Goal: Information Seeking & Learning: Learn about a topic

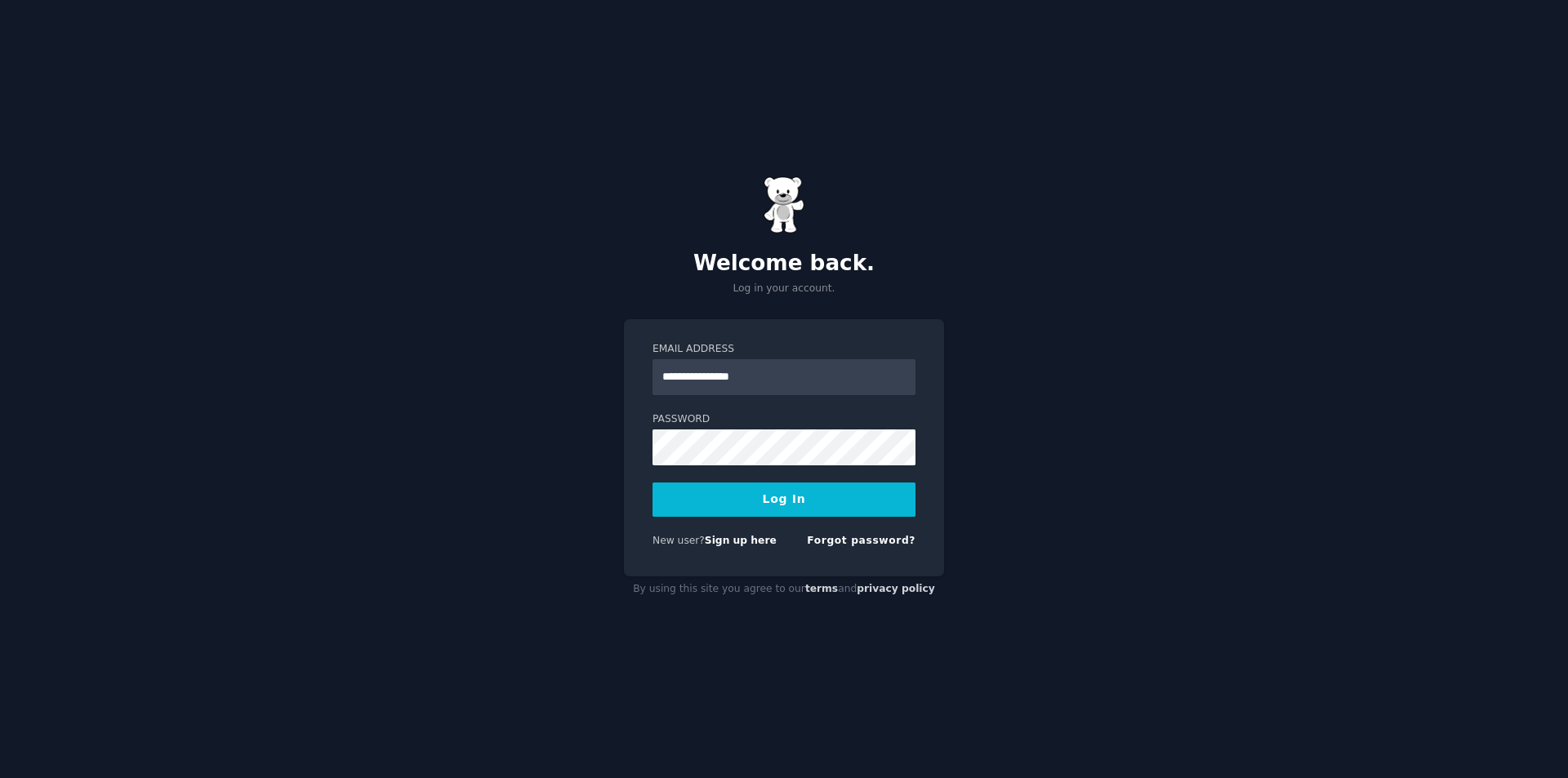
type input "**********"
click at [652, 483] on button "Log In" at bounding box center [784, 500] width 263 height 34
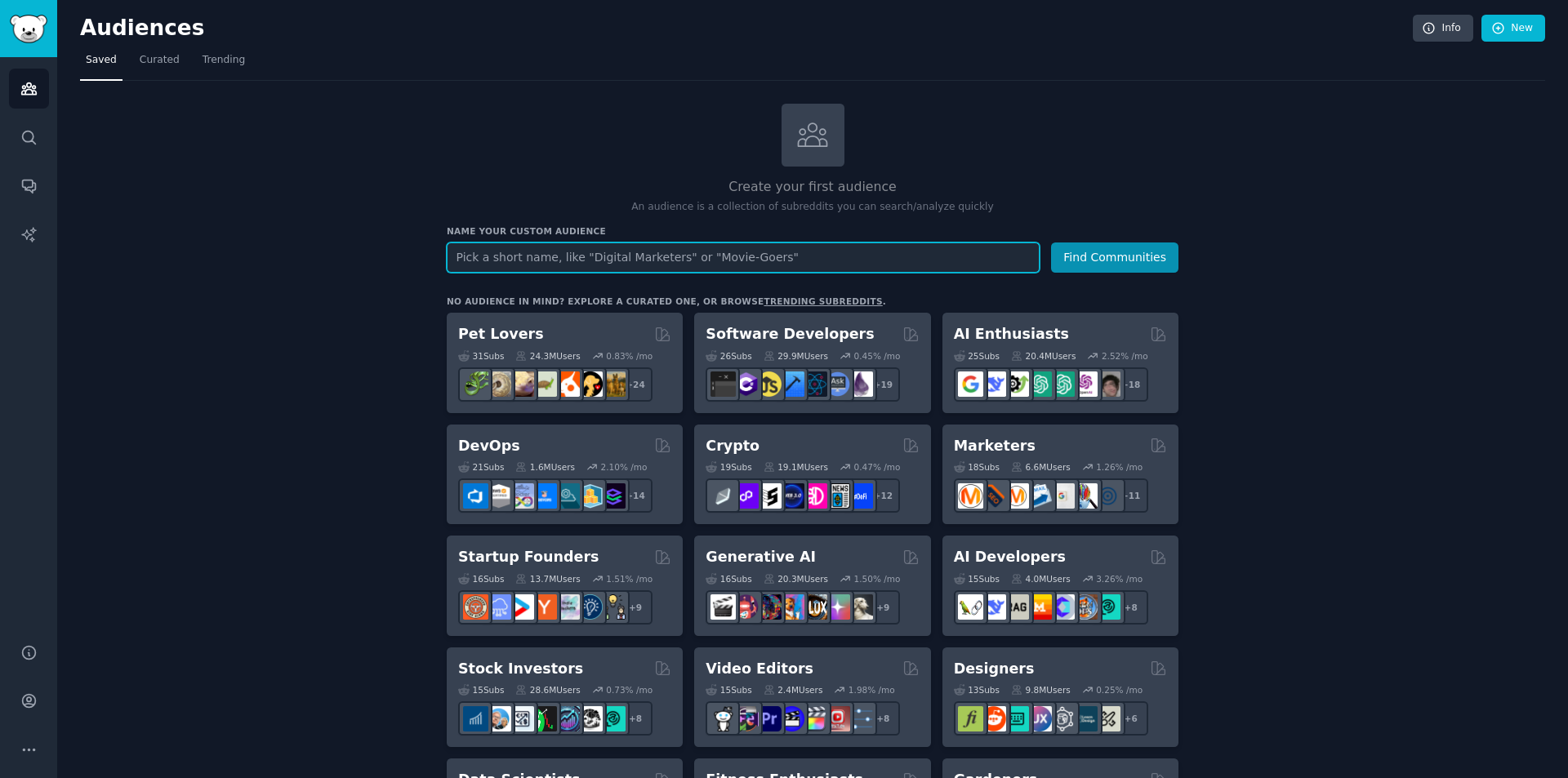
click at [691, 263] on input "text" at bounding box center [743, 258] width 592 height 30
paste input "Popular products for light hiking in Japan"
type input "Popular products for light hiking in Japan"
click at [1132, 264] on button "Find Communities" at bounding box center [1114, 258] width 127 height 30
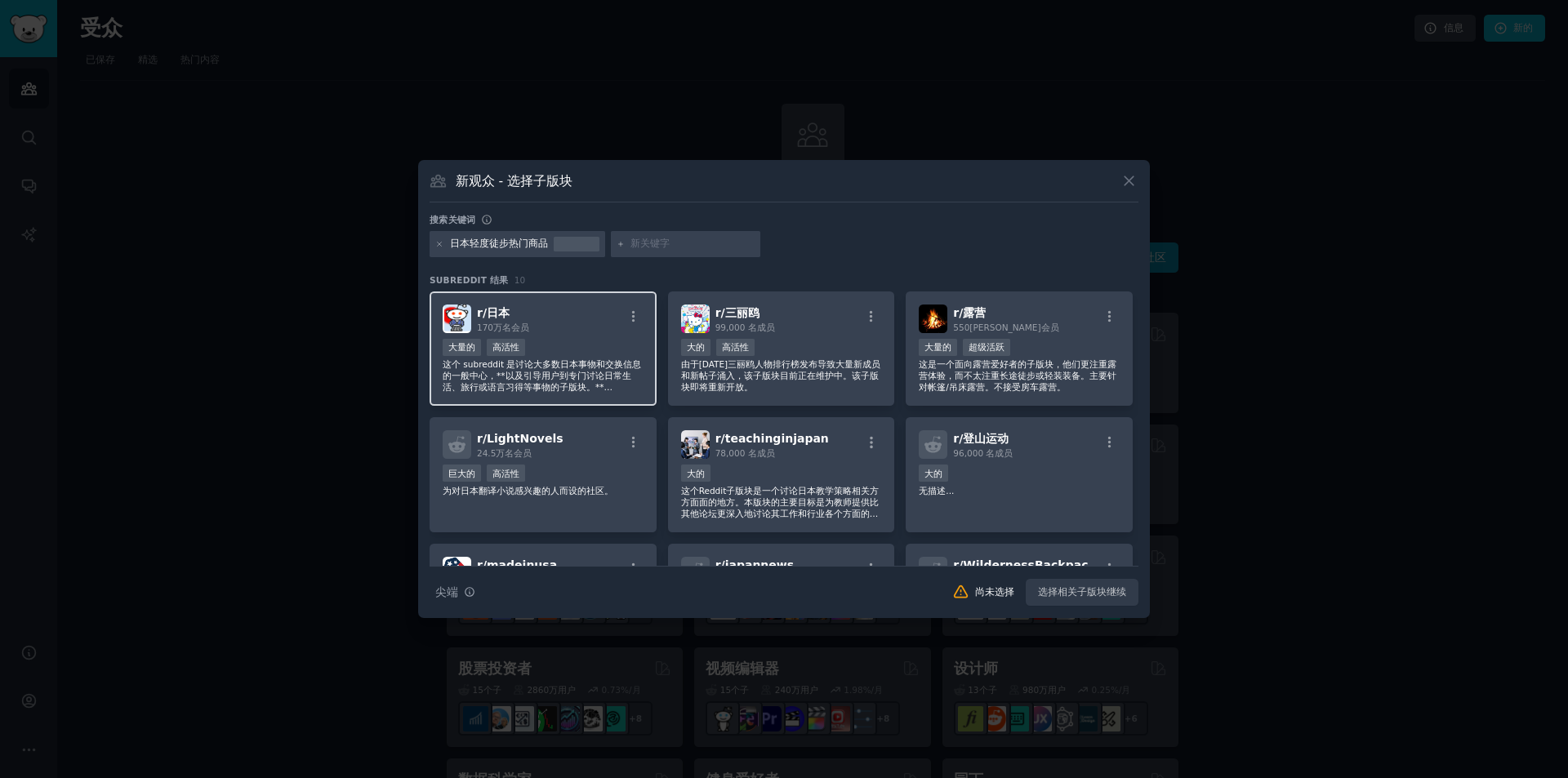
click at [613, 371] on font "这个 subreddit 是讨论大多数日本事物和交换信息的一般中心，**以及引导用户到专门讨论日常生活、旅行或语言习得等事物的子版块。**强烈建议用户在发帖前…" at bounding box center [541, 387] width 199 height 55
click at [560, 329] on div "r/ 日本 170万名 会员" at bounding box center [542, 319] width 201 height 29
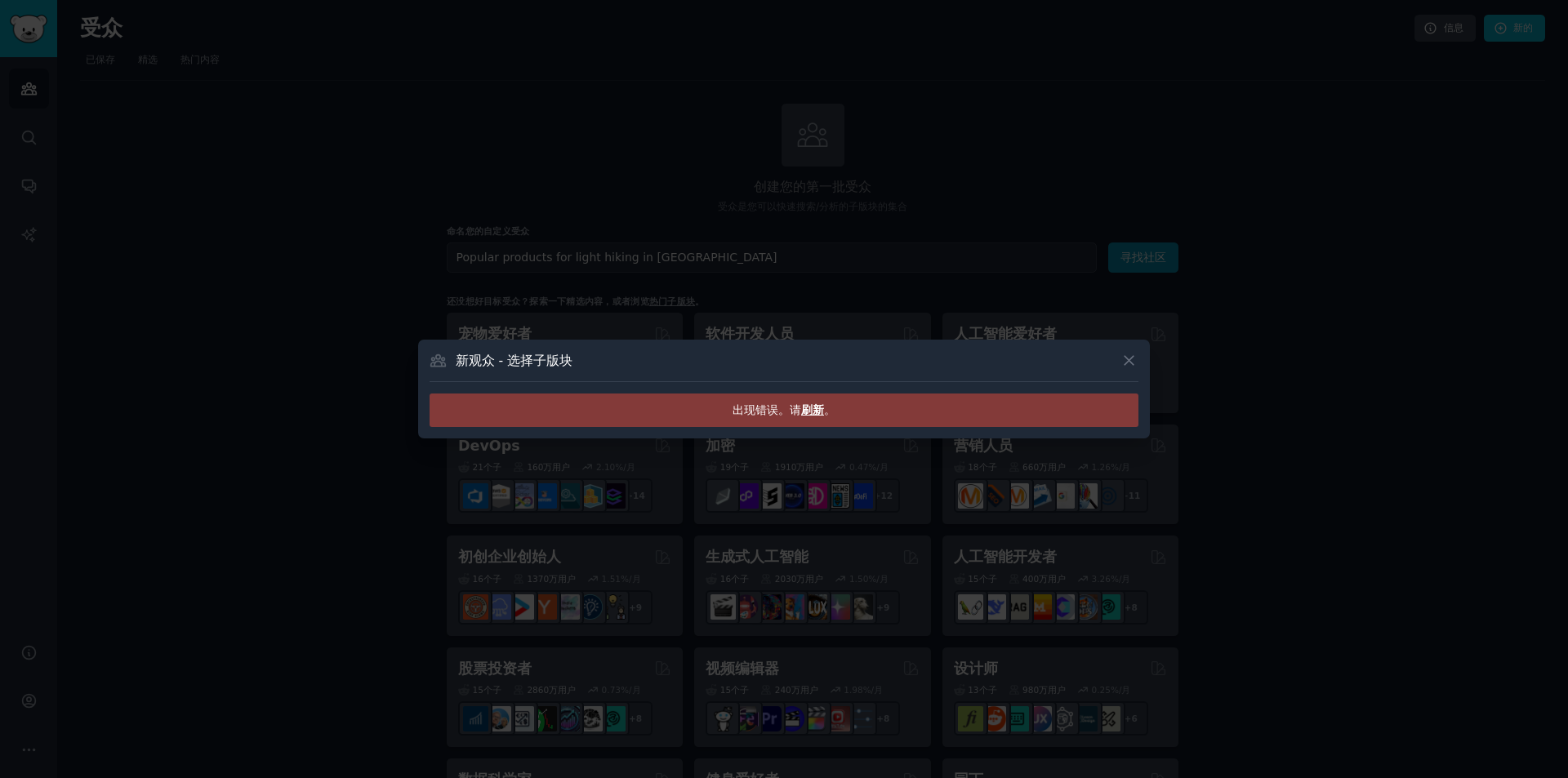
click at [819, 408] on font "刷新" at bounding box center [812, 410] width 23 height 13
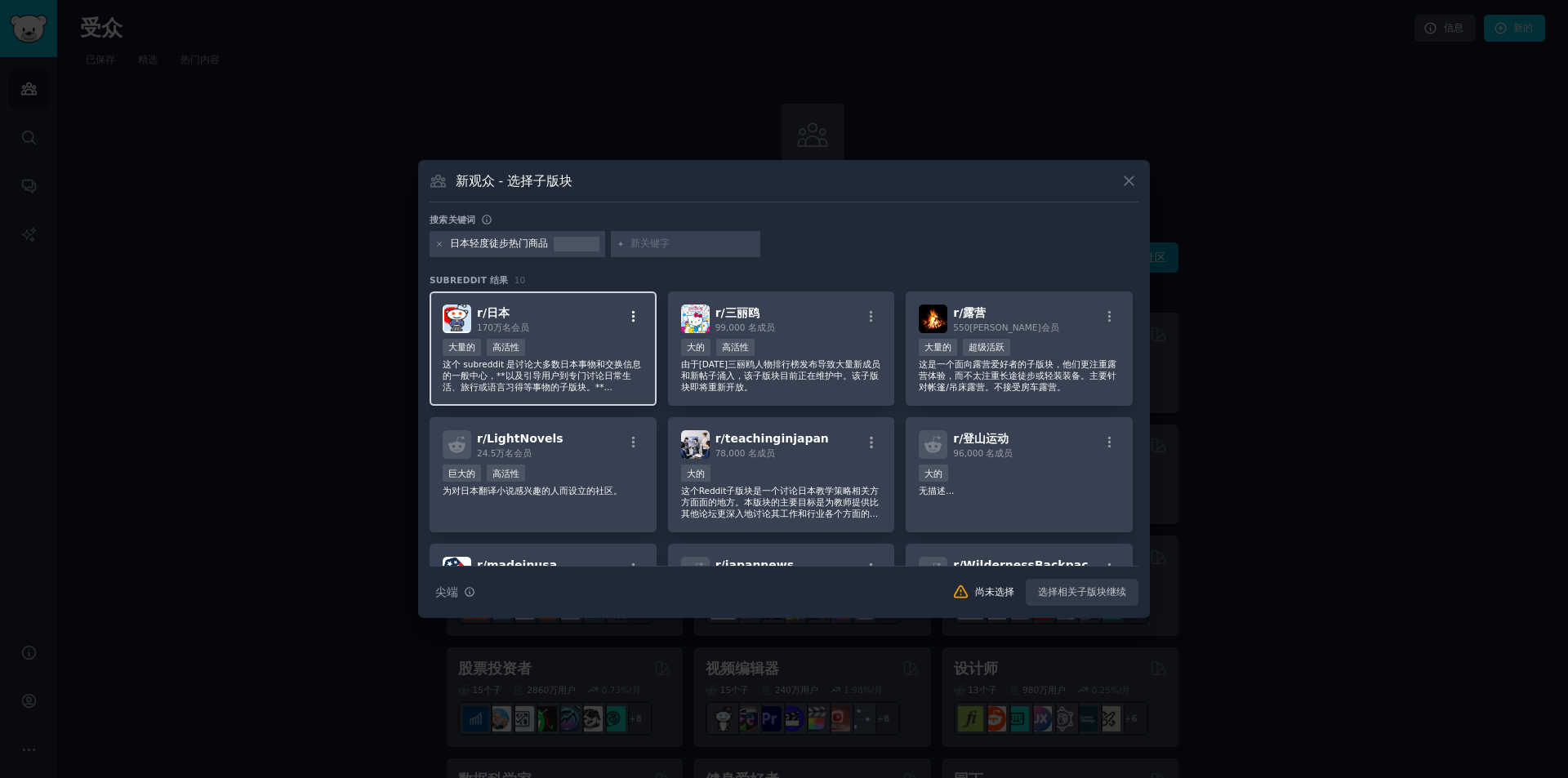
click at [628, 316] on icon "button" at bounding box center [633, 316] width 14 height 14
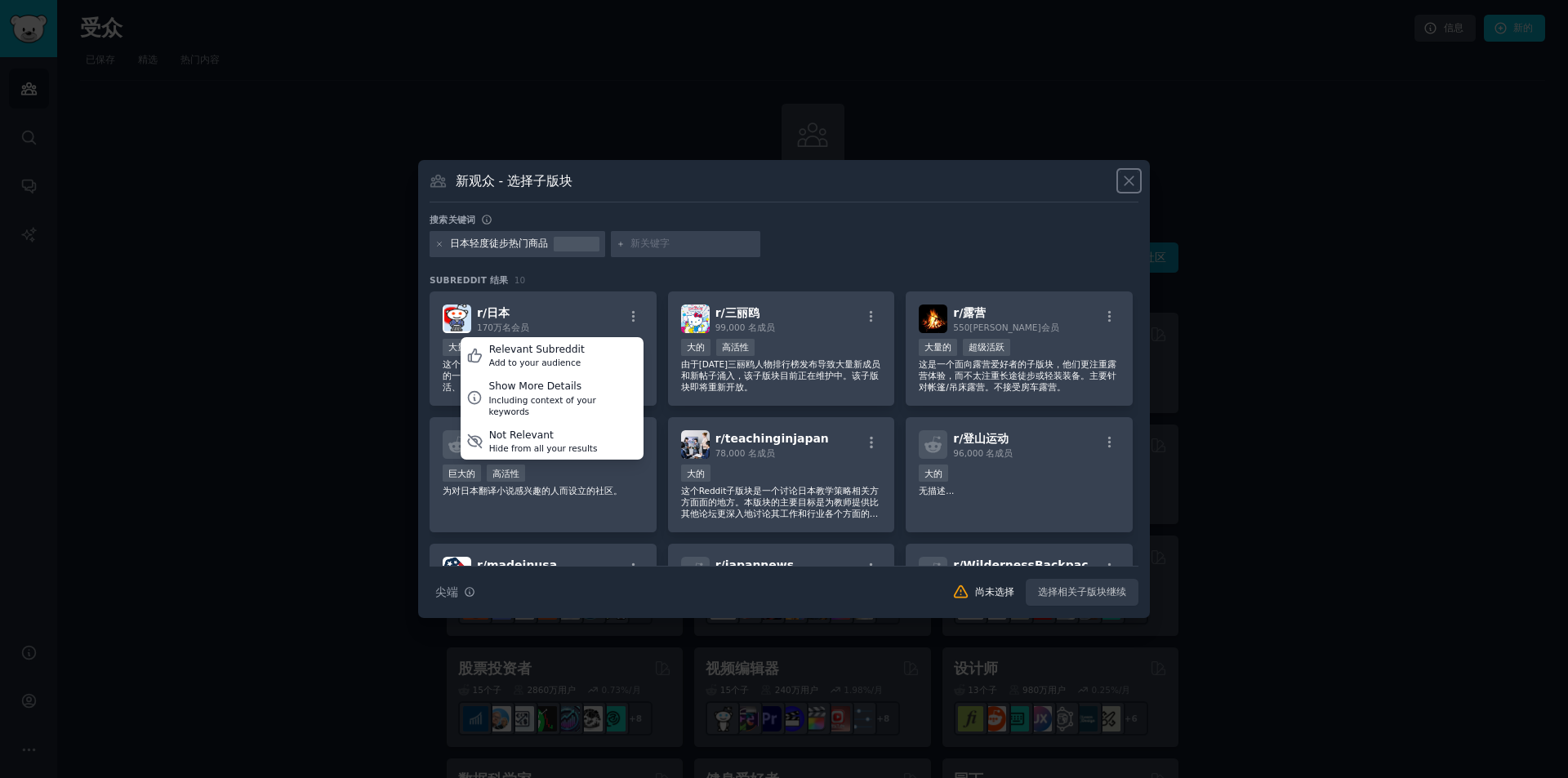
click at [1136, 179] on icon at bounding box center [1129, 181] width 17 height 17
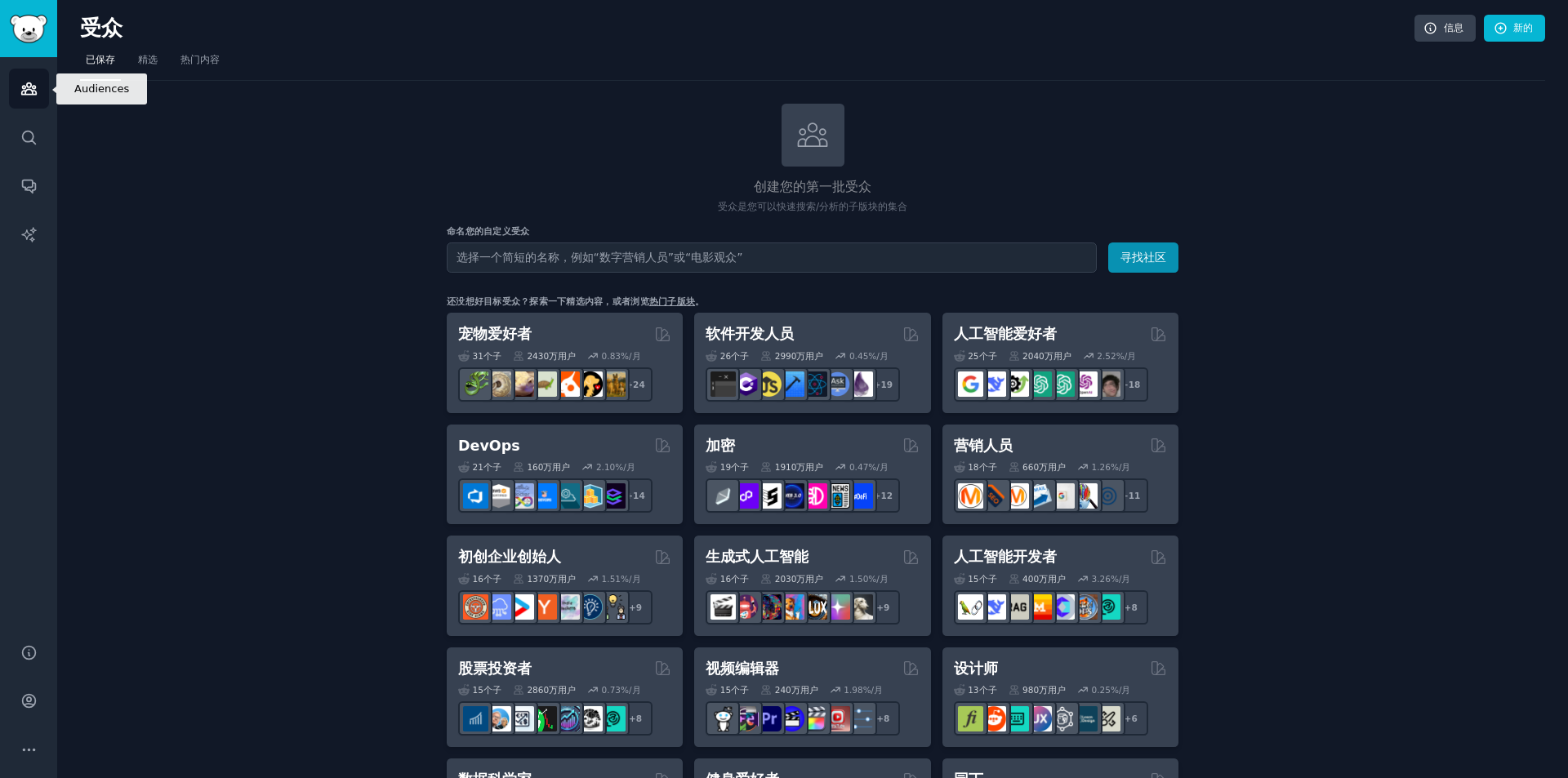
click at [38, 90] on link "受众" at bounding box center [29, 88] width 40 height 40
click at [35, 88] on icon "侧边栏" at bounding box center [28, 89] width 14 height 11
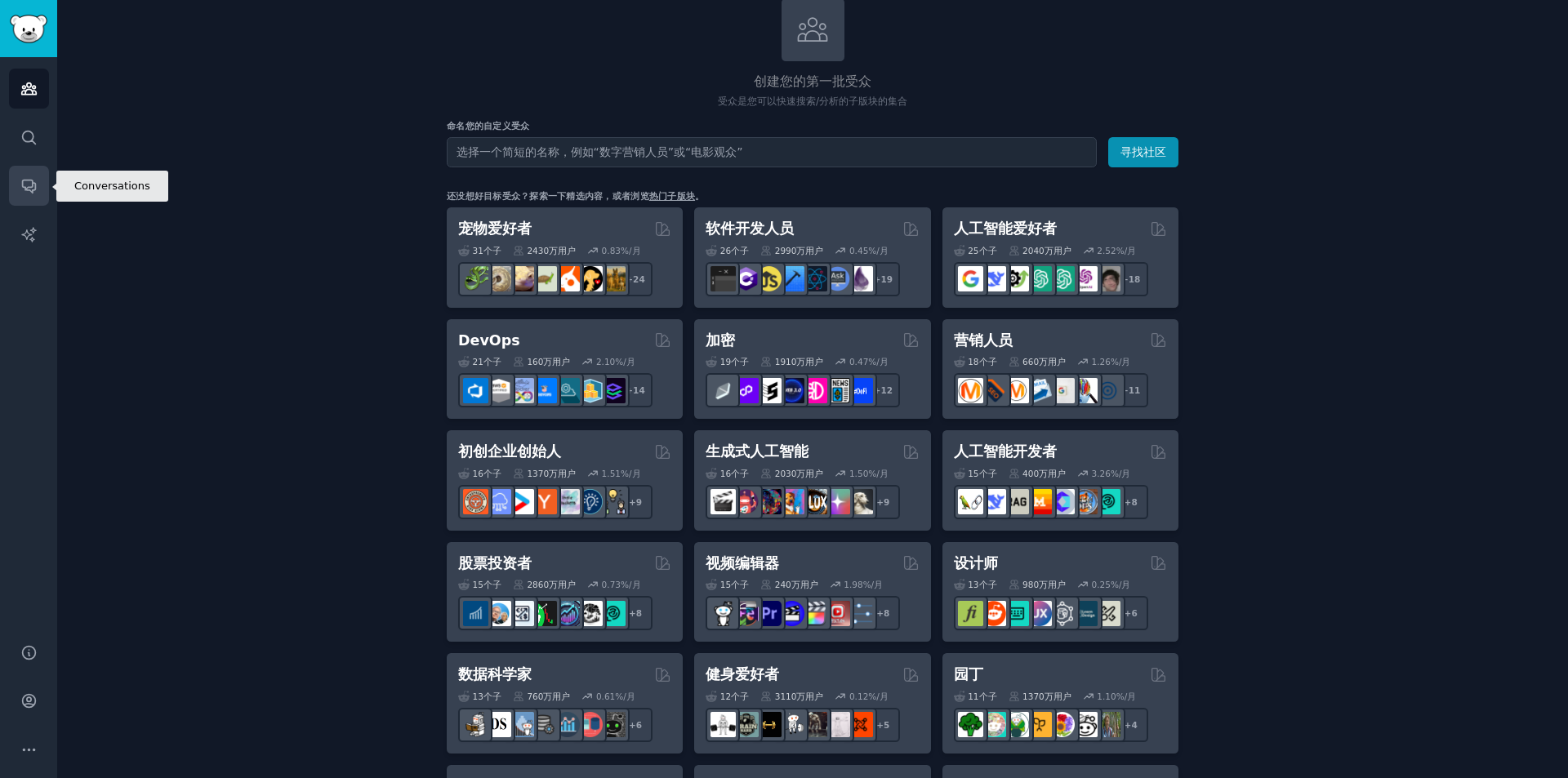
scroll to position [82, 0]
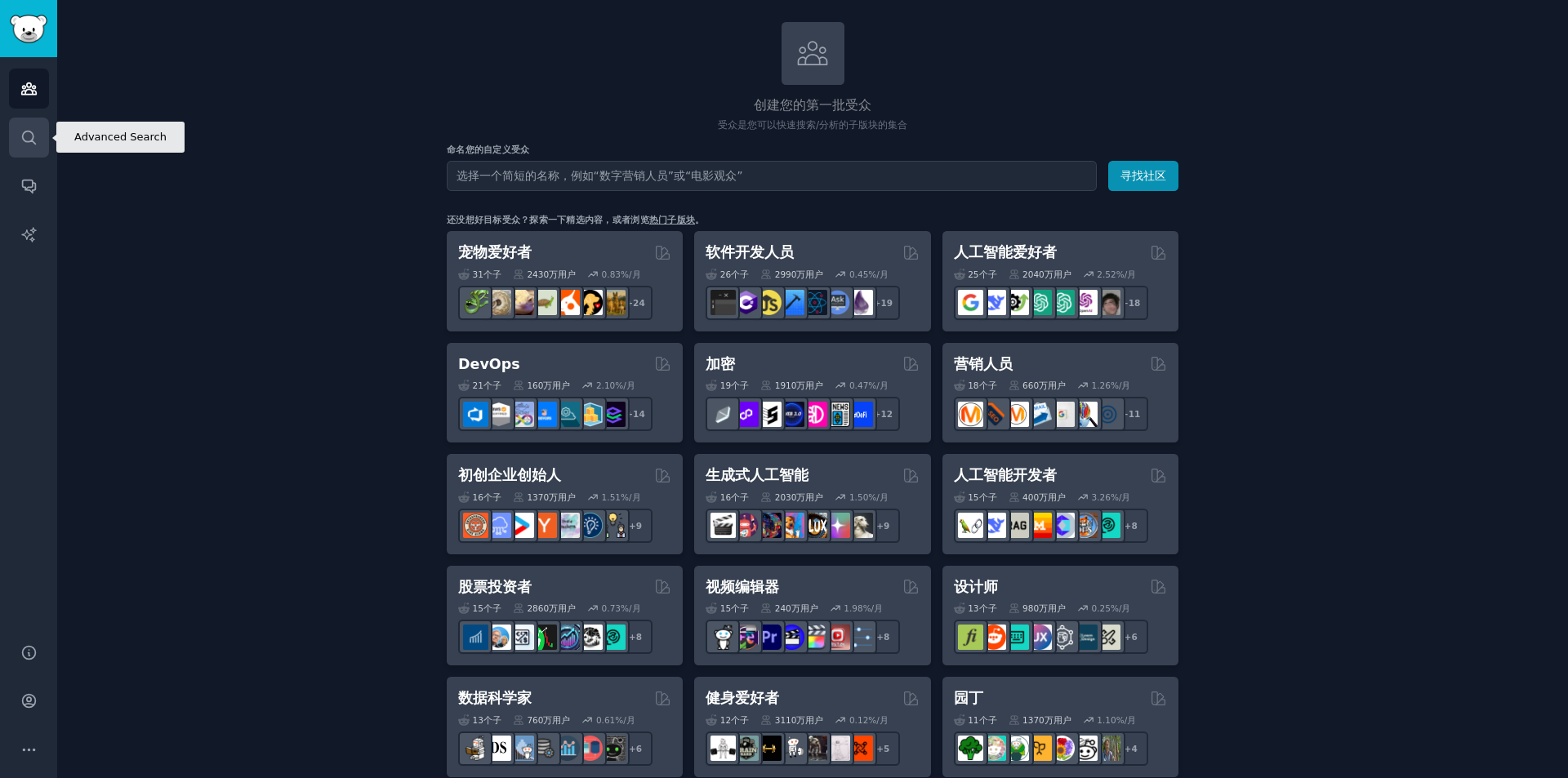
click at [33, 136] on icon "侧边栏" at bounding box center [29, 137] width 13 height 13
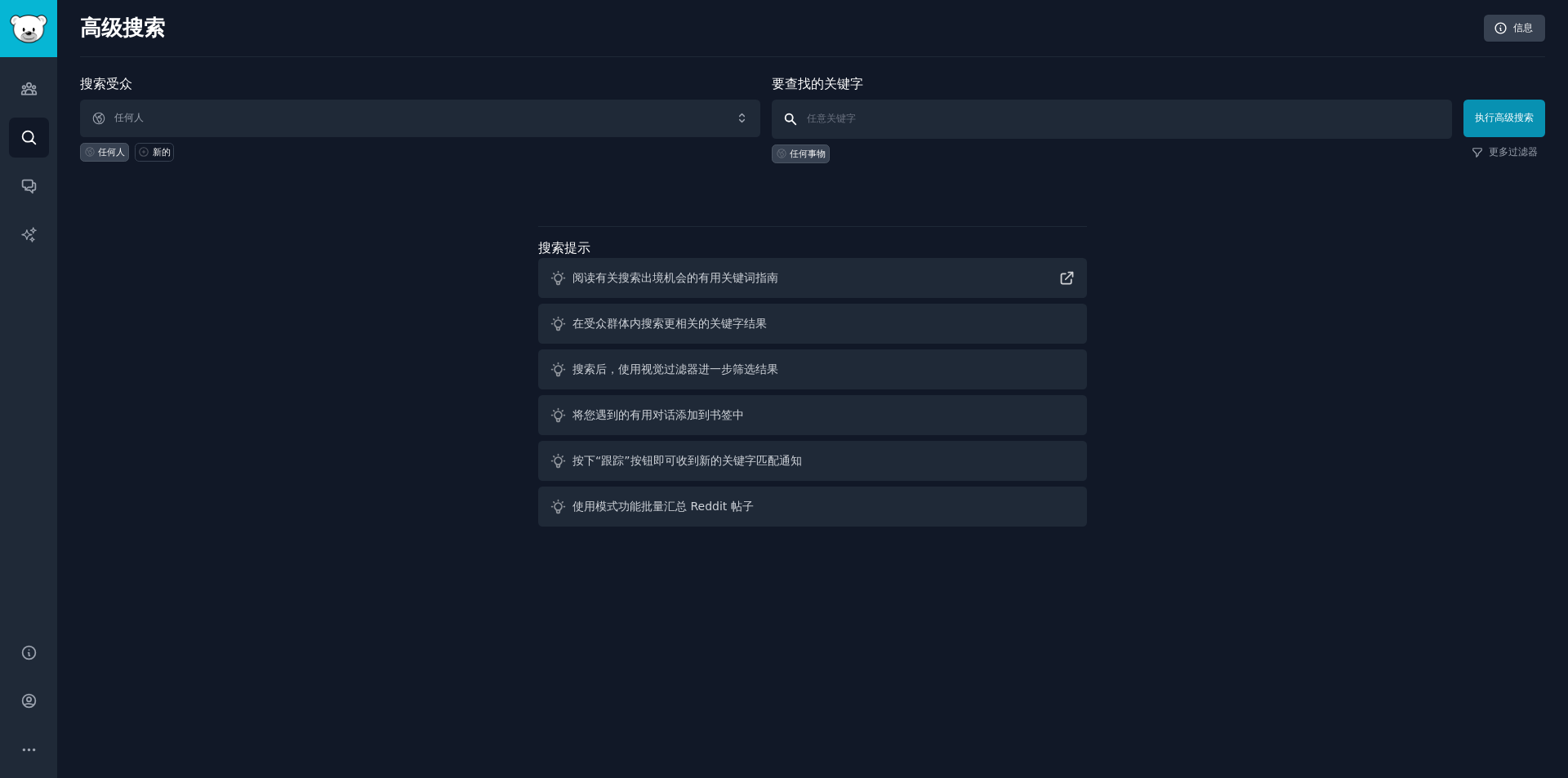
click at [830, 117] on input "text" at bounding box center [1112, 119] width 680 height 39
click at [17, 176] on link "对话" at bounding box center [29, 185] width 40 height 40
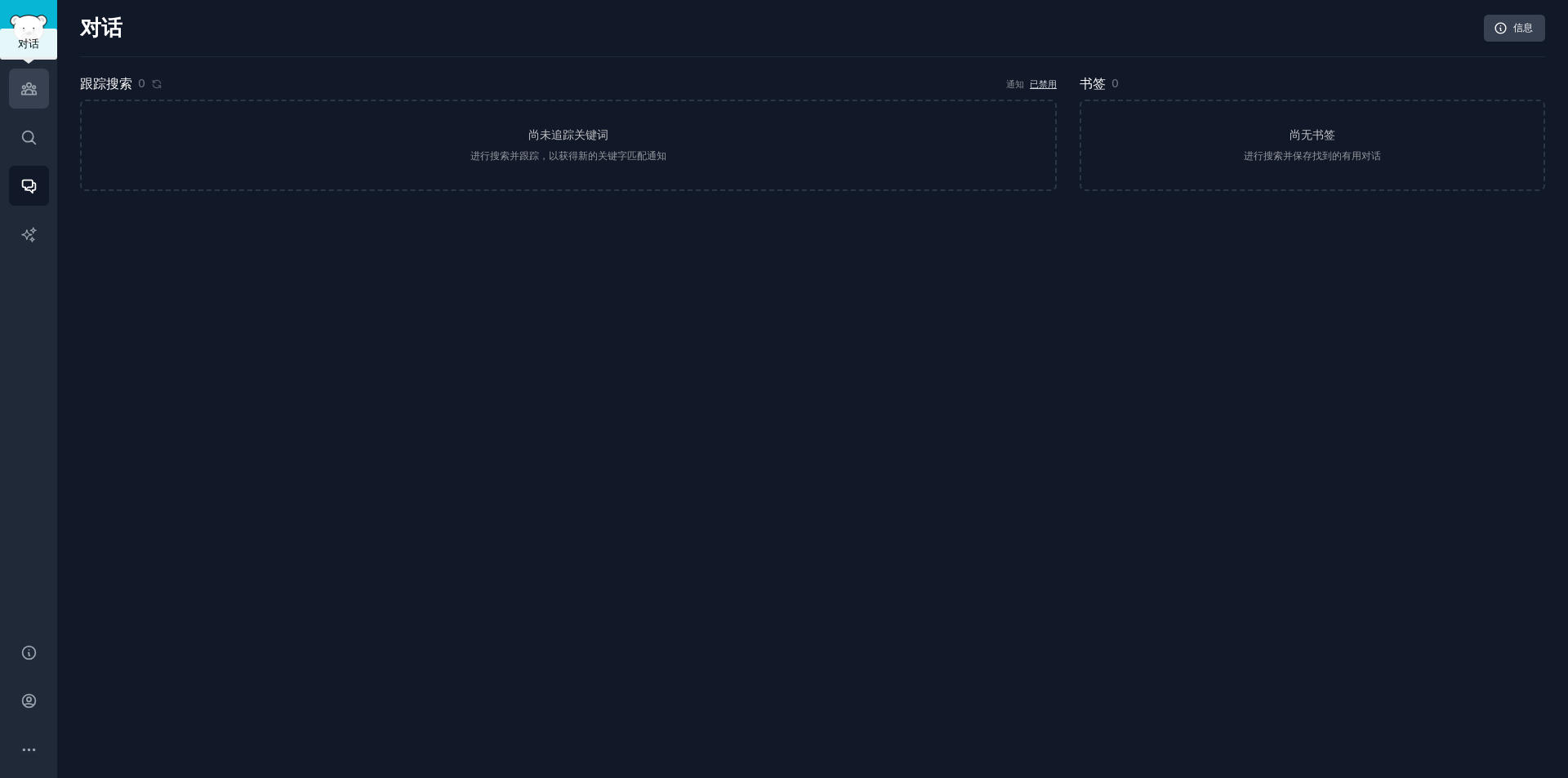
click at [31, 81] on icon "侧边栏" at bounding box center [29, 88] width 17 height 17
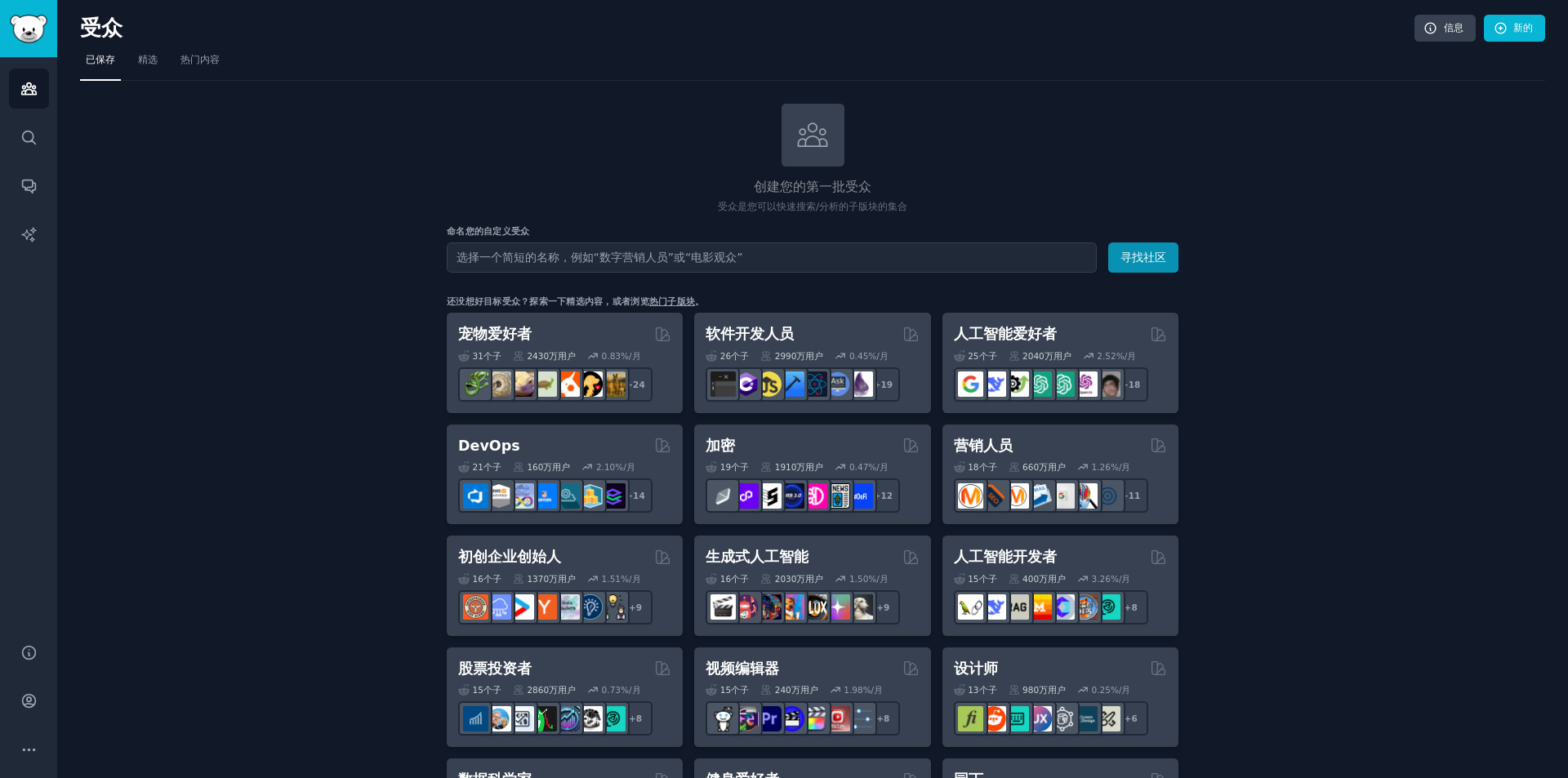
click at [642, 253] on input "text" at bounding box center [772, 258] width 650 height 30
type input "light hiking"
click at [1108, 243] on button "寻找社区" at bounding box center [1143, 258] width 70 height 30
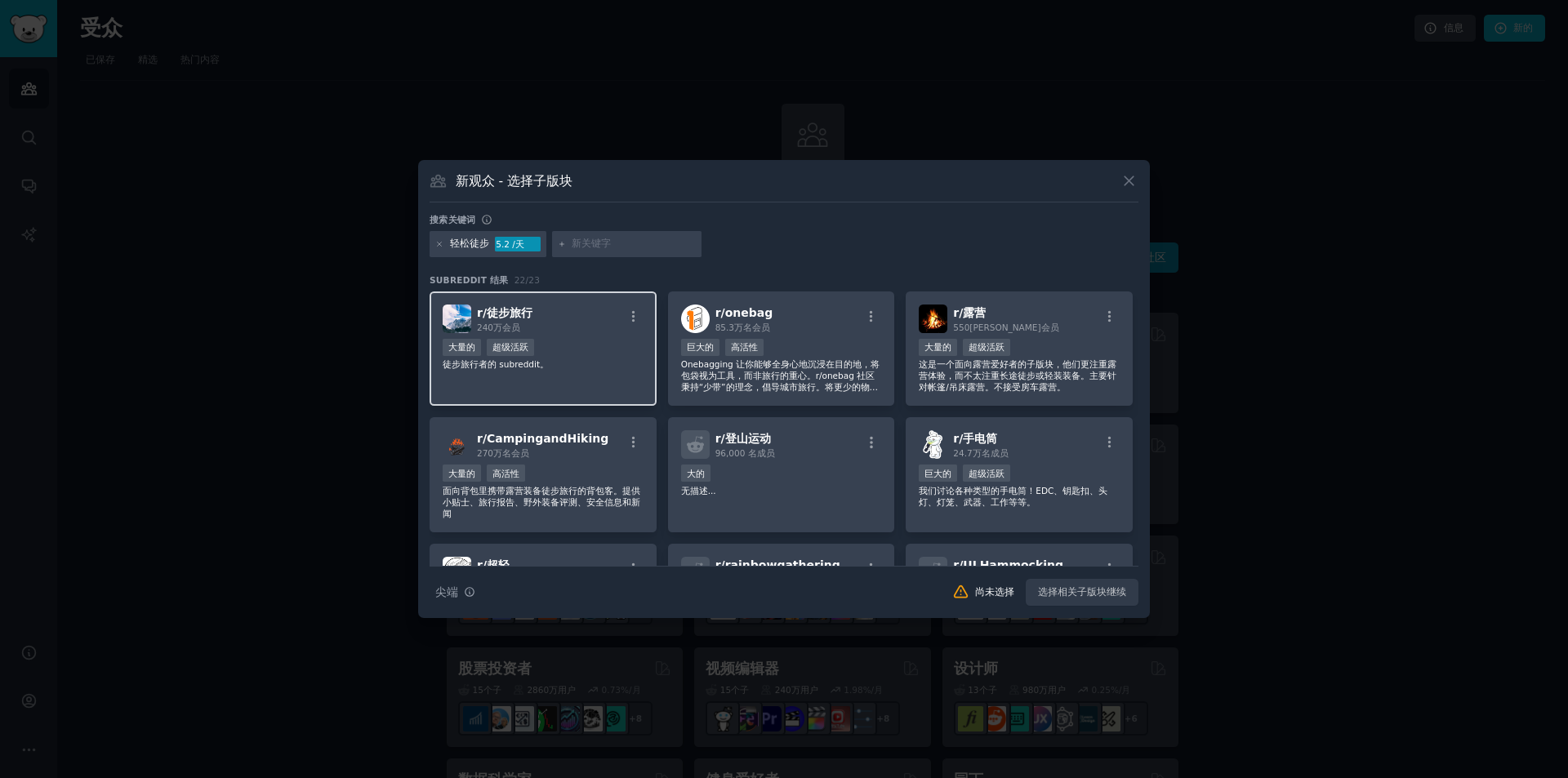
click at [570, 317] on div "r/ 徒步旅行 240万 会员" at bounding box center [542, 319] width 201 height 29
click at [1112, 593] on font "创建受众" at bounding box center [1106, 593] width 39 height 11
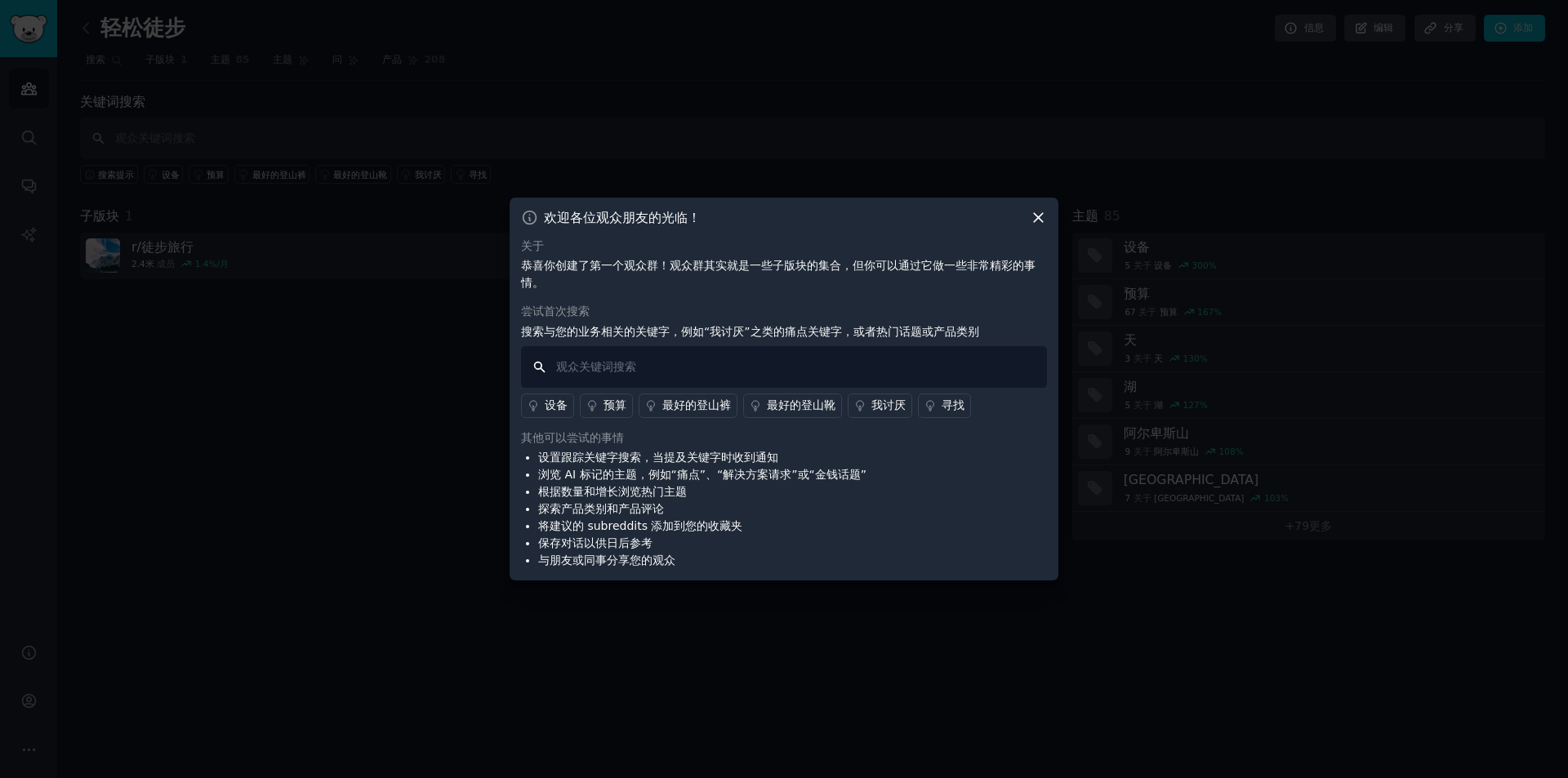
click at [749, 367] on input "text" at bounding box center [784, 367] width 526 height 42
paste input "Popular products for light hiking in Japan"
type input "Popular products for light hiking in Japan"
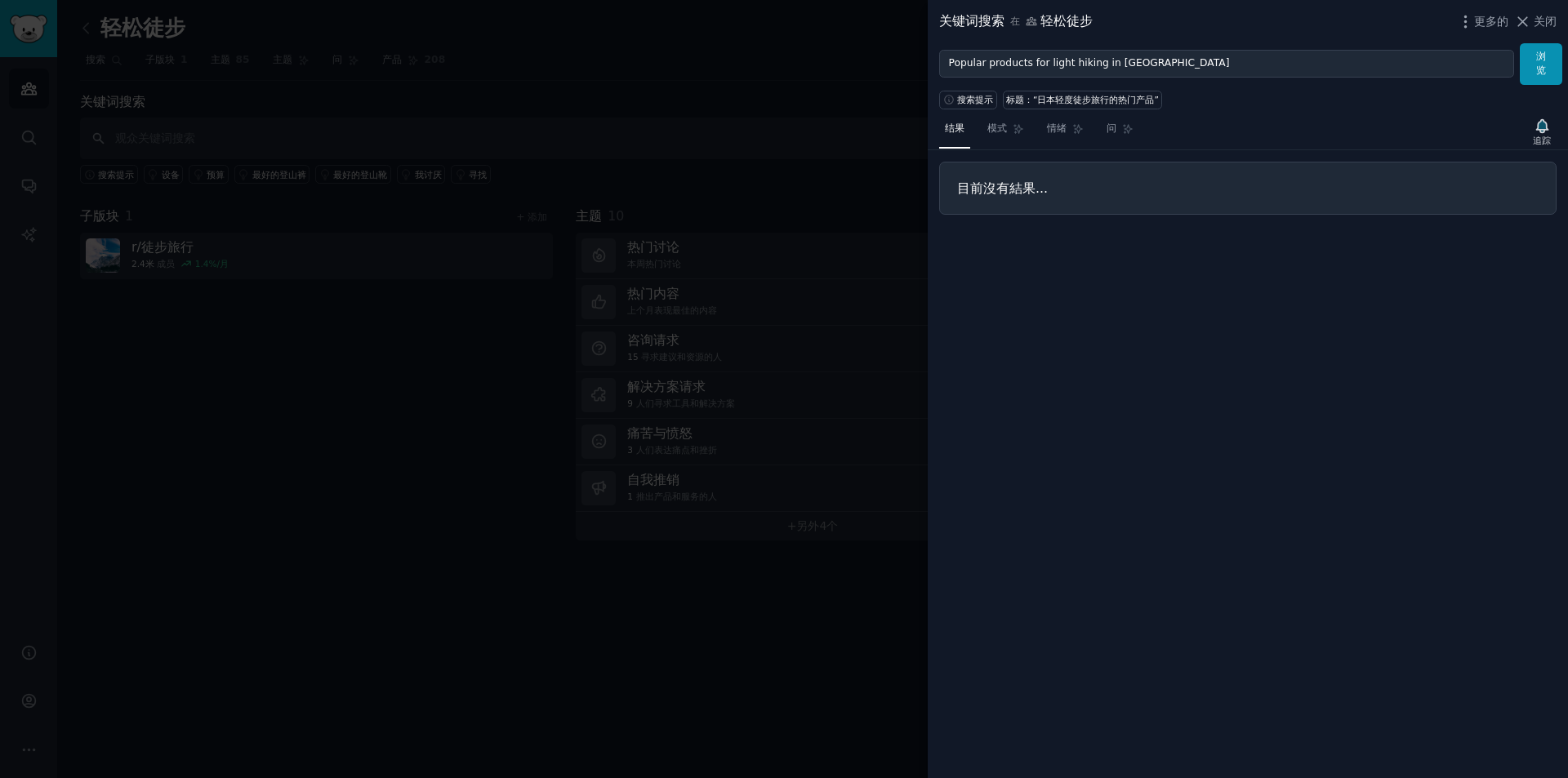
click at [896, 293] on div at bounding box center [784, 389] width 1568 height 778
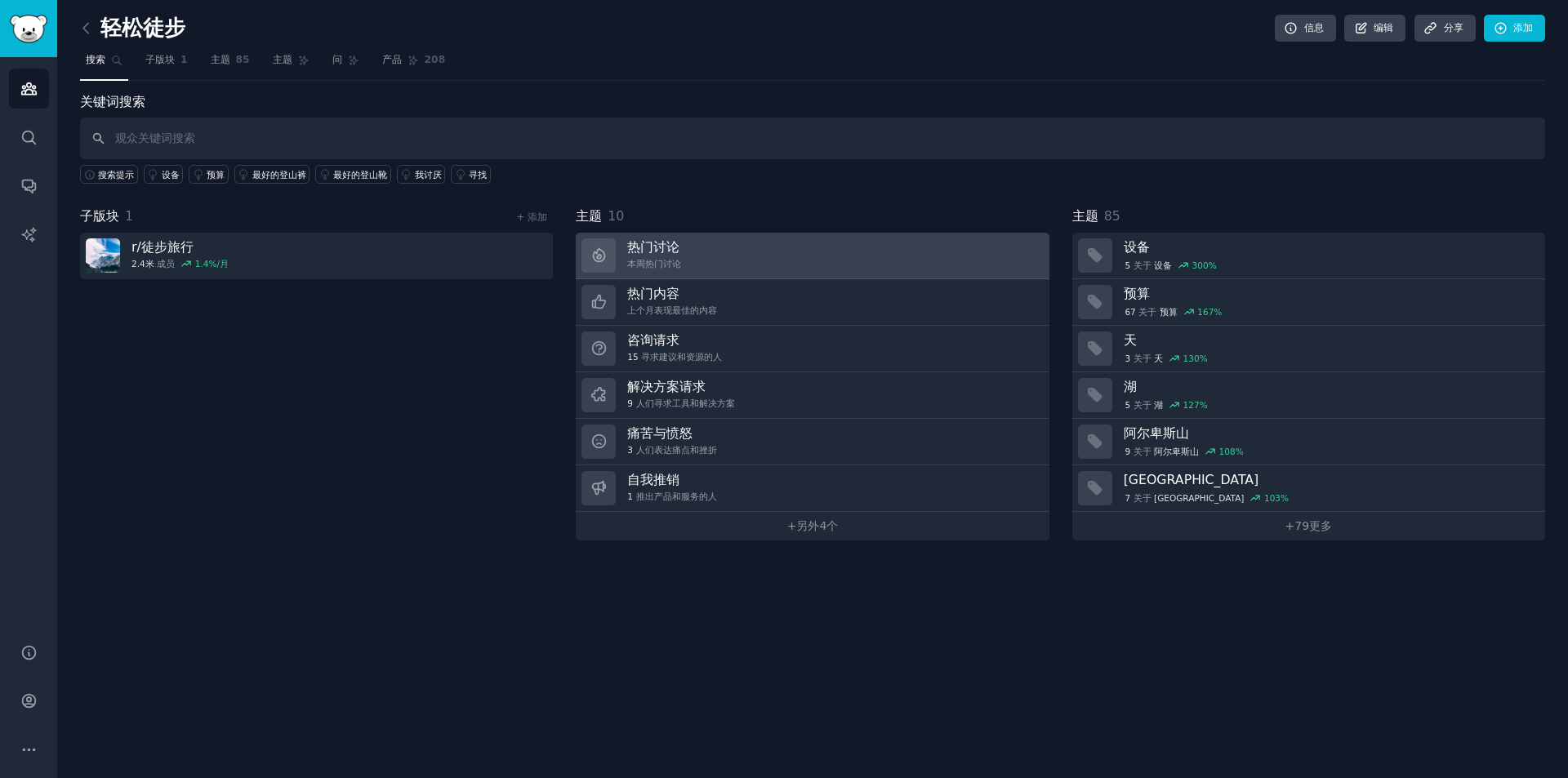
click at [649, 251] on font "热门讨论" at bounding box center [653, 247] width 52 height 15
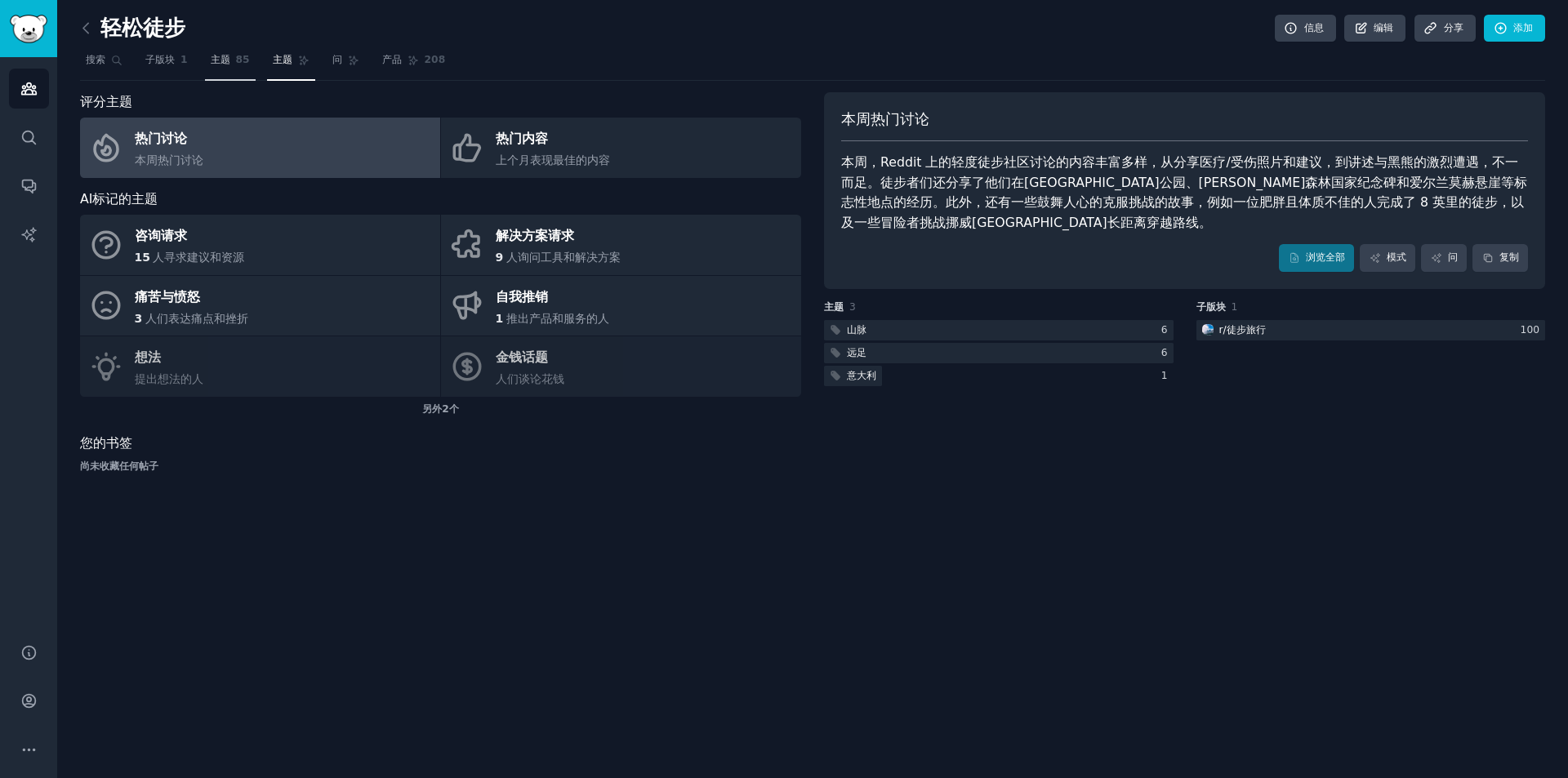
click at [242, 61] on font "85" at bounding box center [242, 60] width 14 height 11
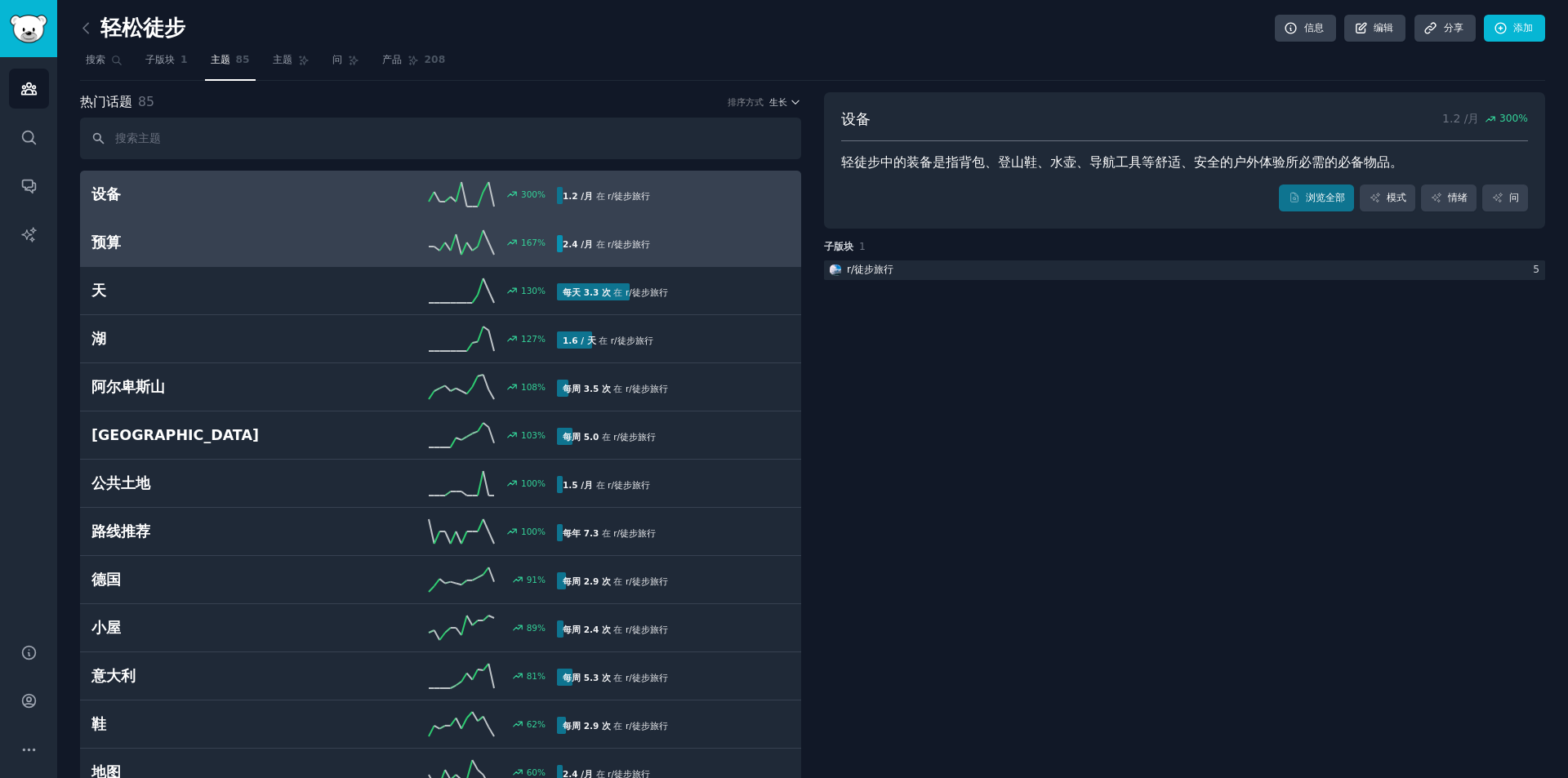
click at [357, 224] on link "预算 167 % 2.4 /月 在 r/ 徒步旅行" at bounding box center [440, 243] width 721 height 49
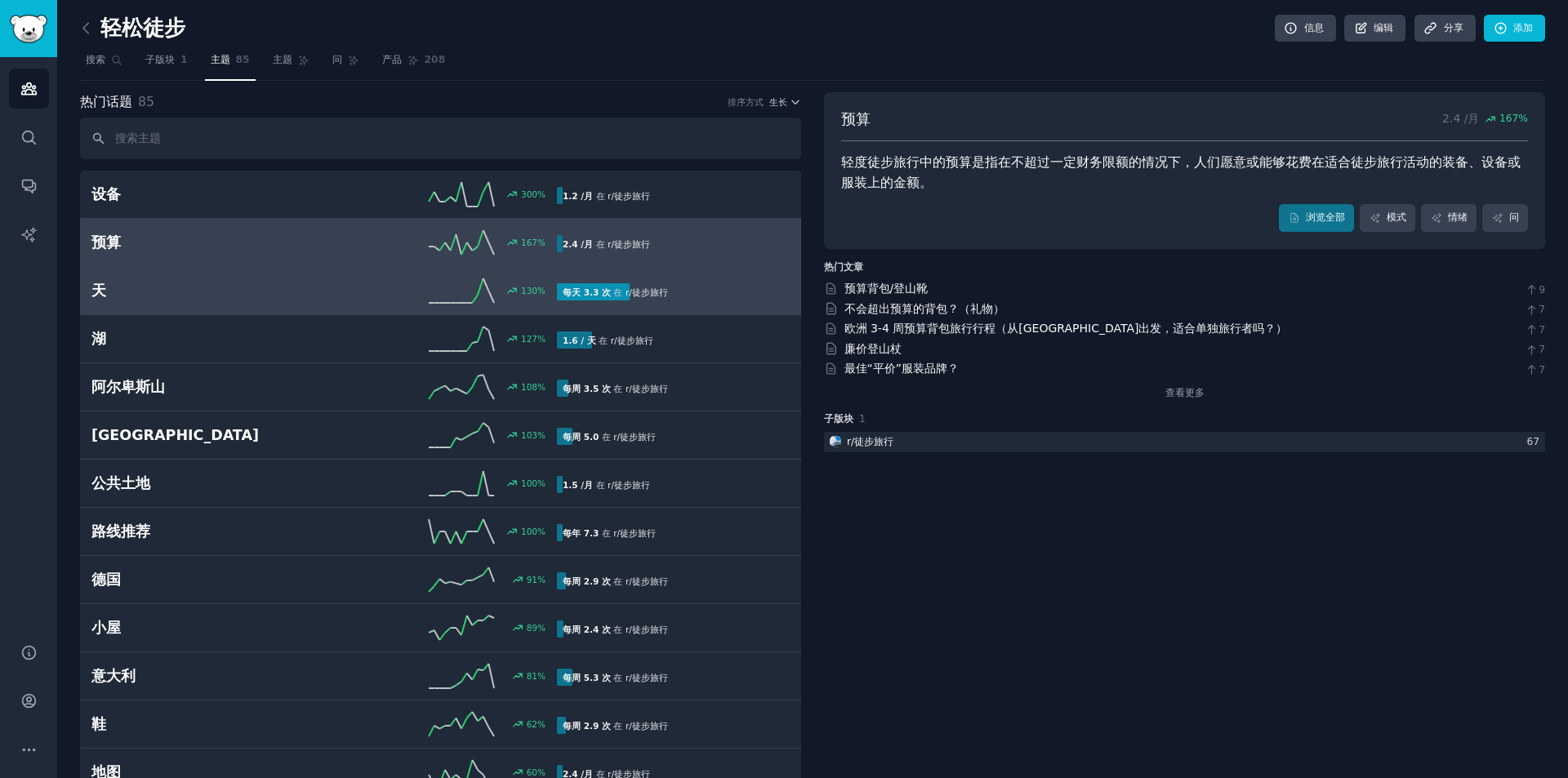
click at [316, 283] on h2 "天" at bounding box center [207, 290] width 233 height 20
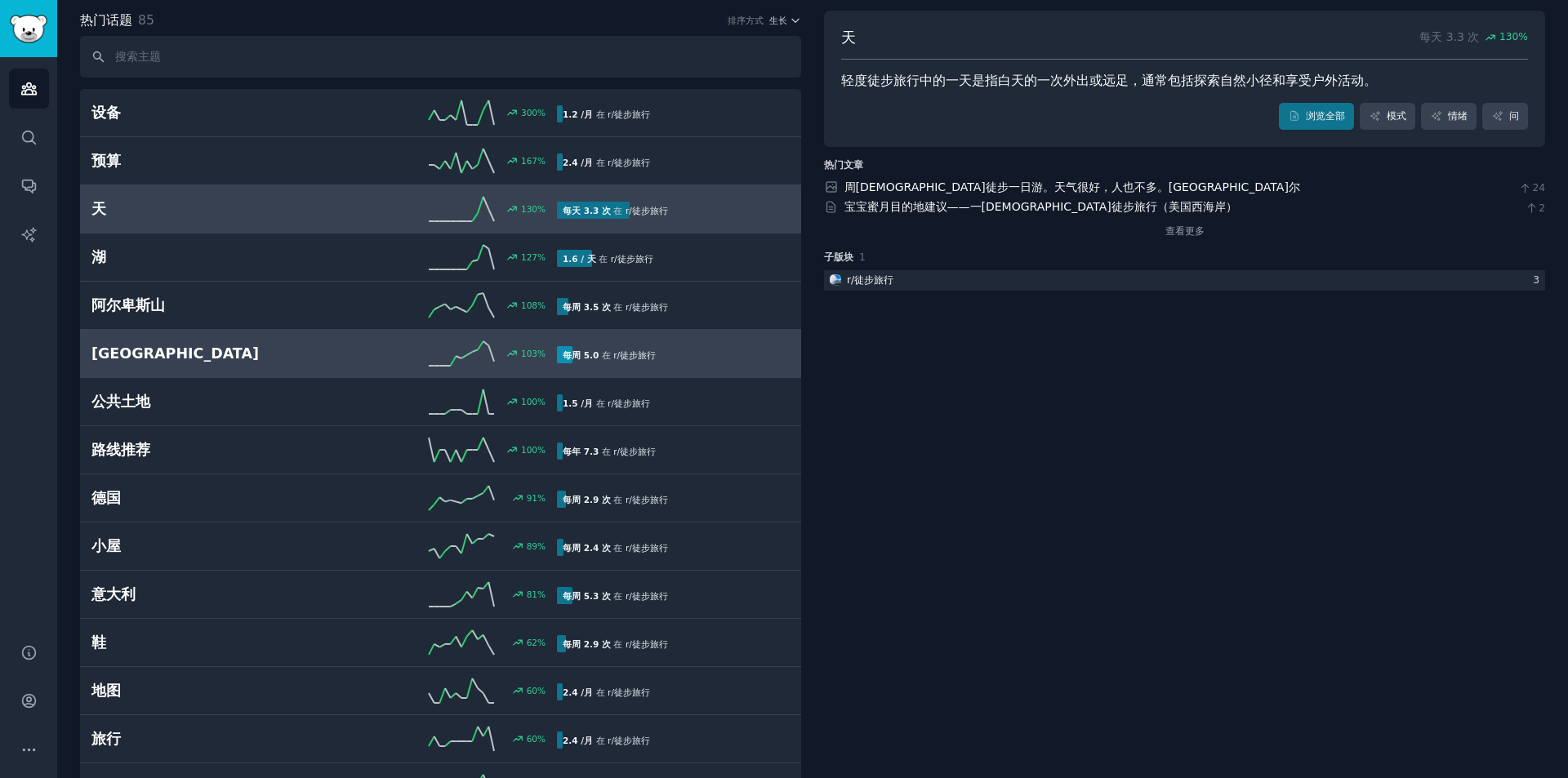
scroll to position [164, 0]
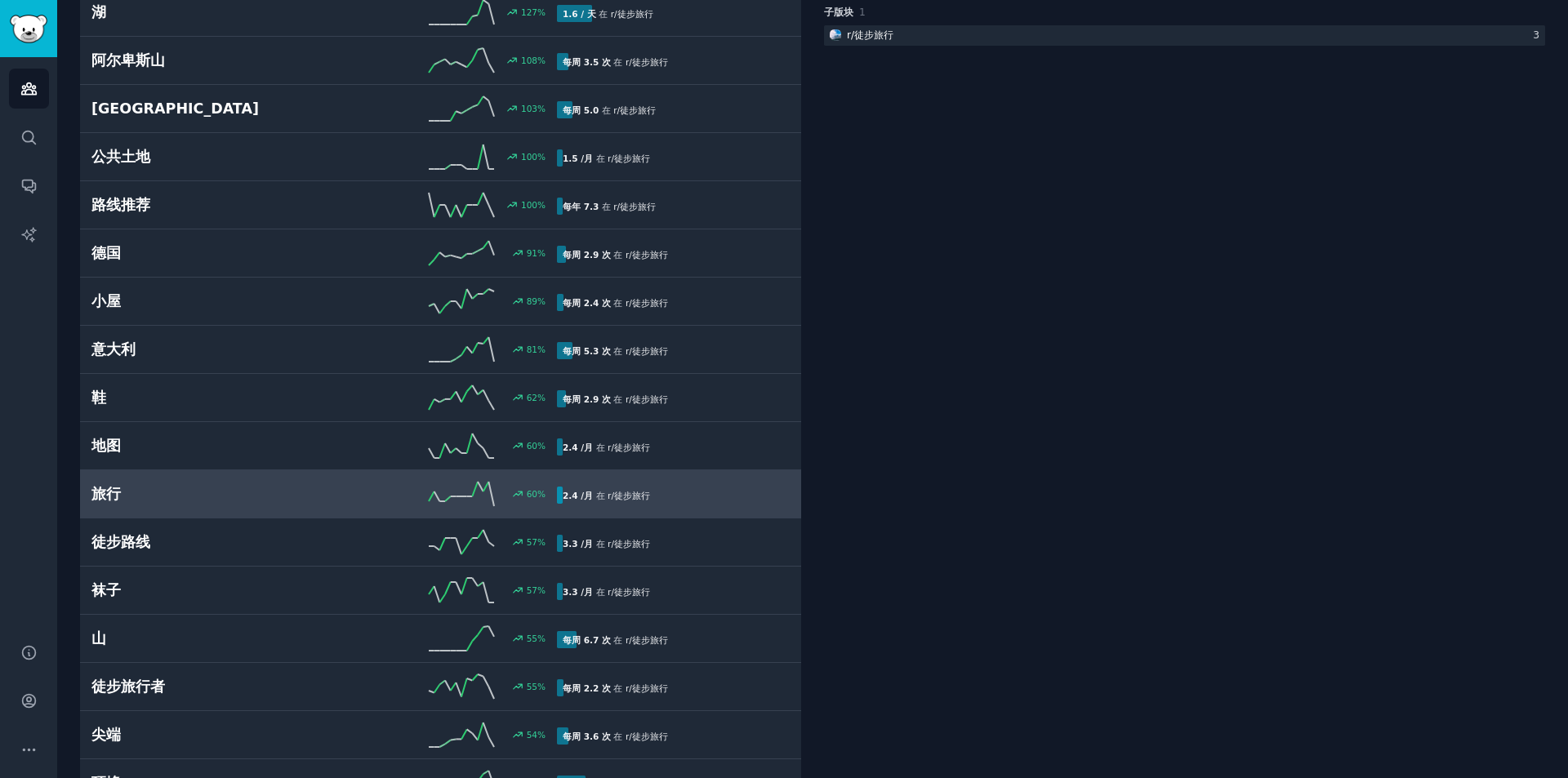
click at [263, 498] on h2 "旅行" at bounding box center [207, 494] width 233 height 20
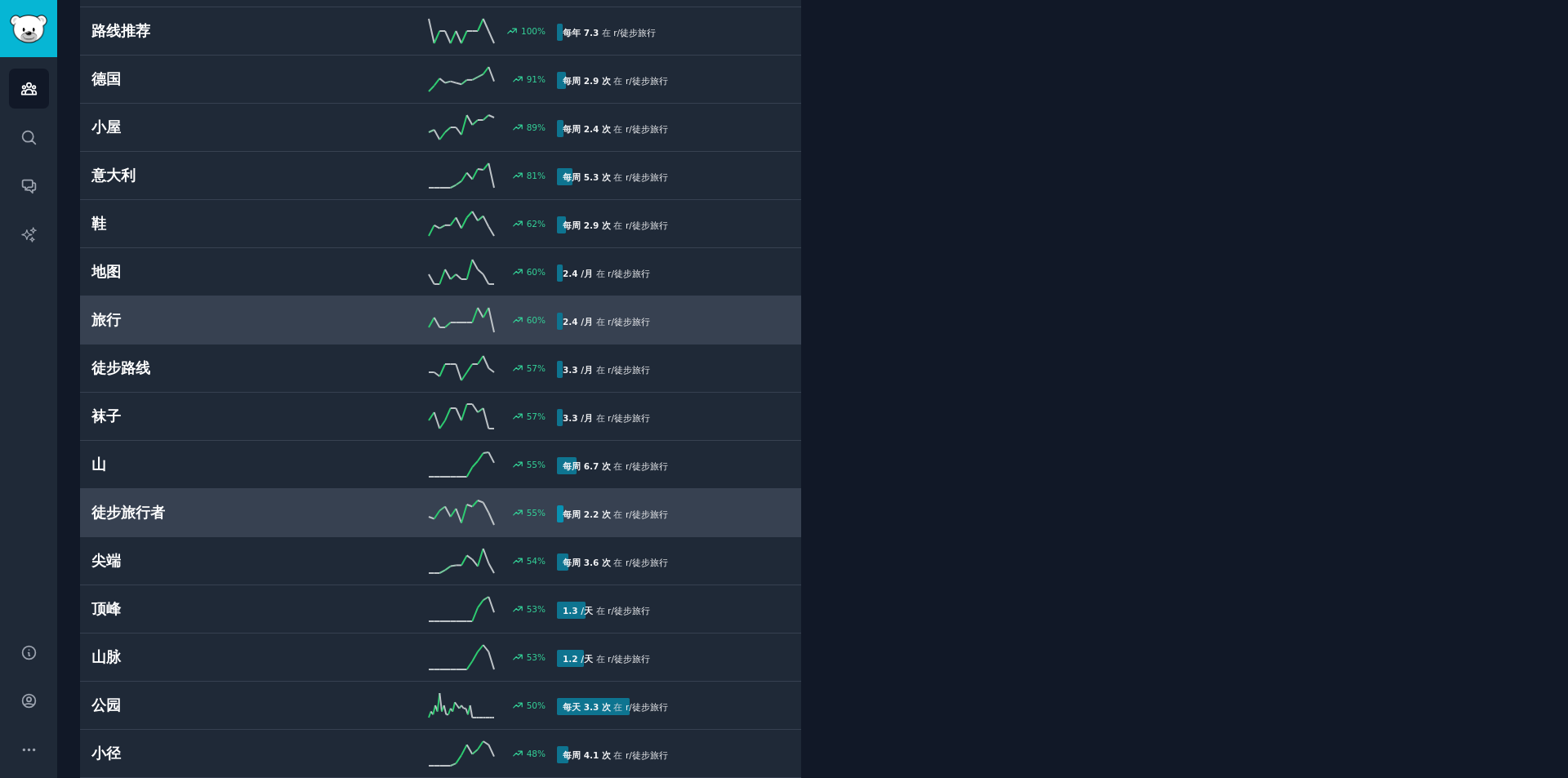
click at [263, 511] on h2 "徒步旅行者" at bounding box center [207, 513] width 233 height 20
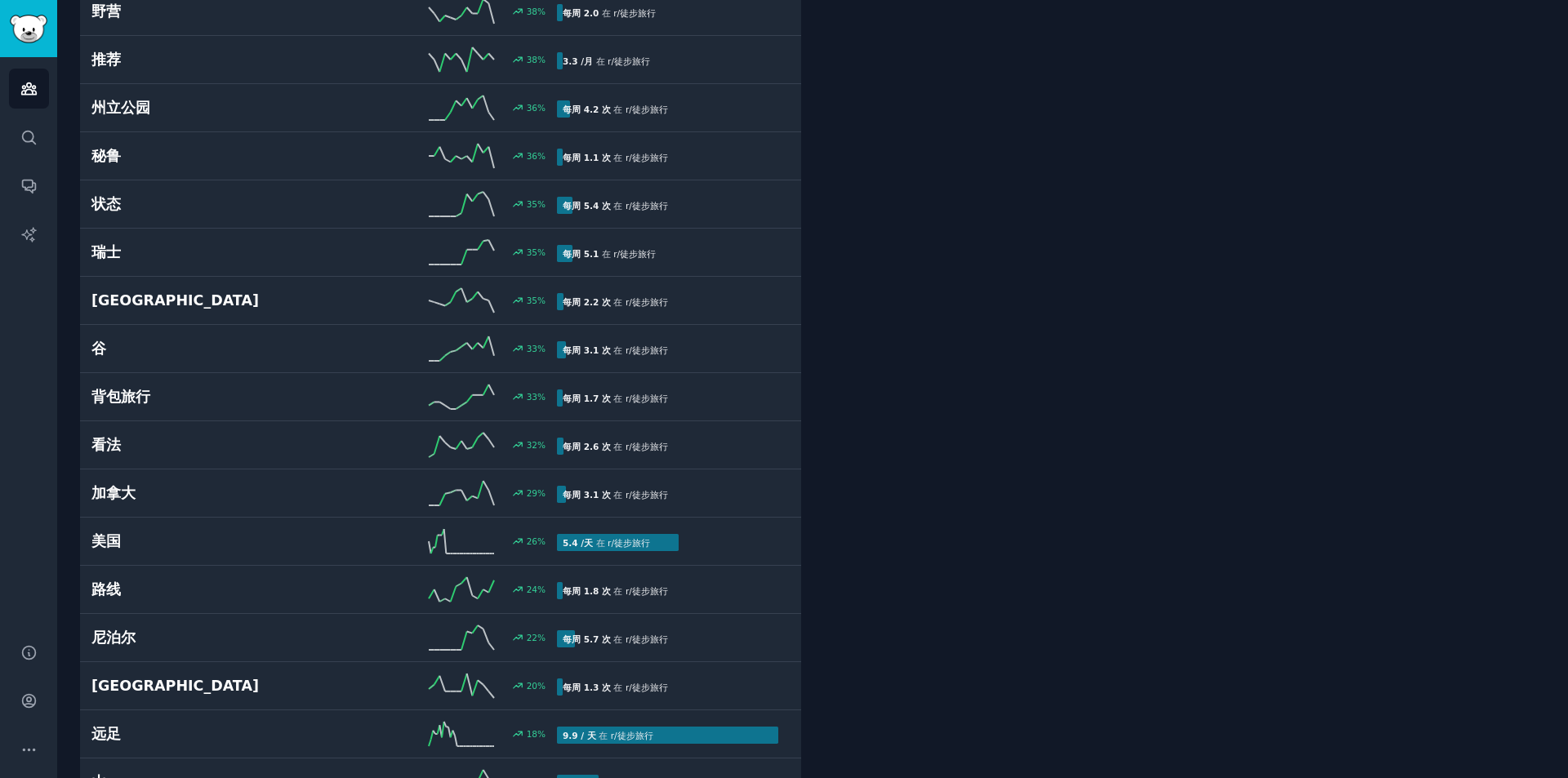
scroll to position [1389, 0]
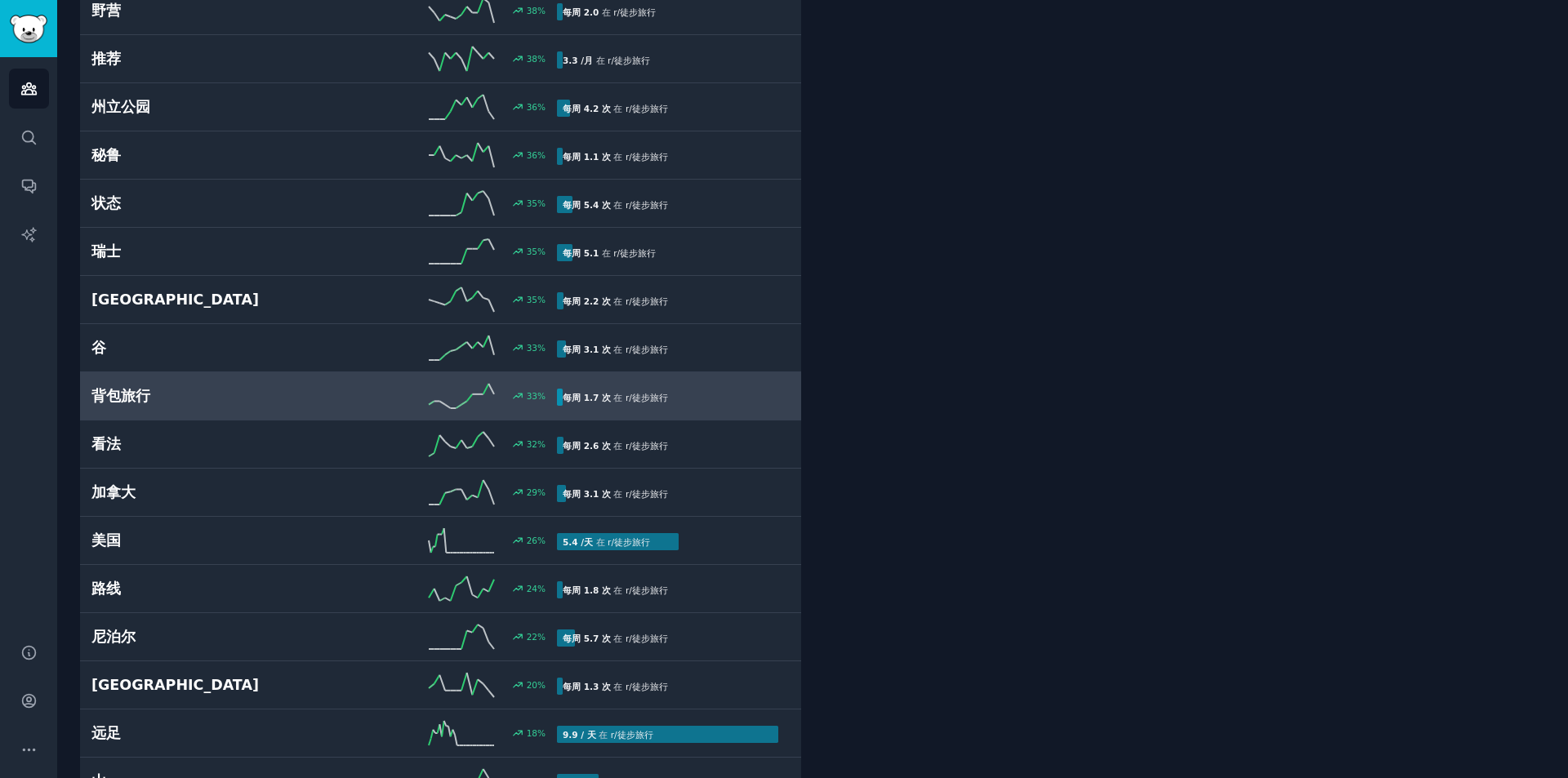
click at [240, 419] on link "背包旅行 33 % 每周 1.7 次 在 r/ 徒步旅行" at bounding box center [440, 397] width 721 height 49
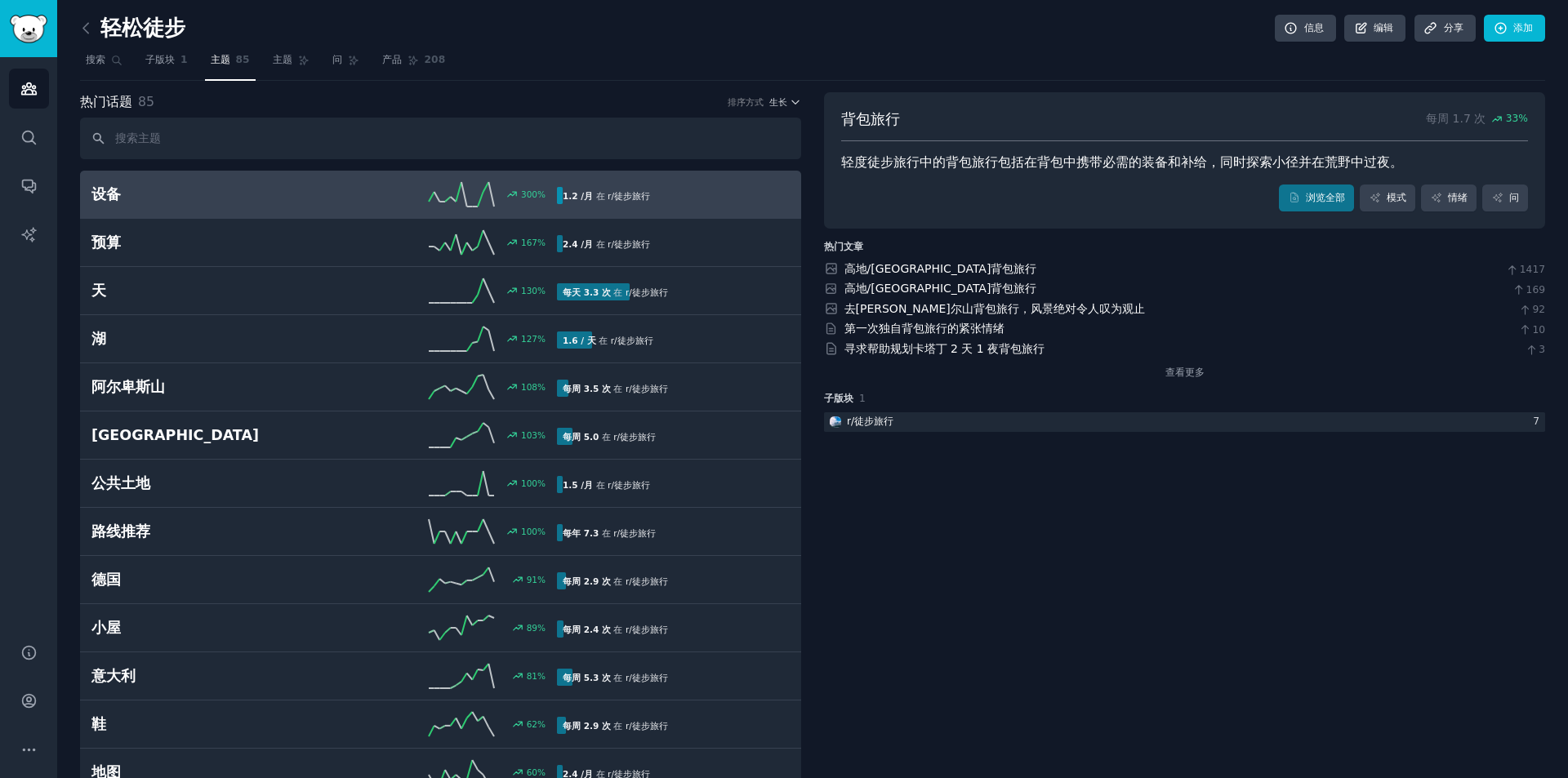
click at [244, 178] on link "设备 300 % 1.2 /月 在 r/ 徒步旅行" at bounding box center [440, 194] width 721 height 49
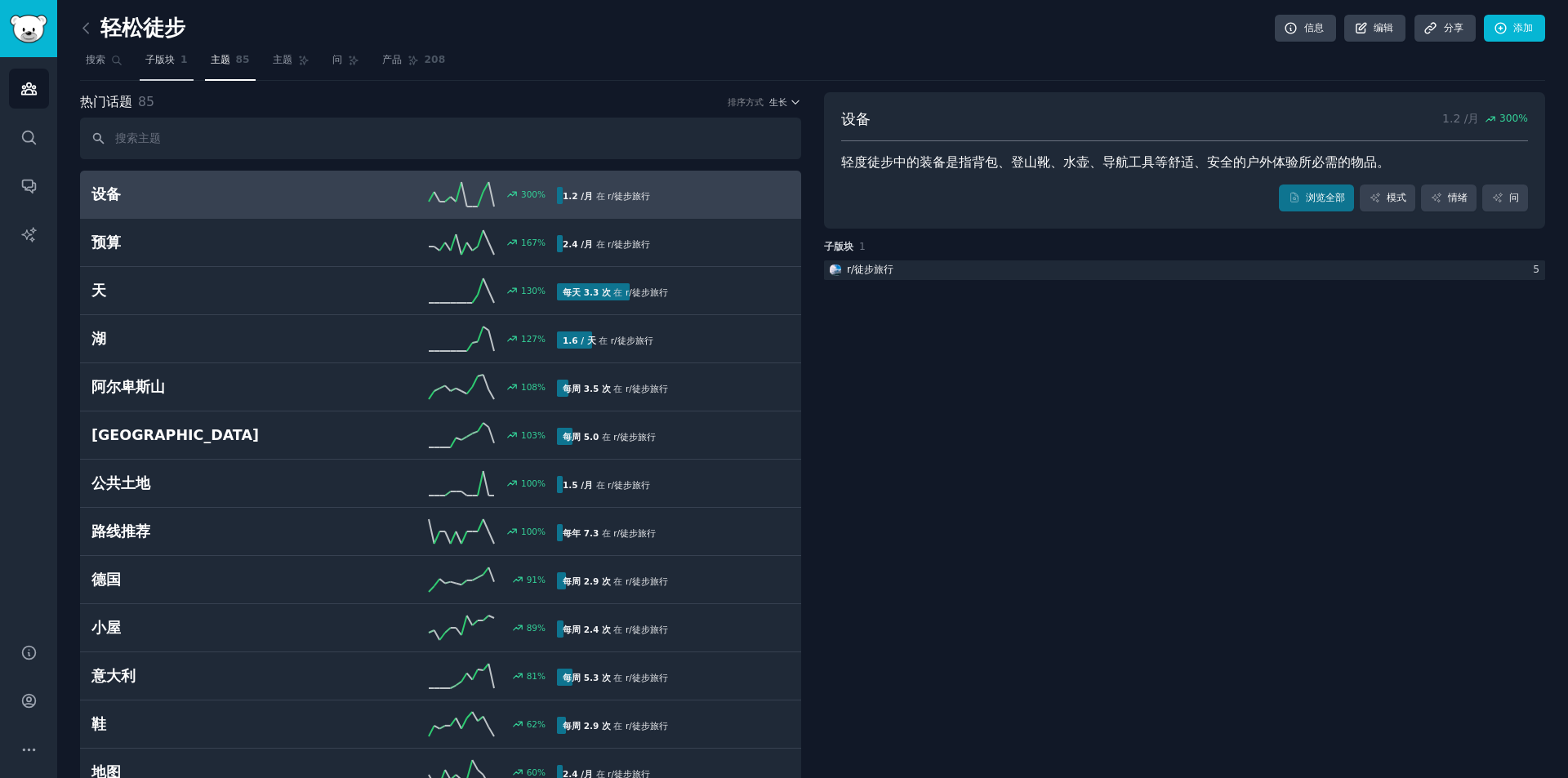
click at [162, 54] on font "子版块" at bounding box center [160, 60] width 29 height 11
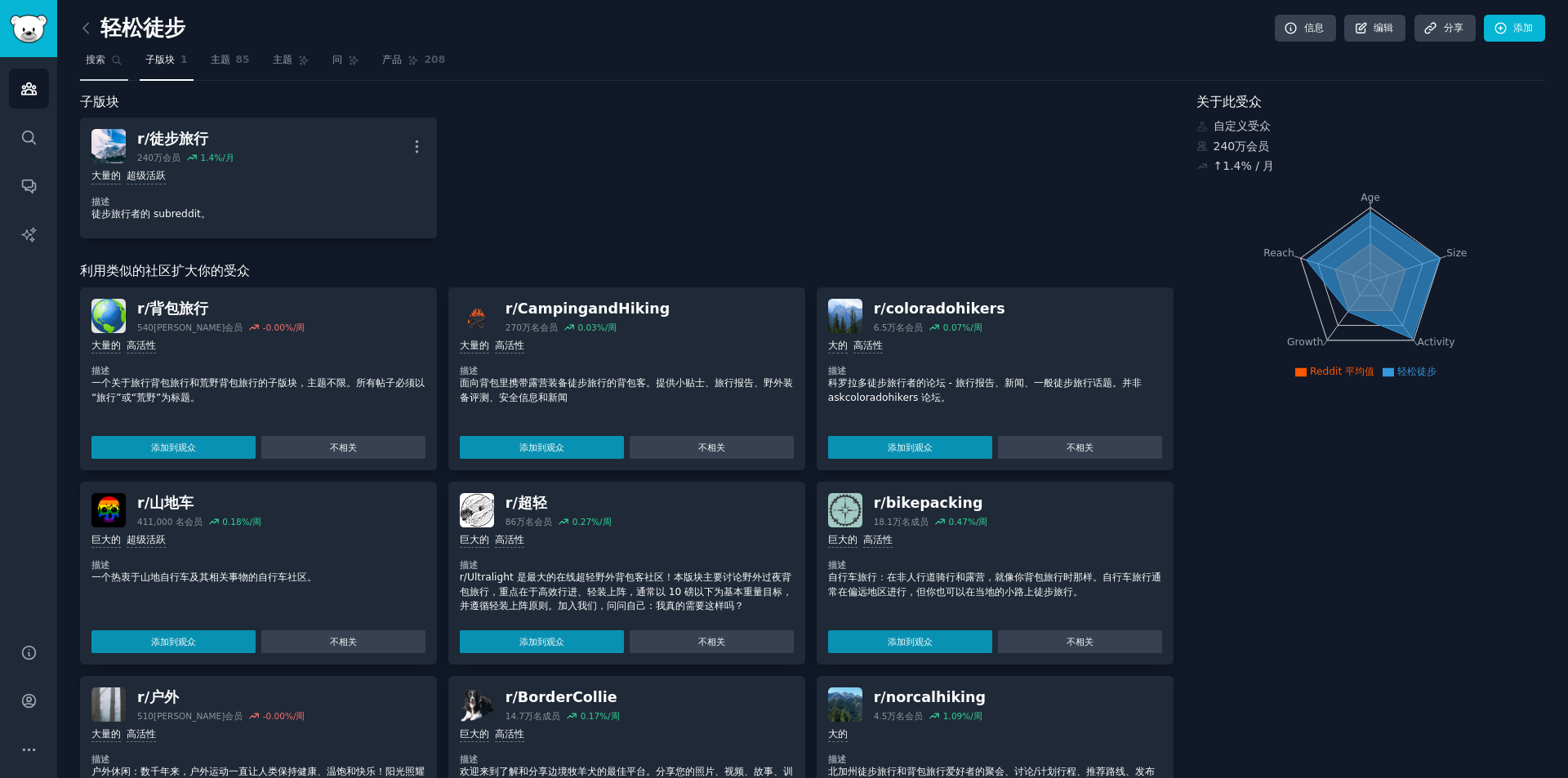
click at [89, 61] on font "搜索" at bounding box center [95, 60] width 20 height 11
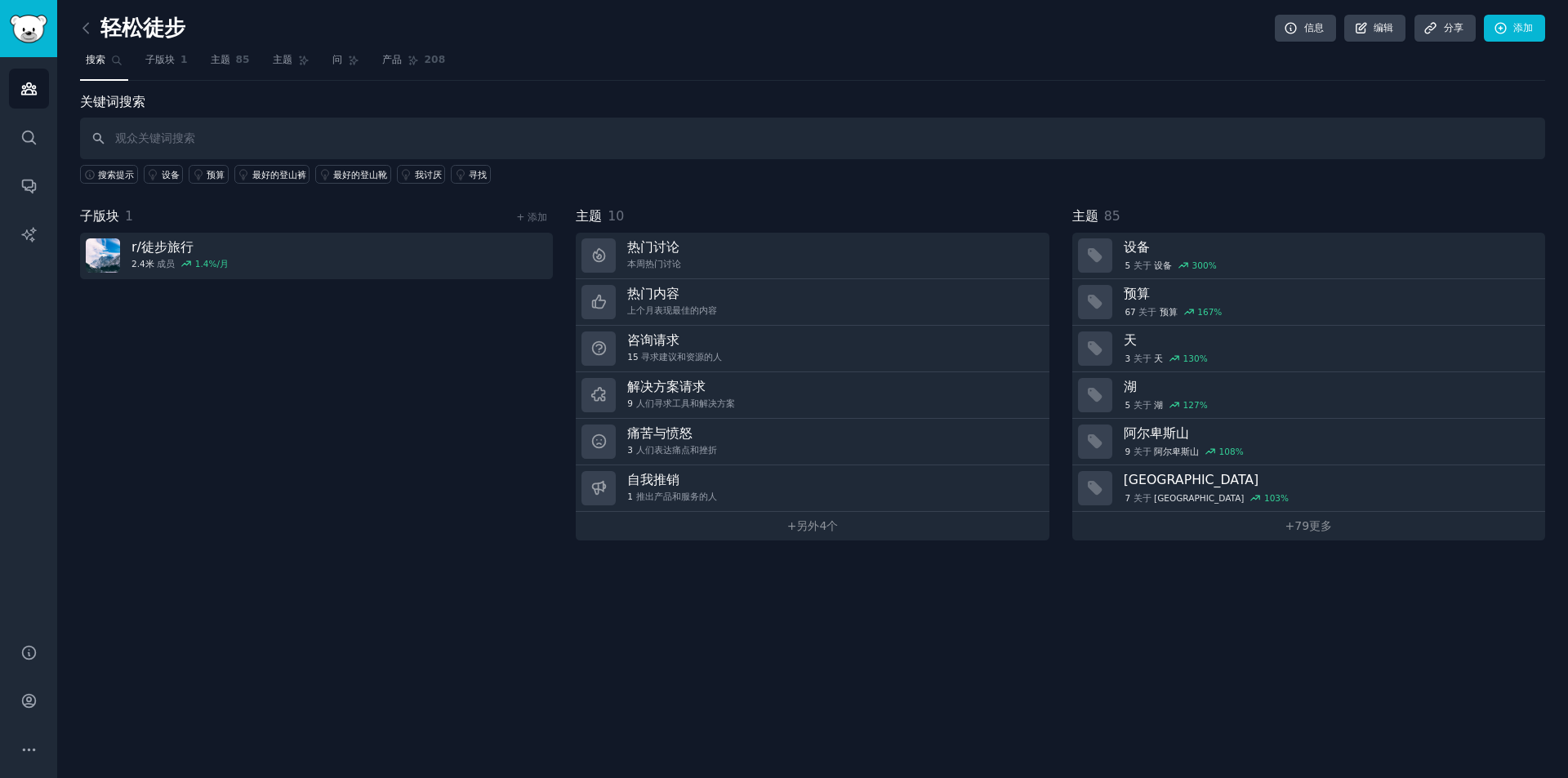
click at [228, 146] on input "text" at bounding box center [812, 139] width 1465 height 42
type input "j"
type input "Japan"
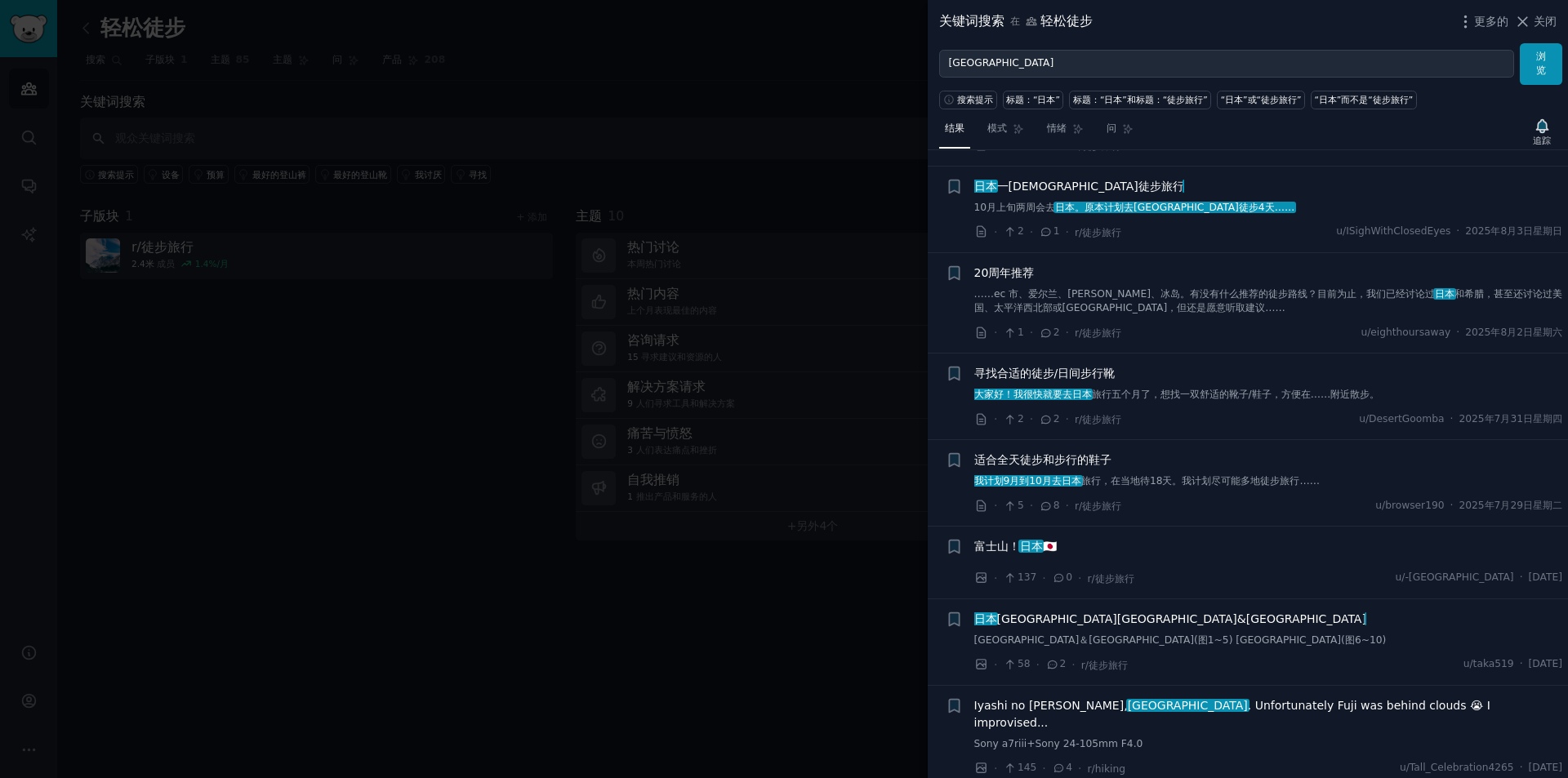
scroll to position [653, 0]
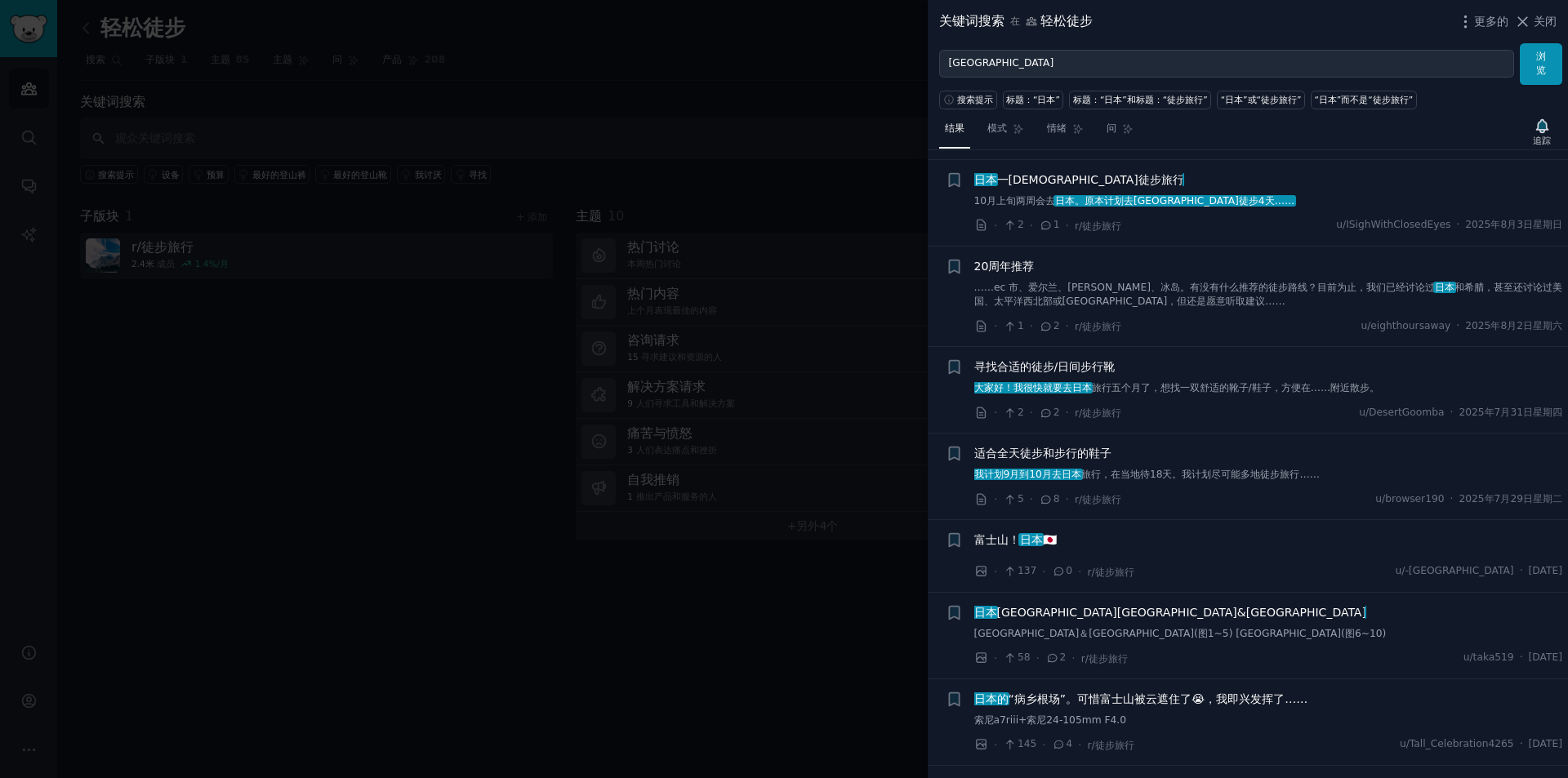
click at [397, 563] on div at bounding box center [784, 389] width 1568 height 778
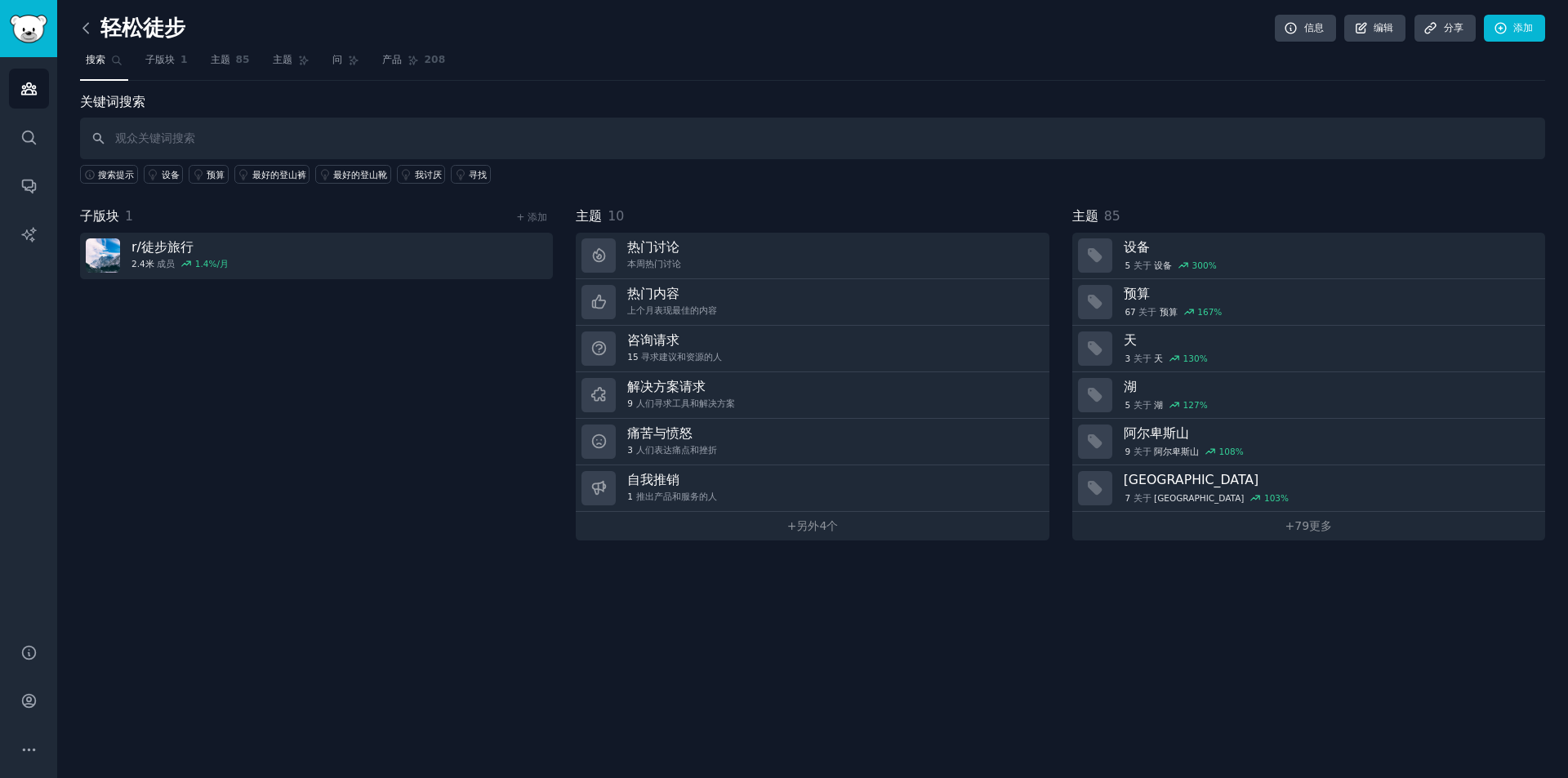
click at [90, 32] on icon at bounding box center [87, 29] width 17 height 17
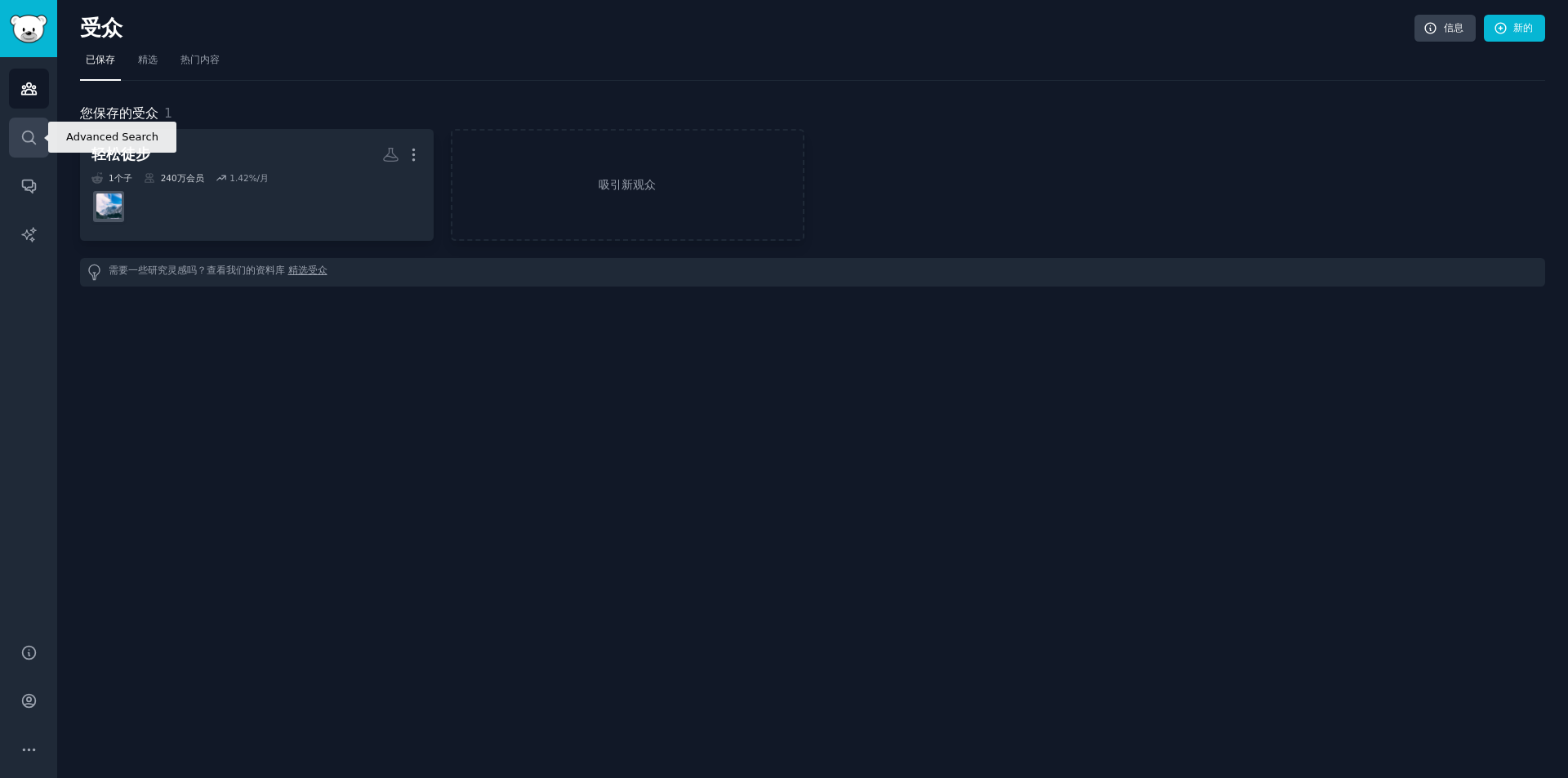
click at [41, 136] on link "搜索" at bounding box center [29, 138] width 40 height 40
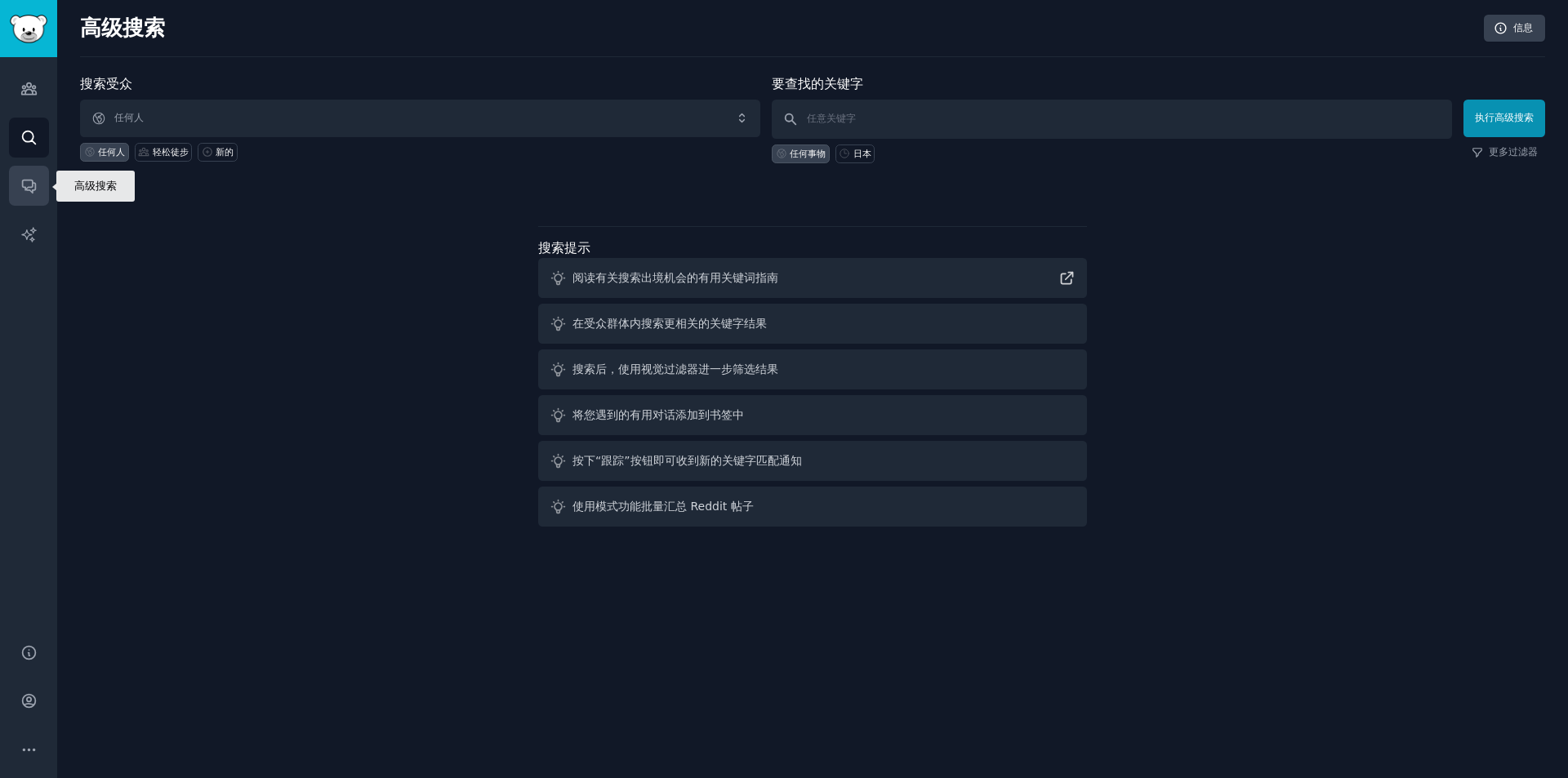
click at [34, 192] on icon "侧边栏" at bounding box center [29, 185] width 17 height 17
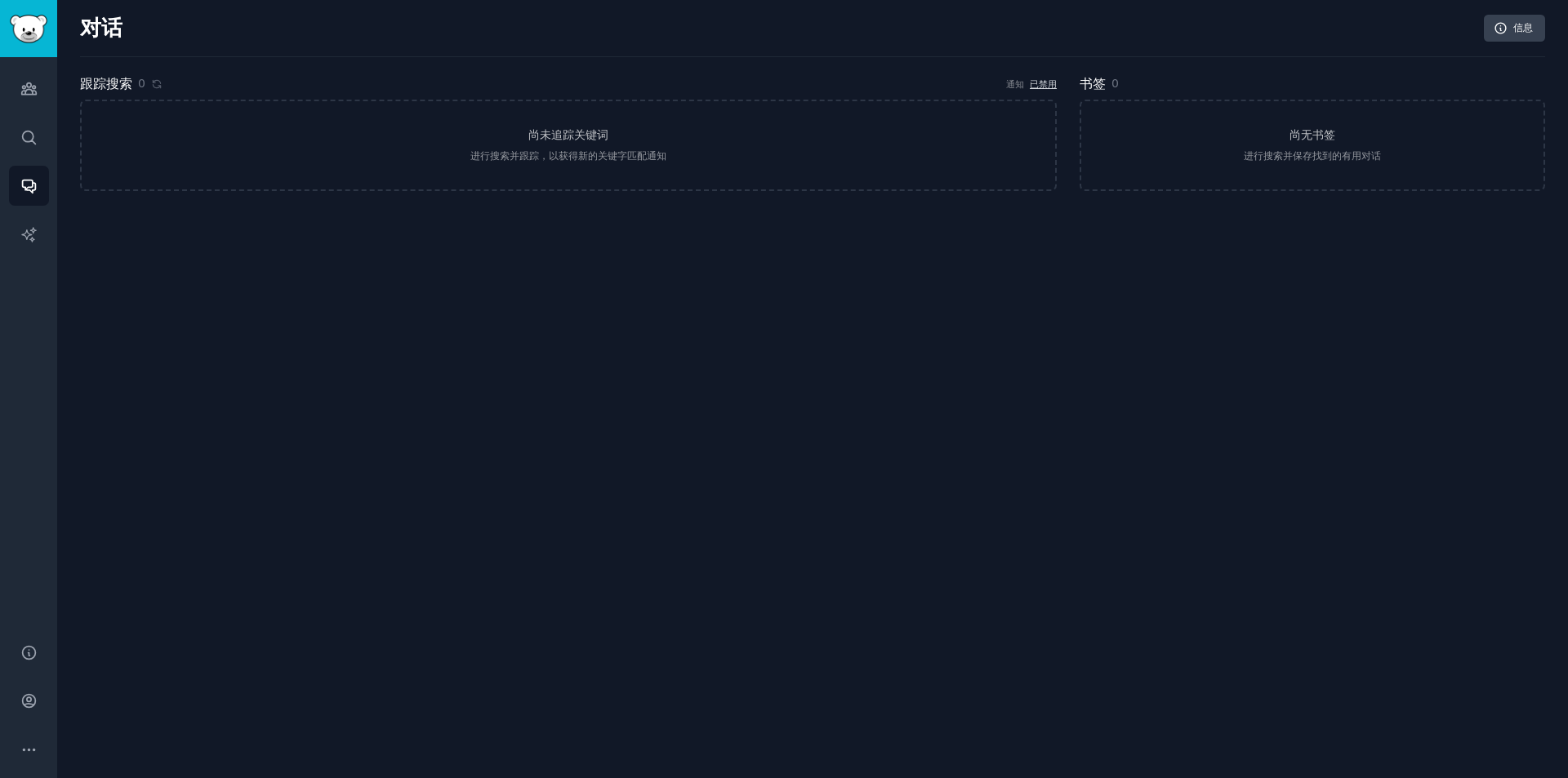
click at [31, 113] on div "受众 搜索 对话 人工智能报告" at bounding box center [29, 340] width 57 height 567
click at [33, 95] on icon "侧边栏" at bounding box center [28, 89] width 14 height 11
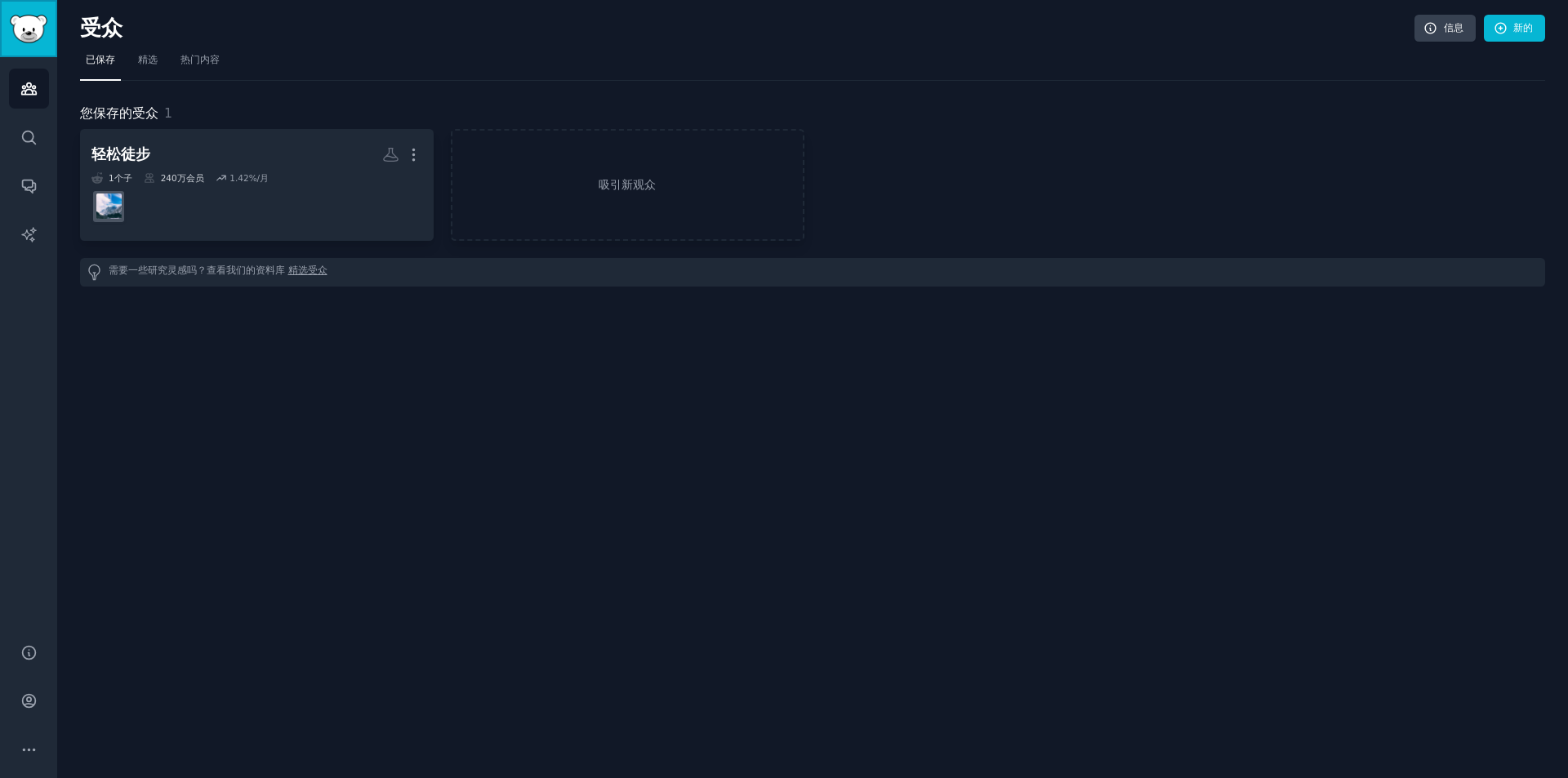
click at [31, 5] on link "侧边栏" at bounding box center [29, 29] width 57 height 57
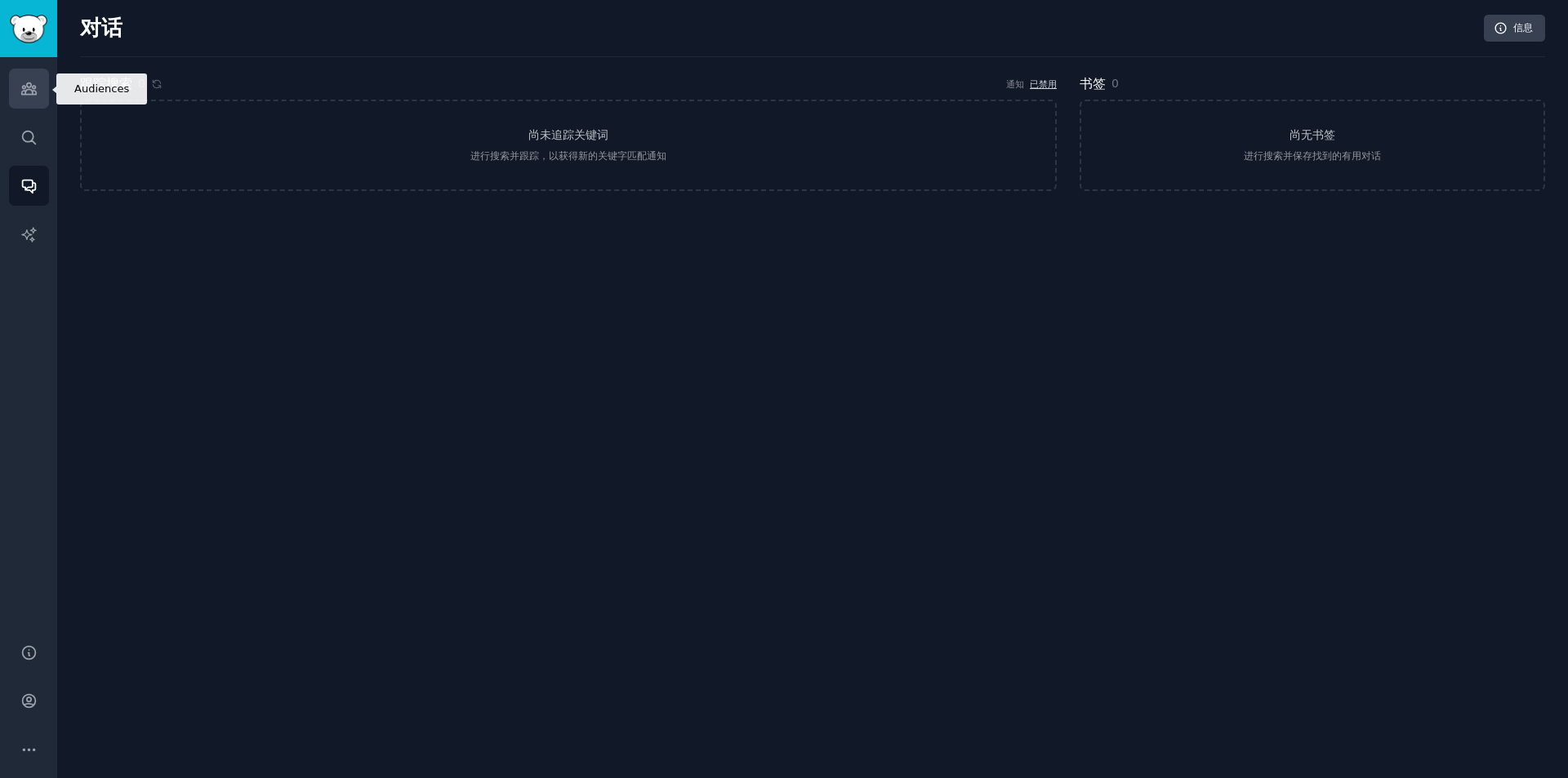
click at [19, 84] on link "受众" at bounding box center [29, 88] width 40 height 40
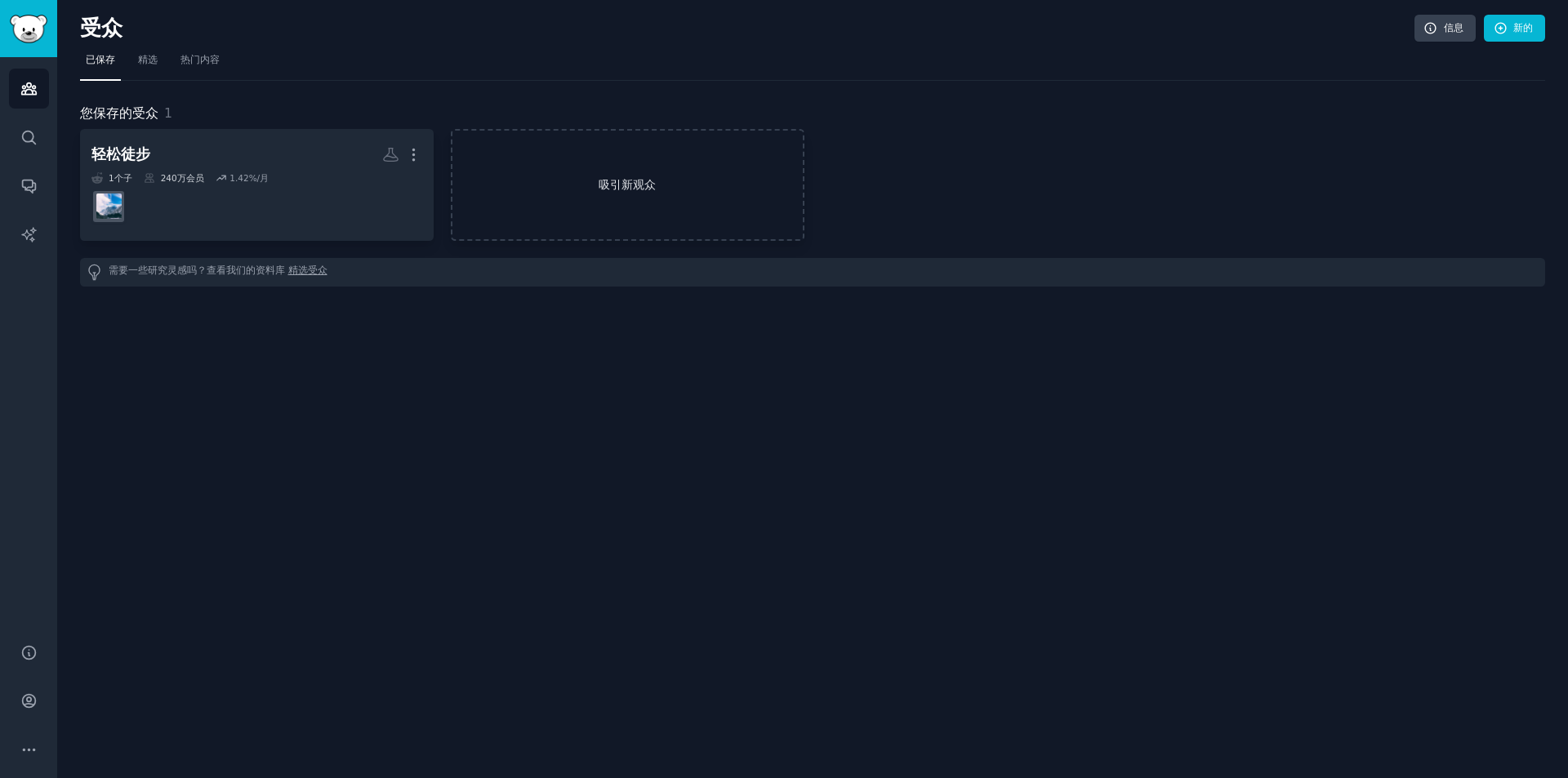
click at [634, 158] on link "吸引新观众" at bounding box center [628, 185] width 354 height 112
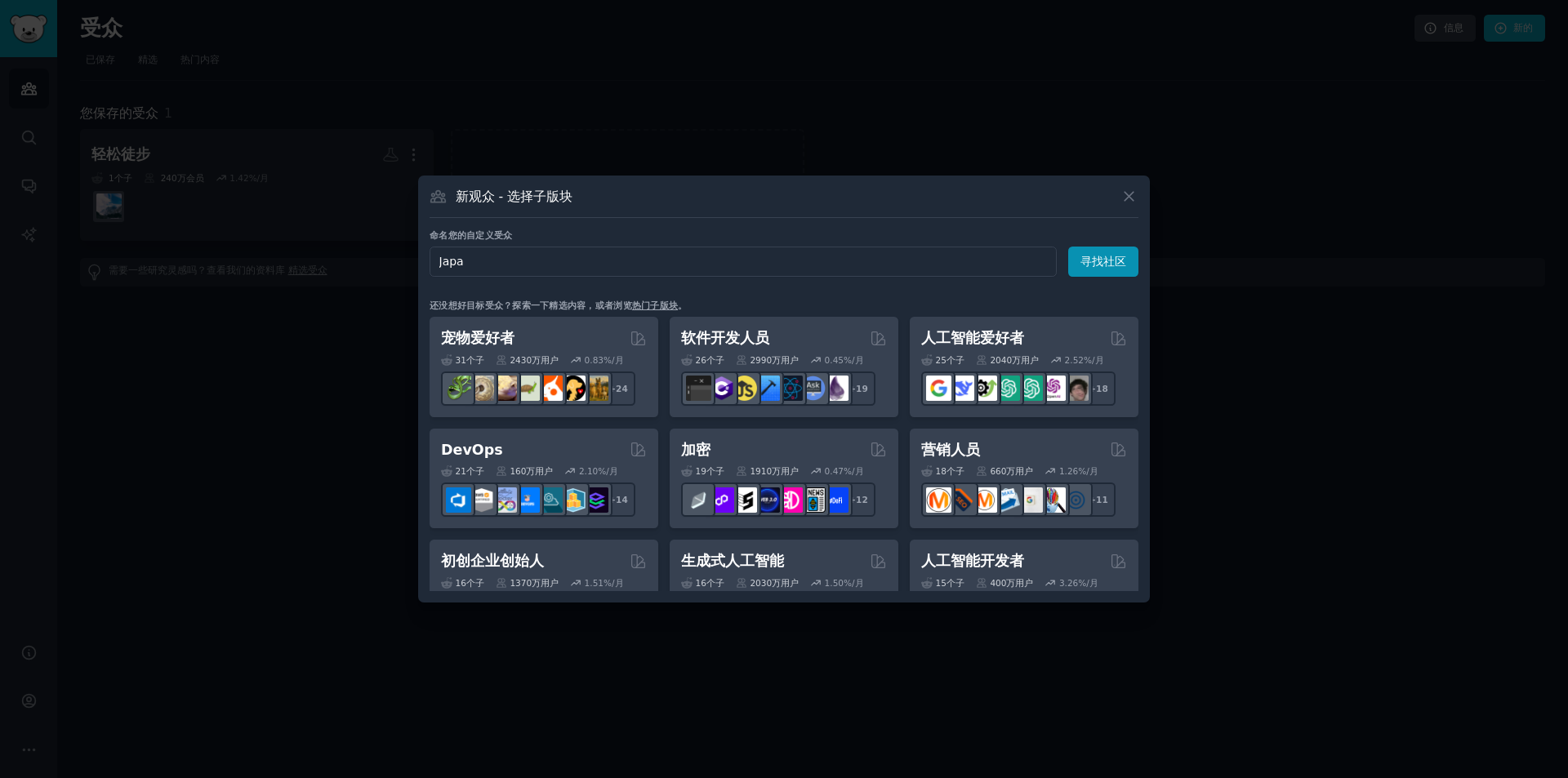
type input "Japan"
click button "寻找社区" at bounding box center [1103, 262] width 70 height 30
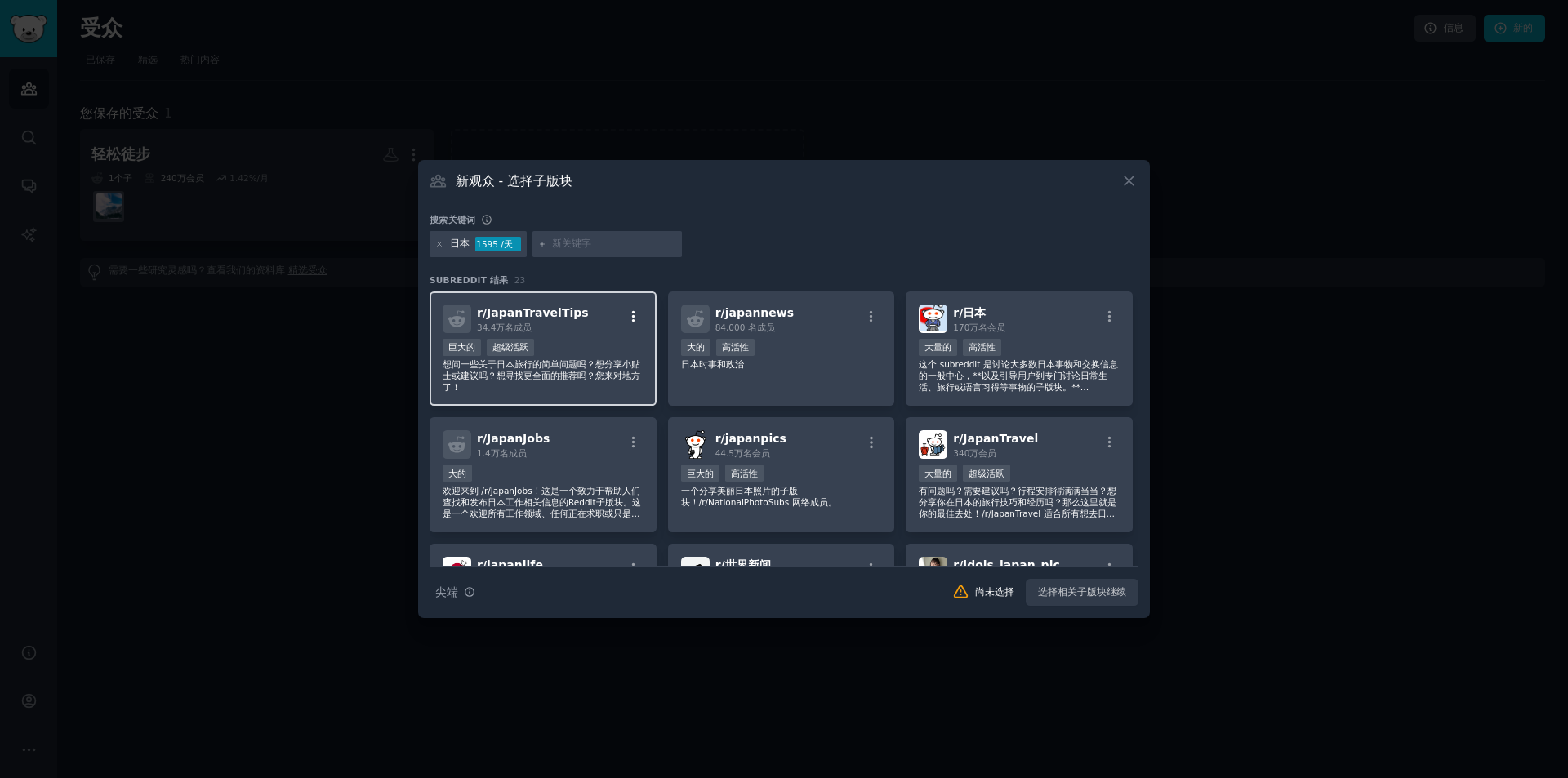
click at [634, 320] on icon "button" at bounding box center [633, 316] width 14 height 14
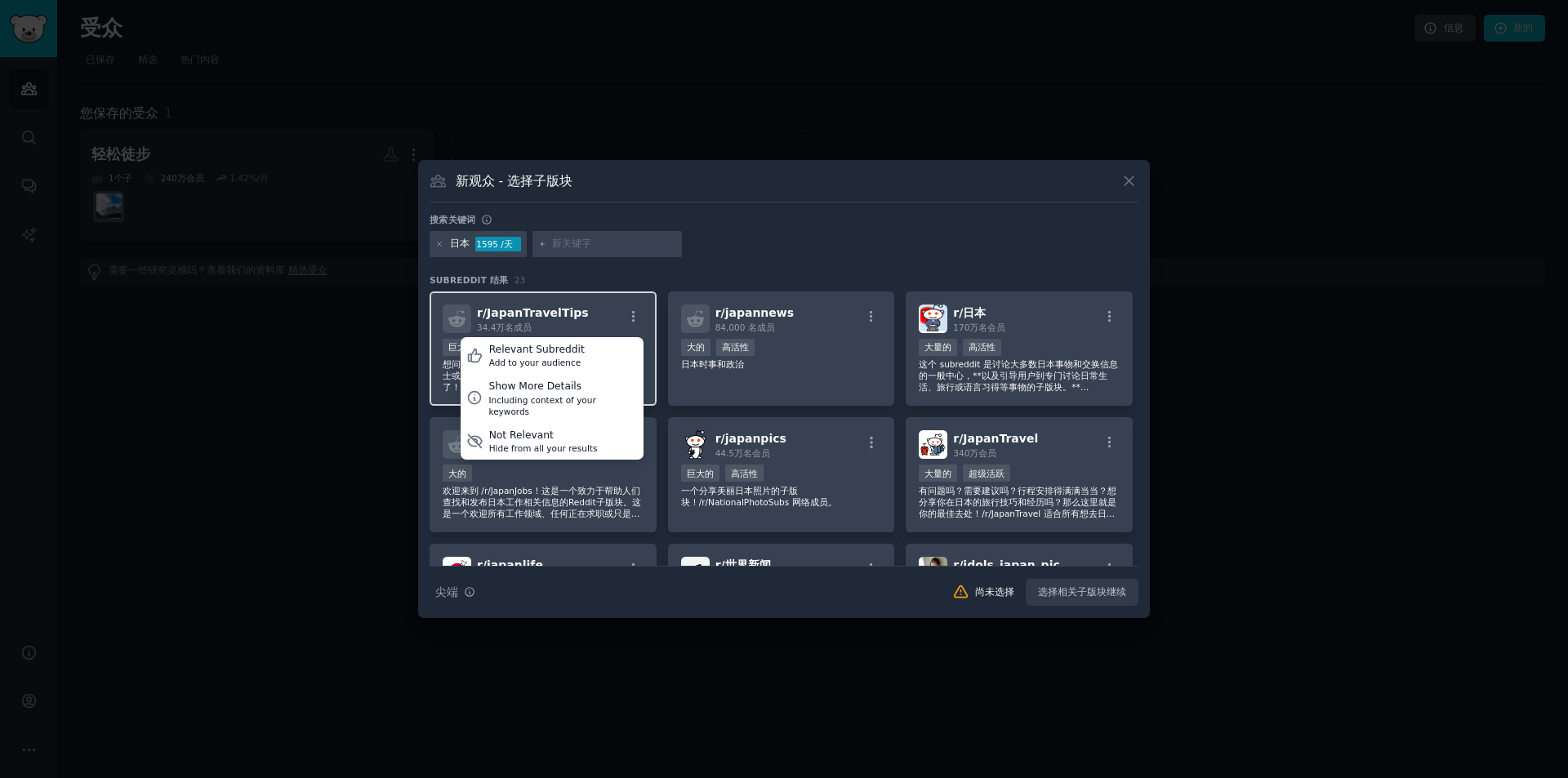
click at [578, 312] on font "JapanTravelTips" at bounding box center [537, 313] width 102 height 13
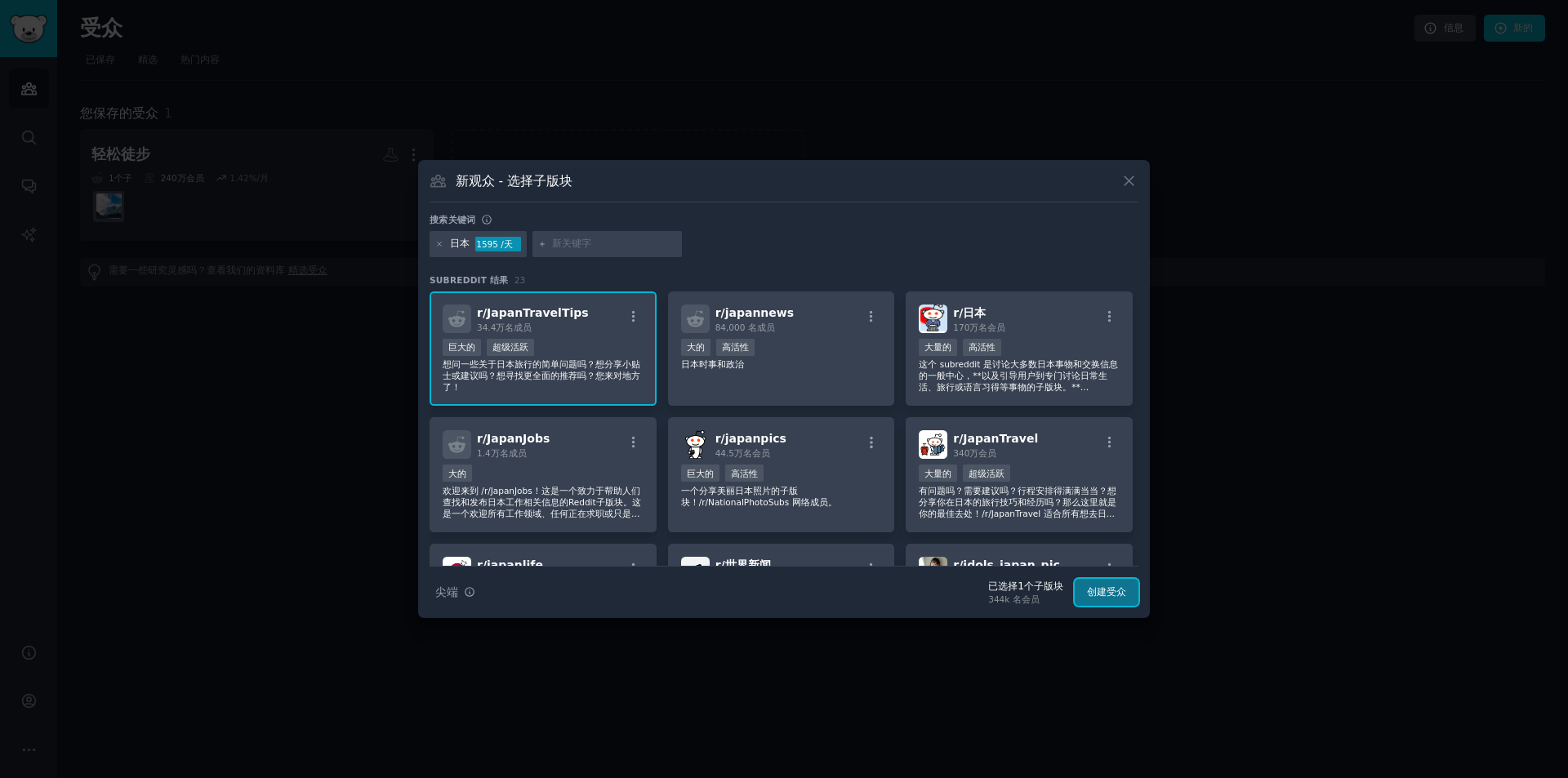
click at [1113, 591] on font "创建受众" at bounding box center [1106, 593] width 39 height 11
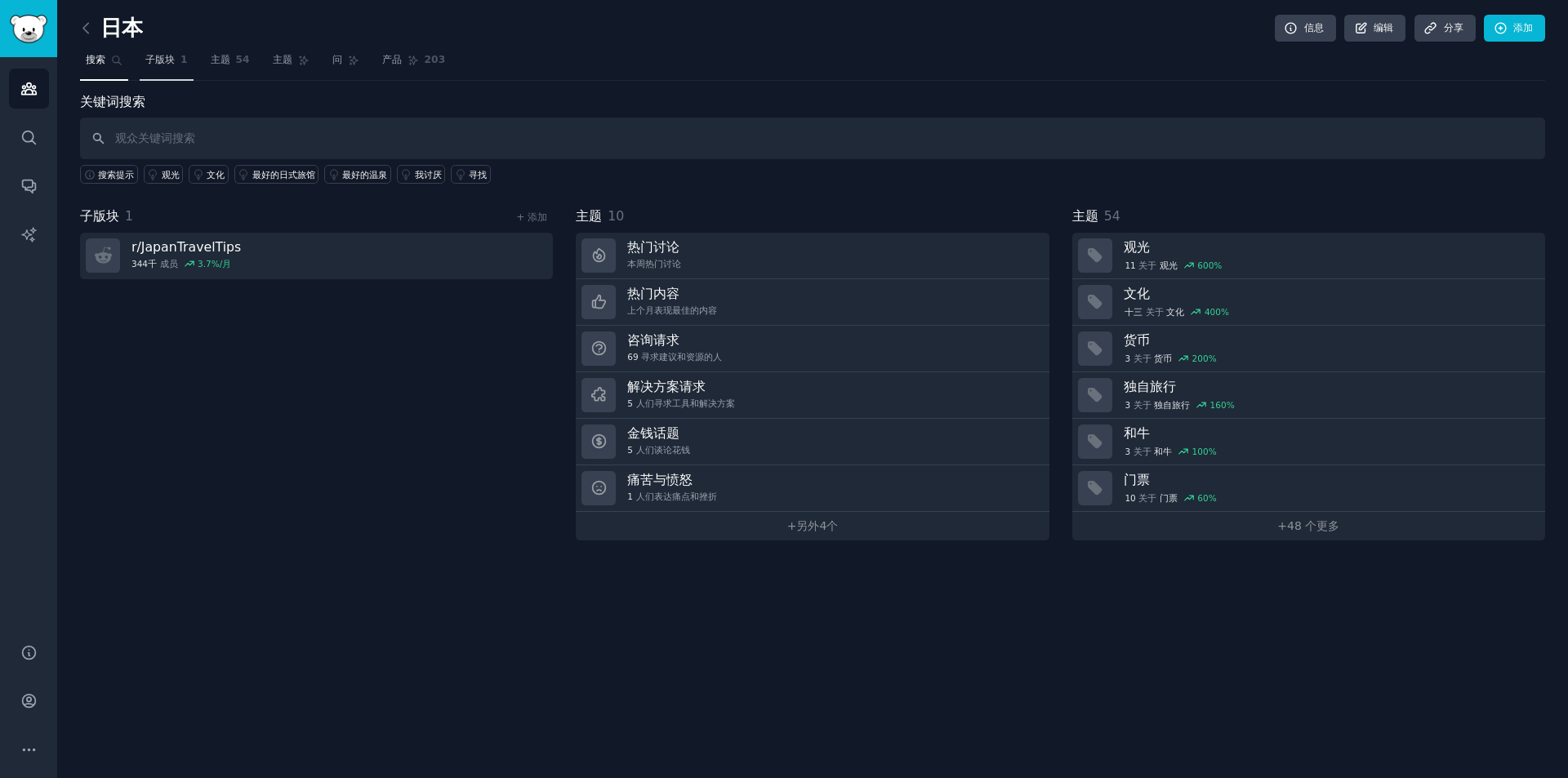
click at [188, 72] on link "子版块 1" at bounding box center [166, 64] width 54 height 33
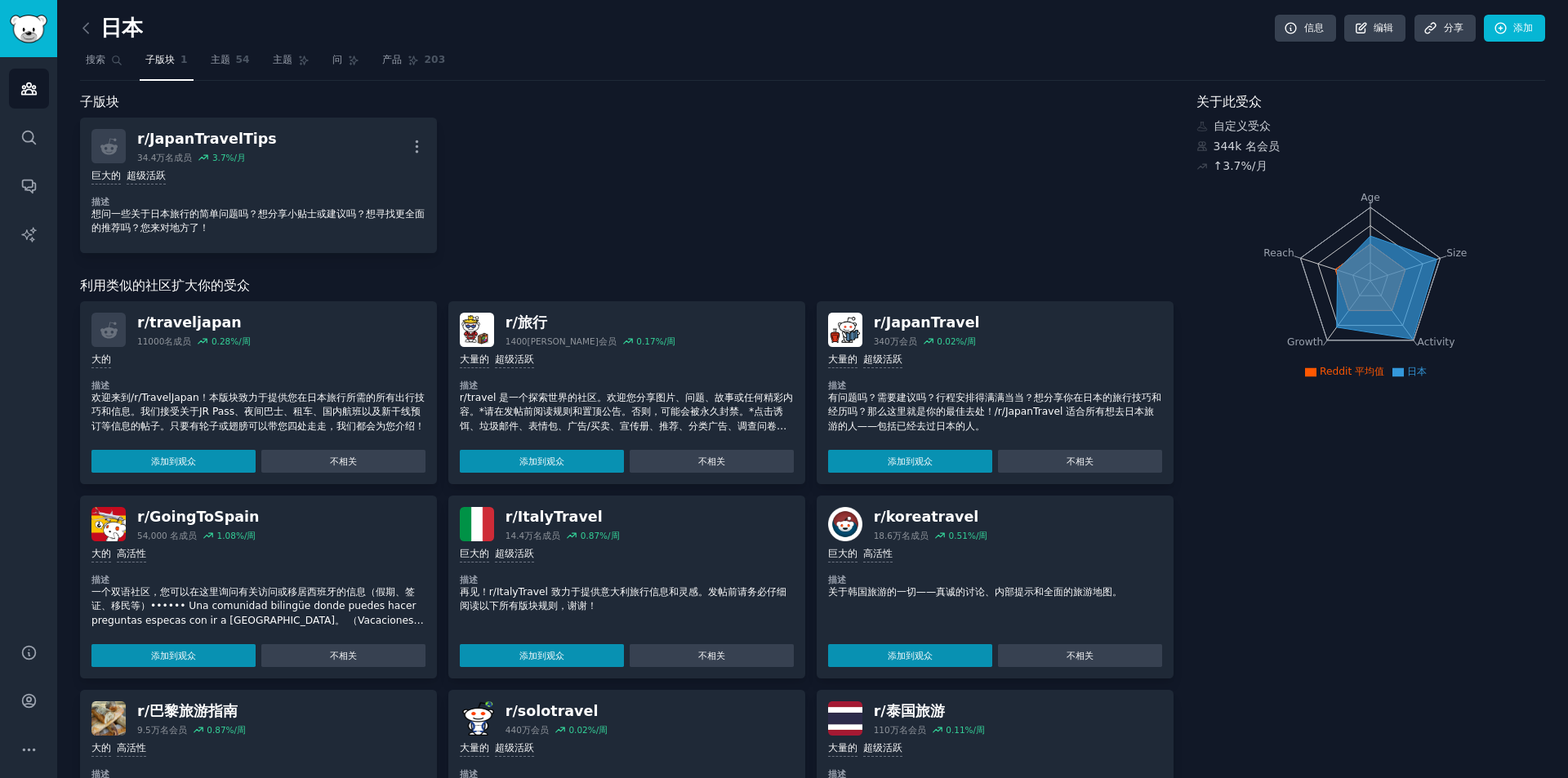
click at [149, 61] on font "子版块" at bounding box center [160, 60] width 29 height 11
click at [105, 66] on font "搜索" at bounding box center [95, 60] width 20 height 11
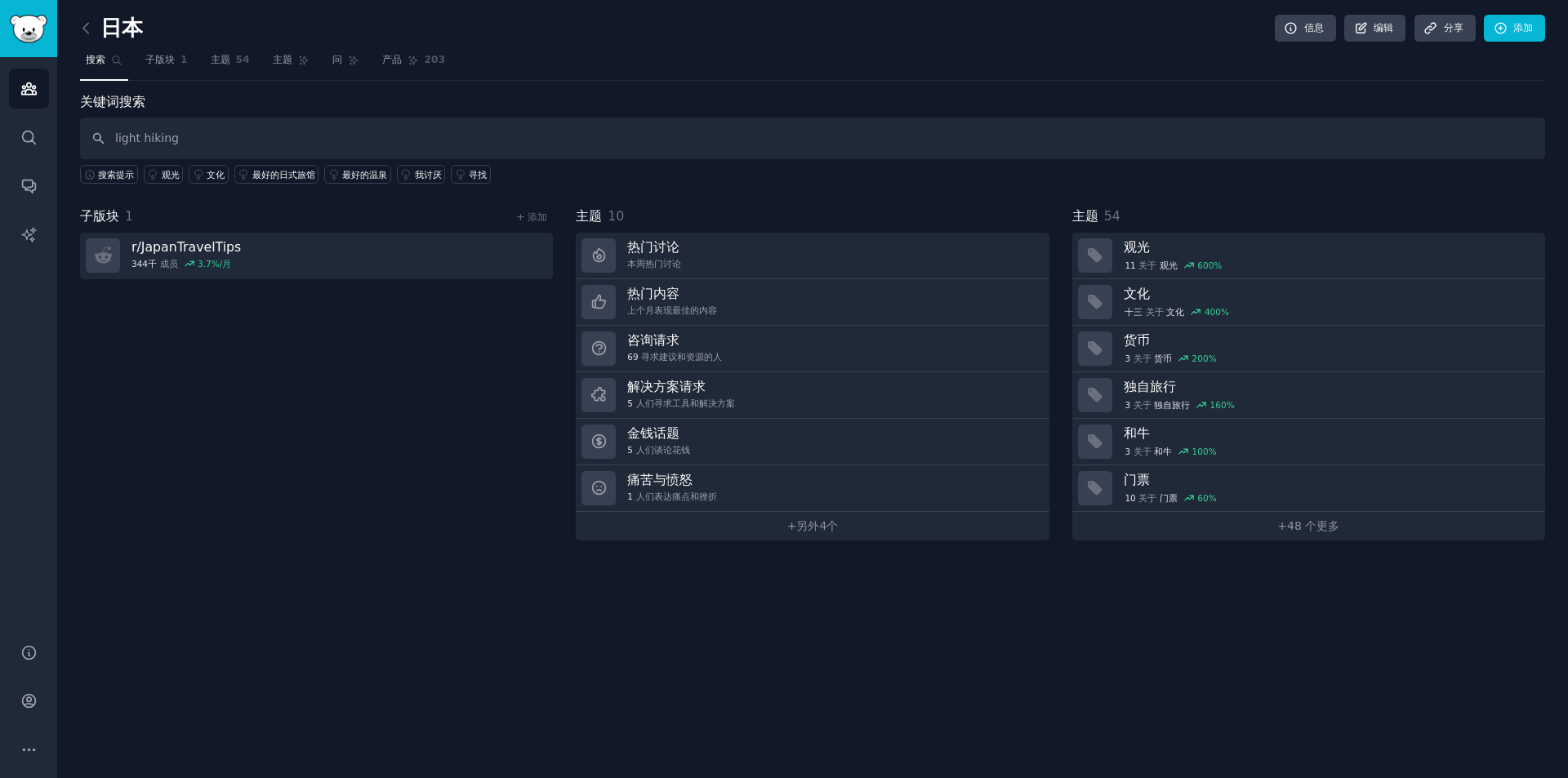
type input "light hiking"
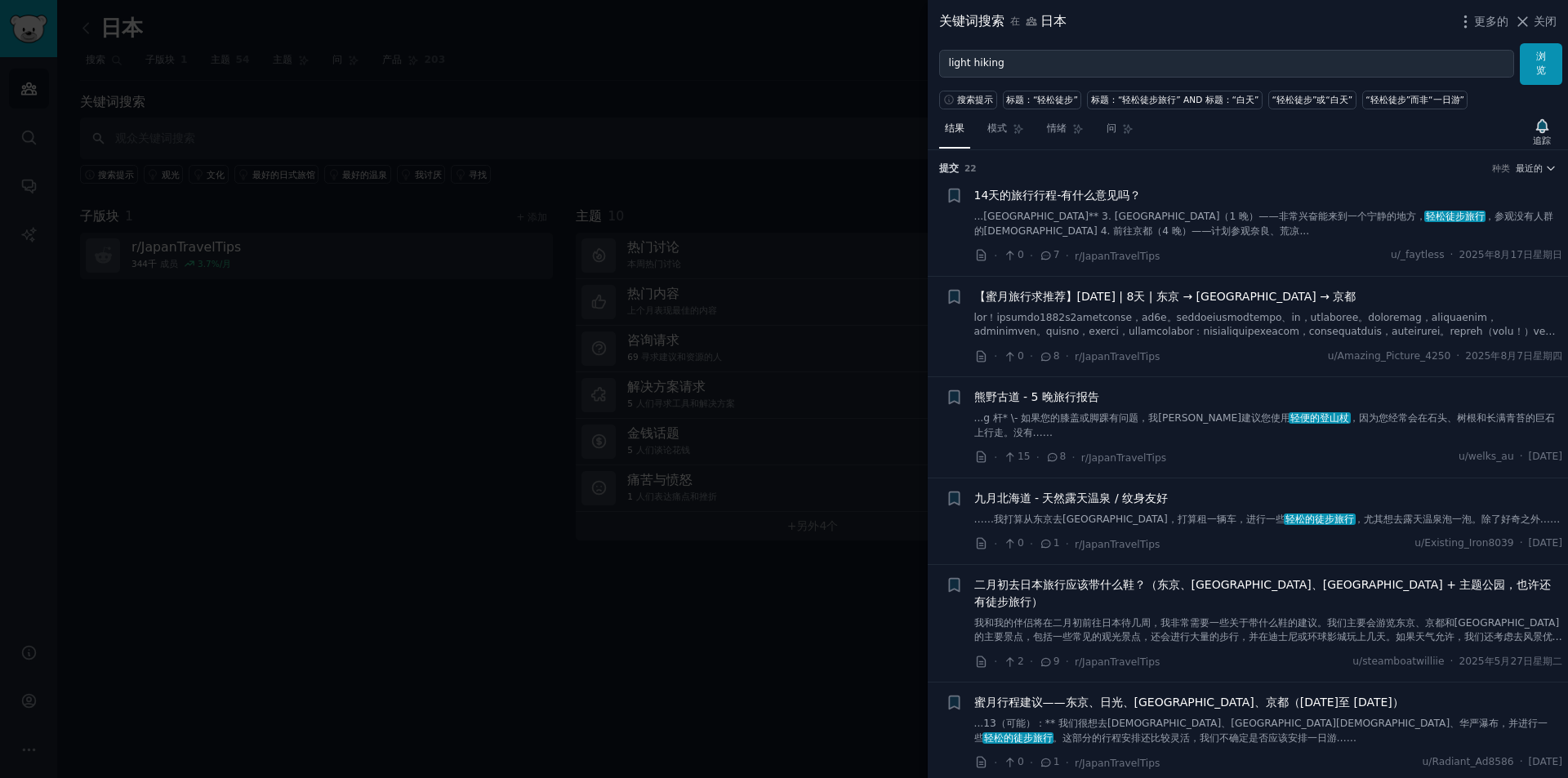
click at [596, 583] on div at bounding box center [784, 389] width 1568 height 778
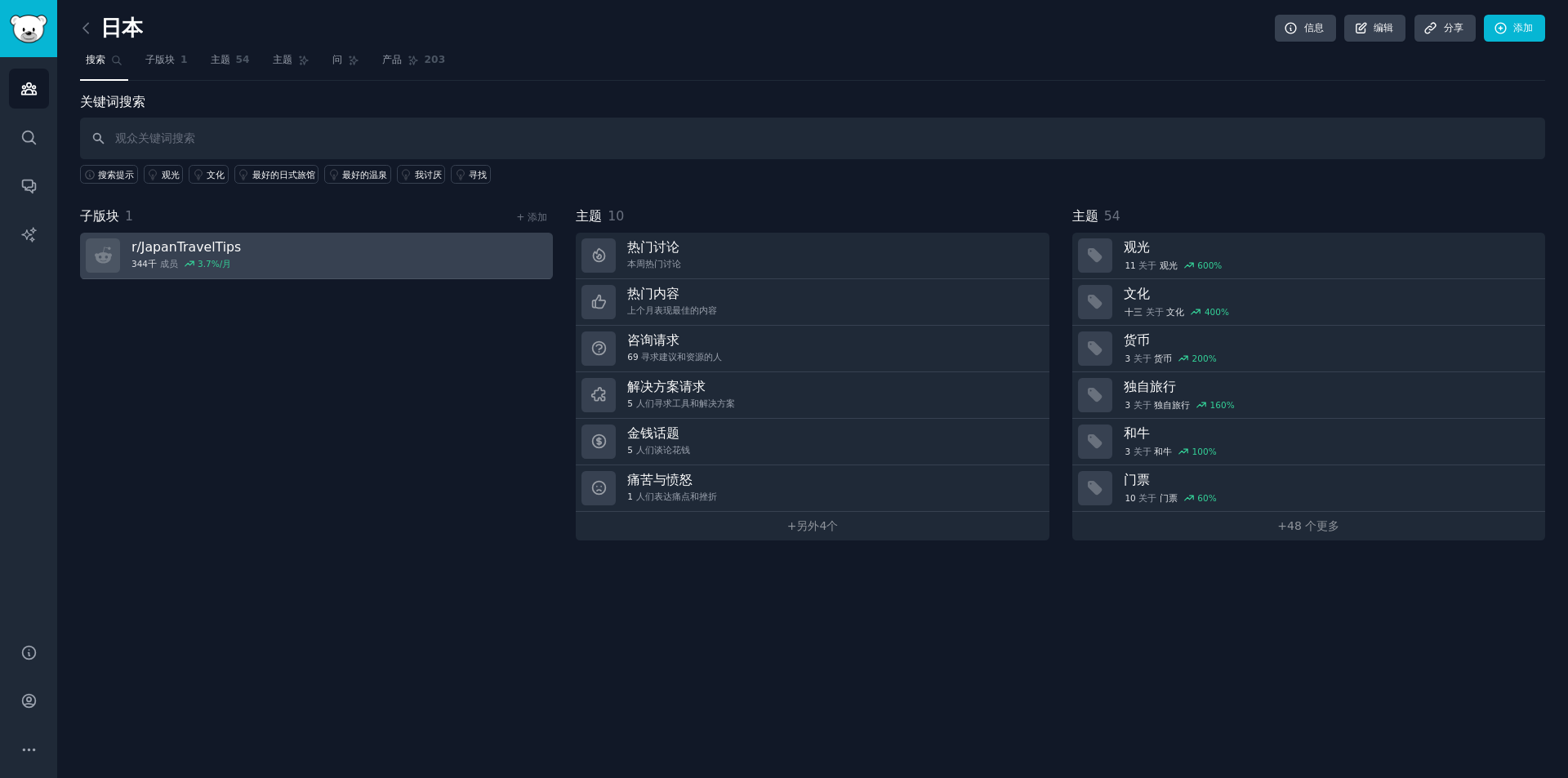
click at [246, 258] on link "r/ JapanTravelTips 344千 成员 3.7 %/月" at bounding box center [316, 256] width 473 height 47
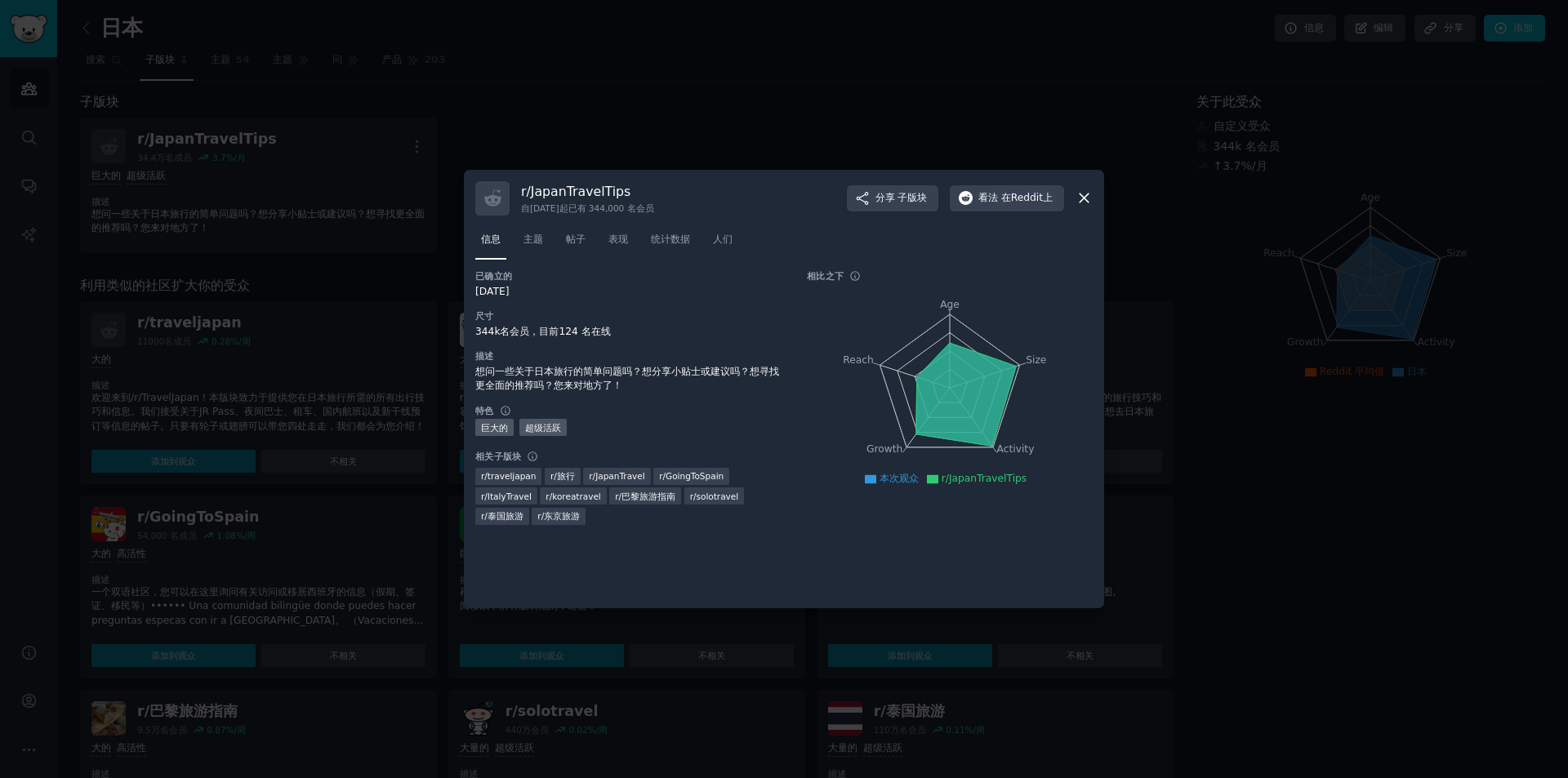
click at [1076, 193] on icon at bounding box center [1084, 198] width 17 height 17
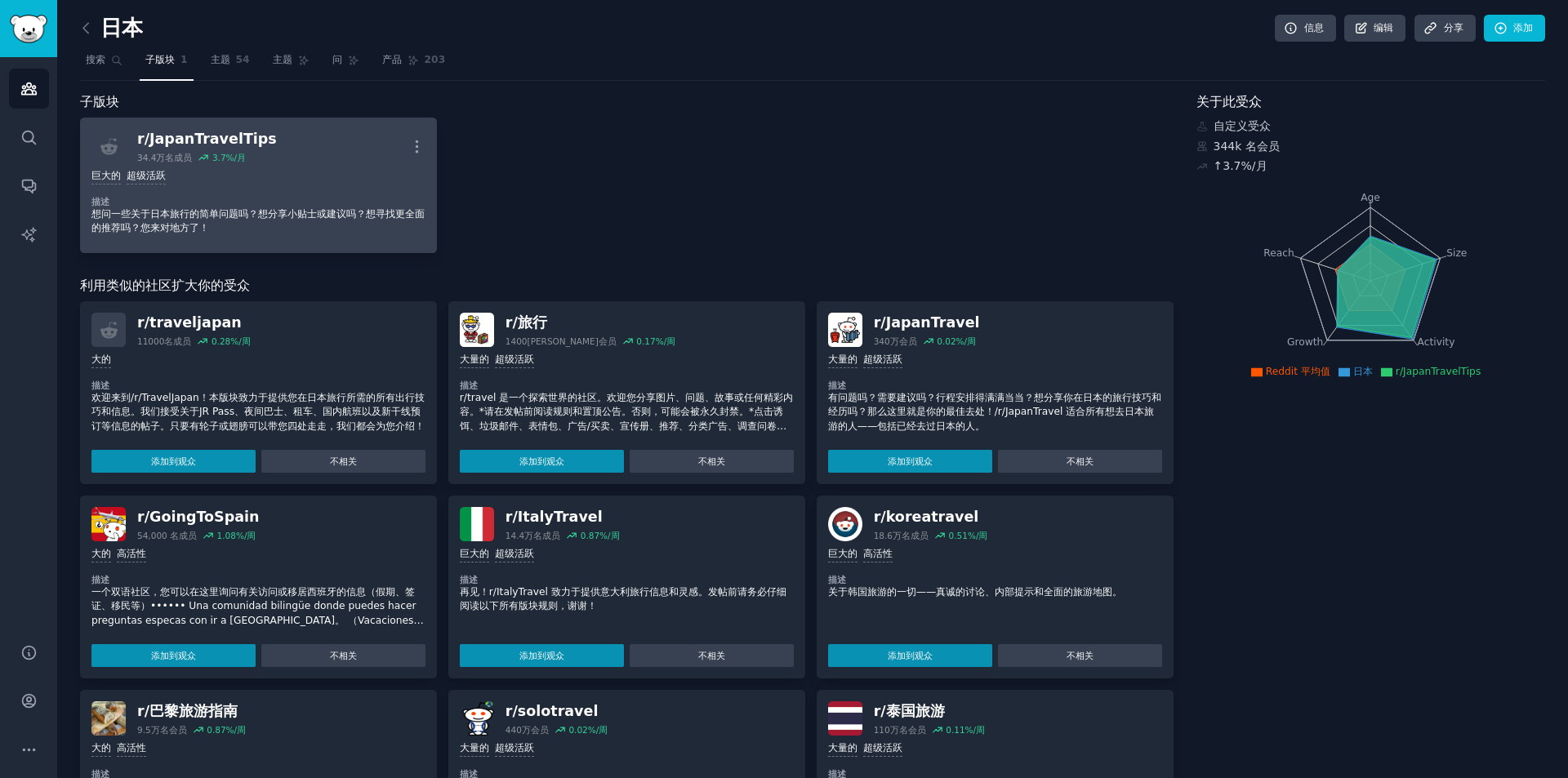
click at [264, 203] on dt "描述" at bounding box center [258, 202] width 334 height 11
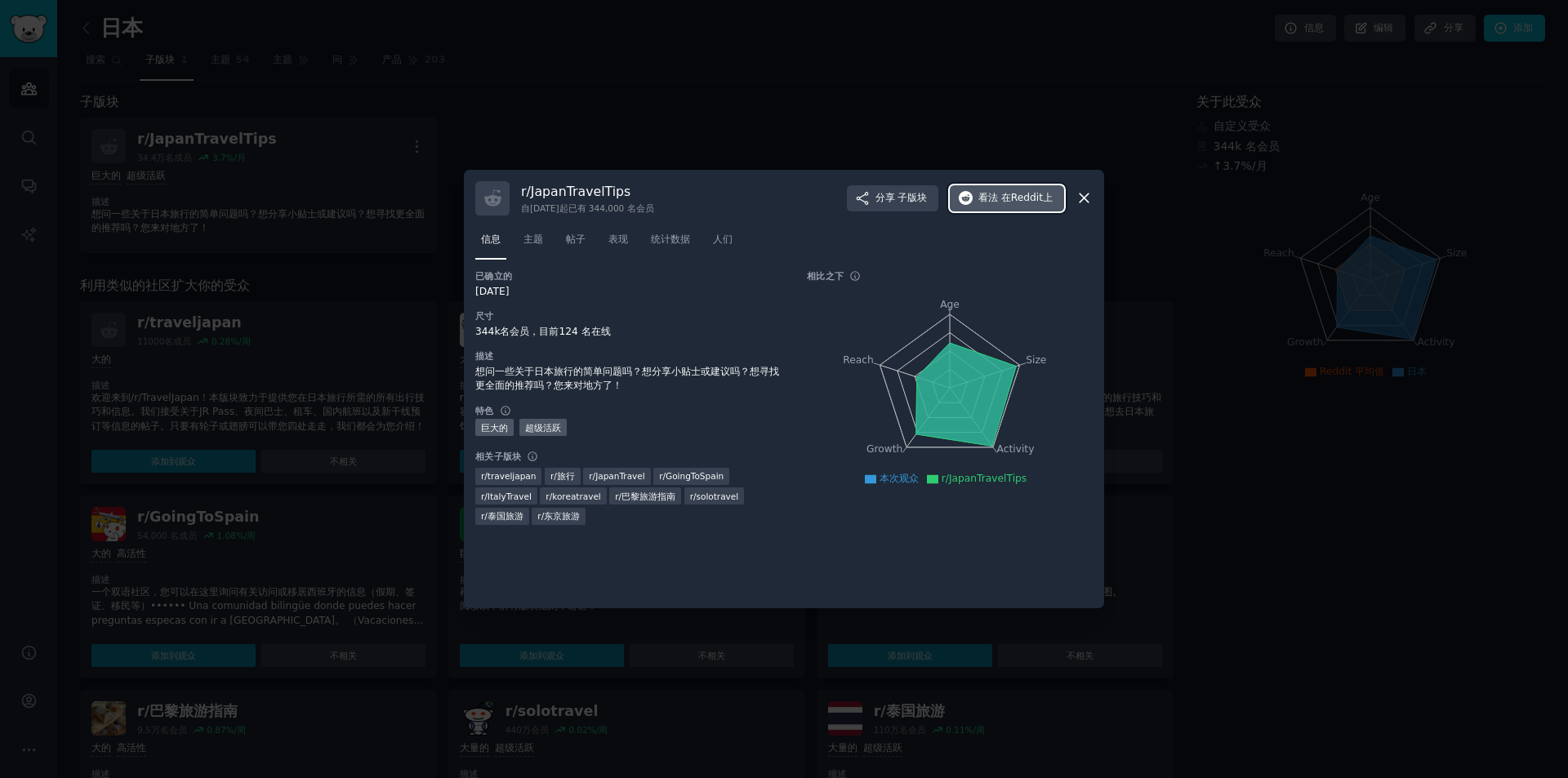
click at [986, 199] on font "看法" at bounding box center [988, 198] width 20 height 11
click at [1090, 194] on icon at bounding box center [1084, 198] width 17 height 17
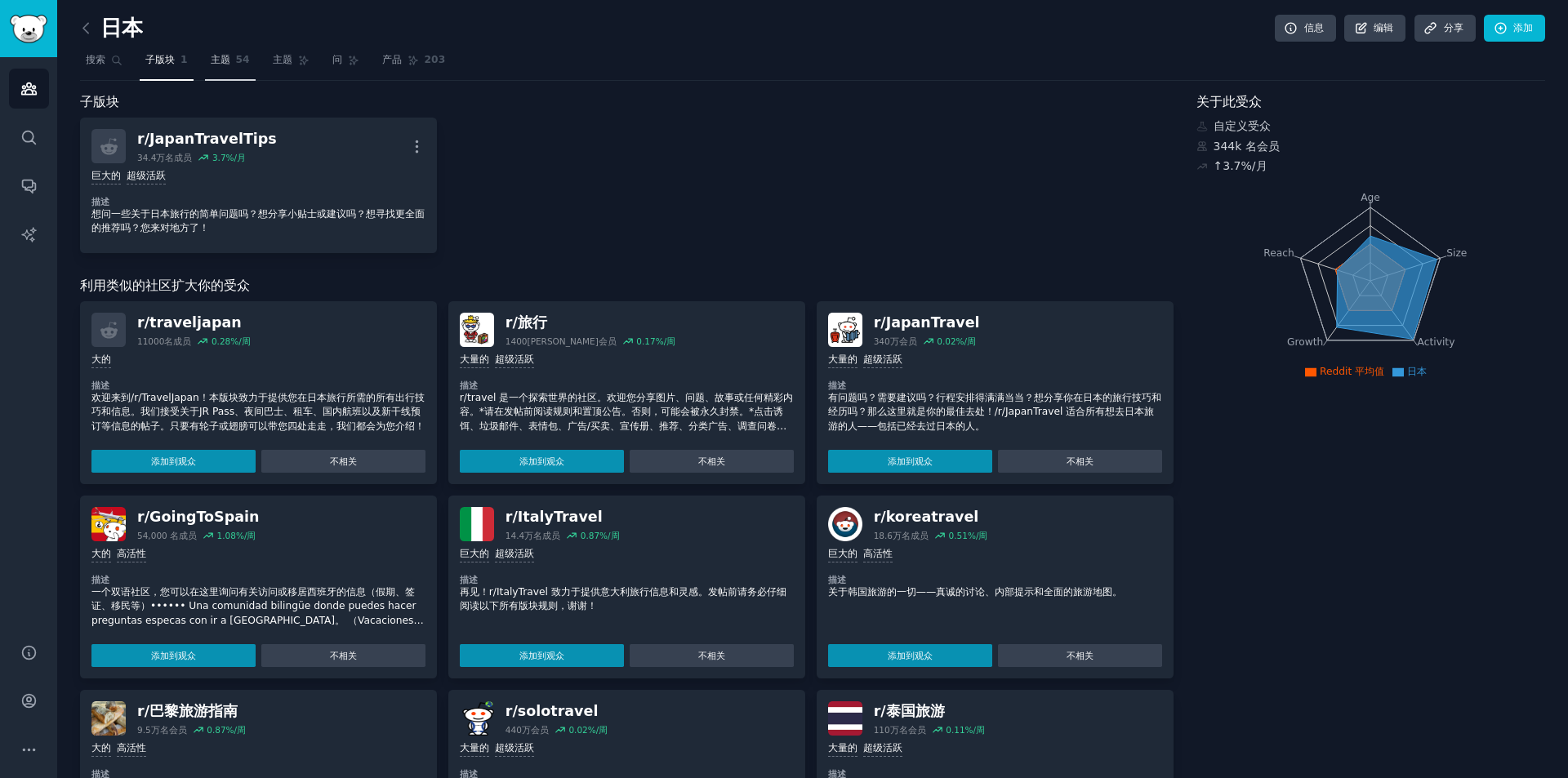
click at [205, 67] on link "主题 54" at bounding box center [230, 64] width 50 height 33
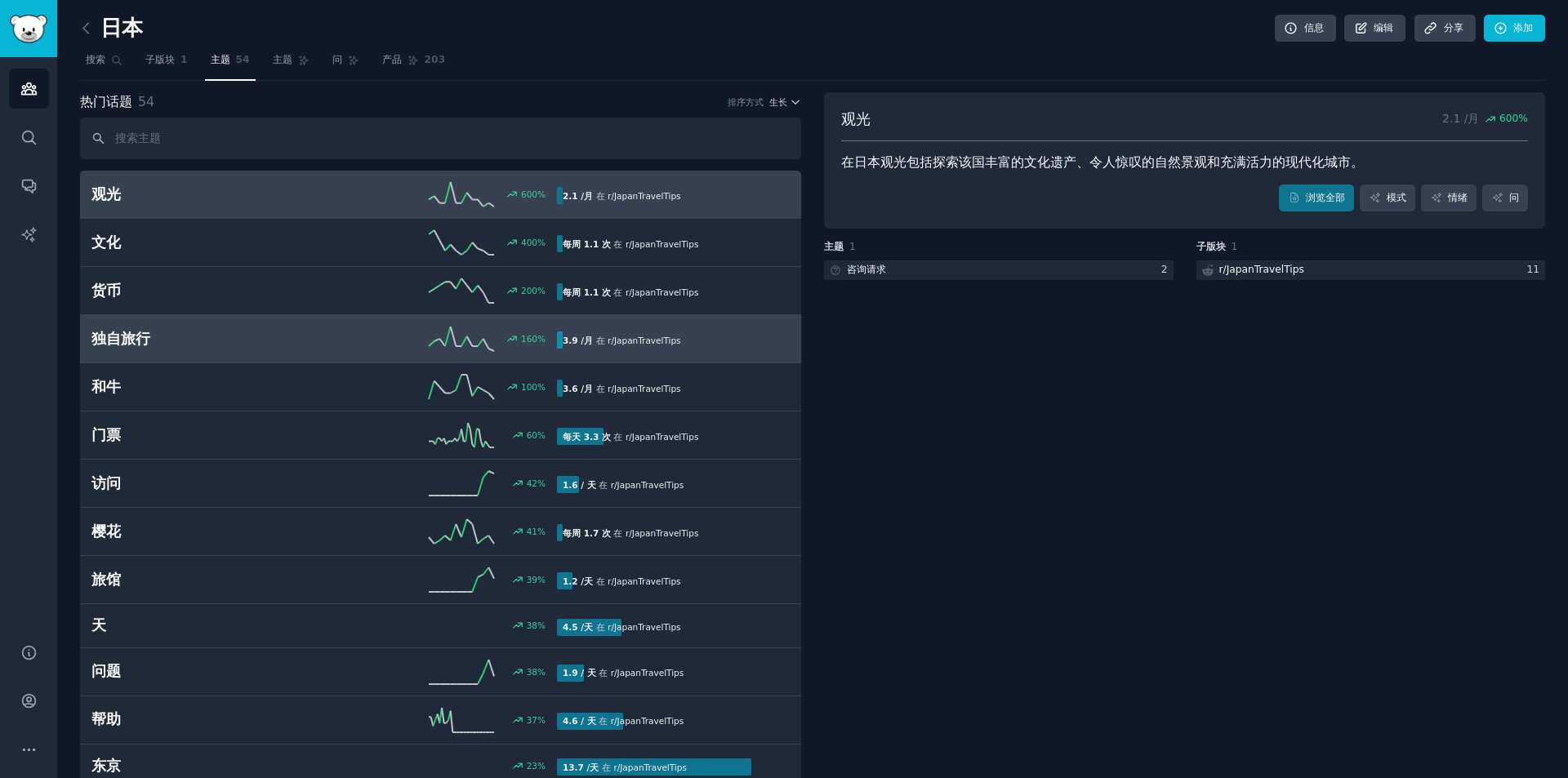
click at [234, 350] on div "独自旅行 160 % 3.9 /月 在 r/ JapanTravelTips" at bounding box center [440, 340] width 698 height 25
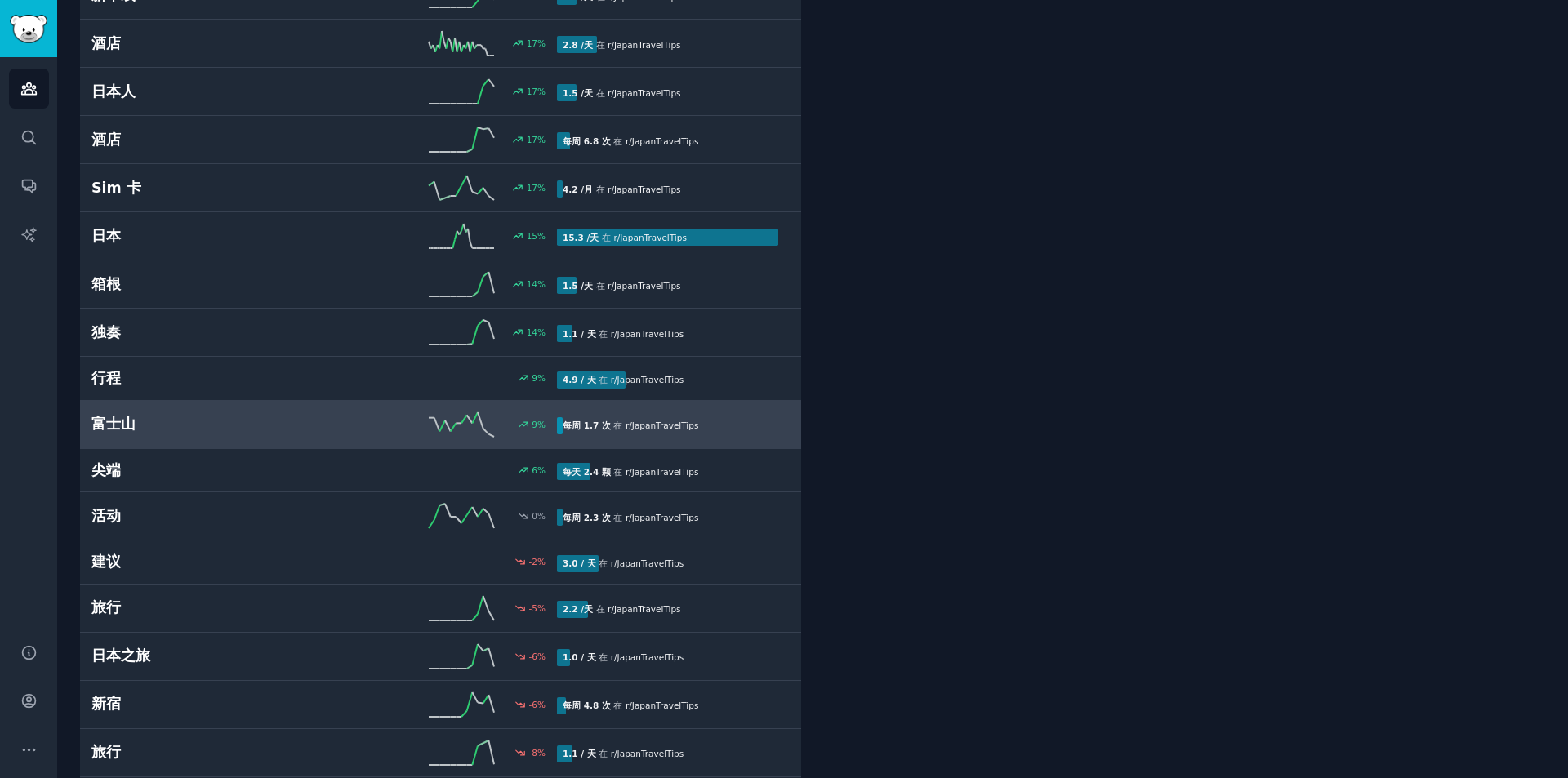
click at [242, 415] on h2 "富士山" at bounding box center [207, 423] width 233 height 20
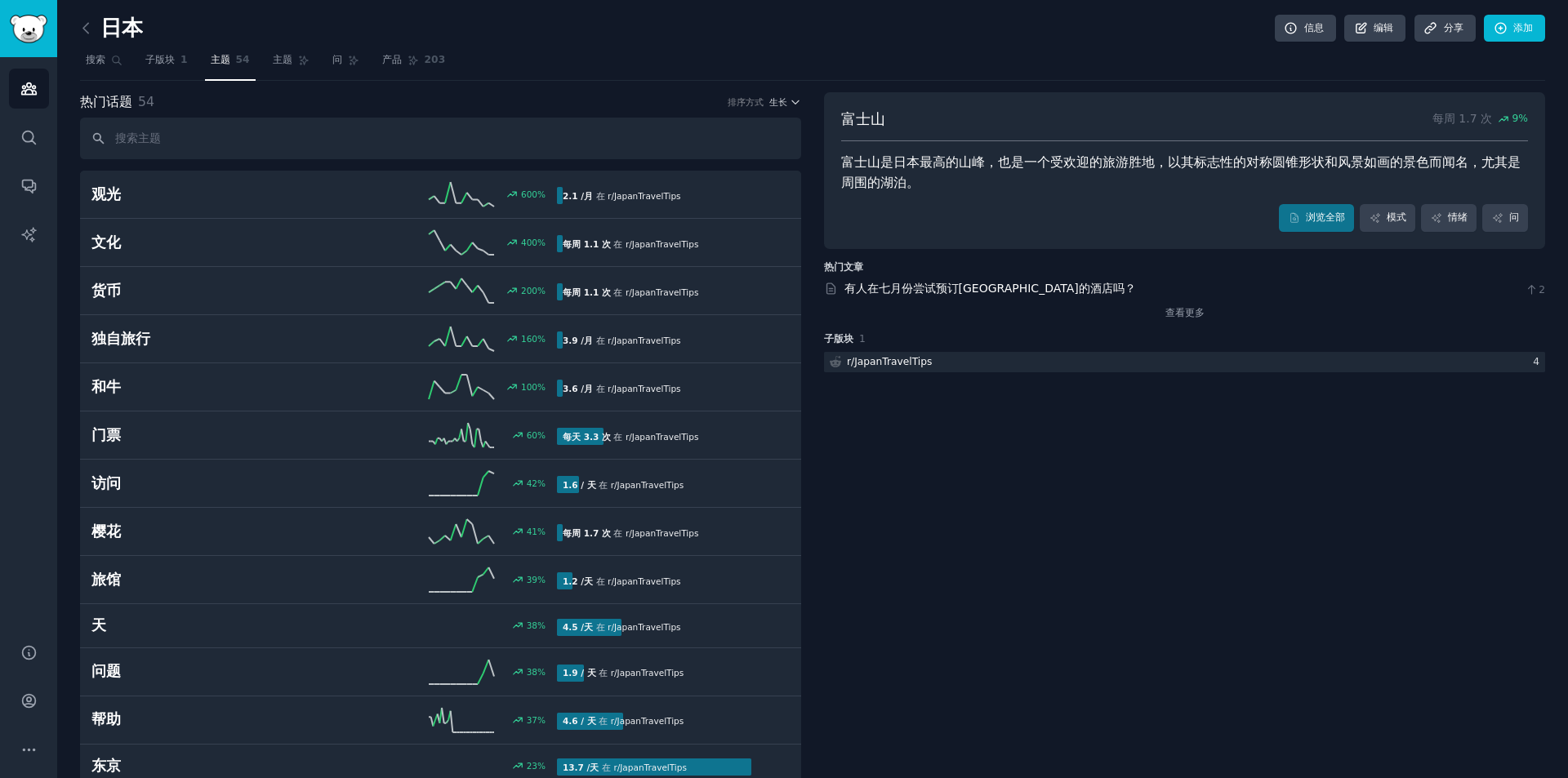
click at [255, 133] on input "text" at bounding box center [440, 139] width 721 height 42
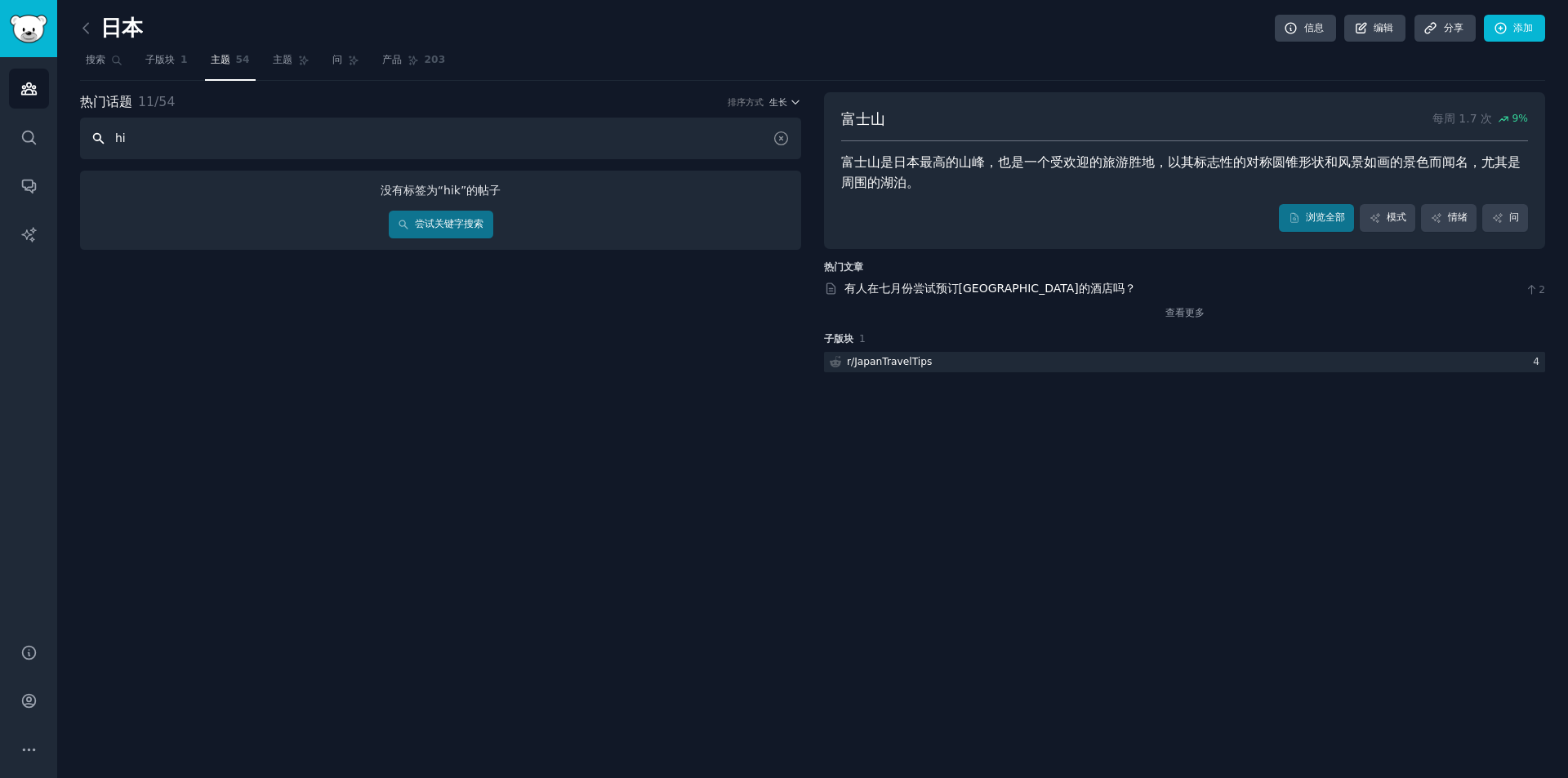
type input "h"
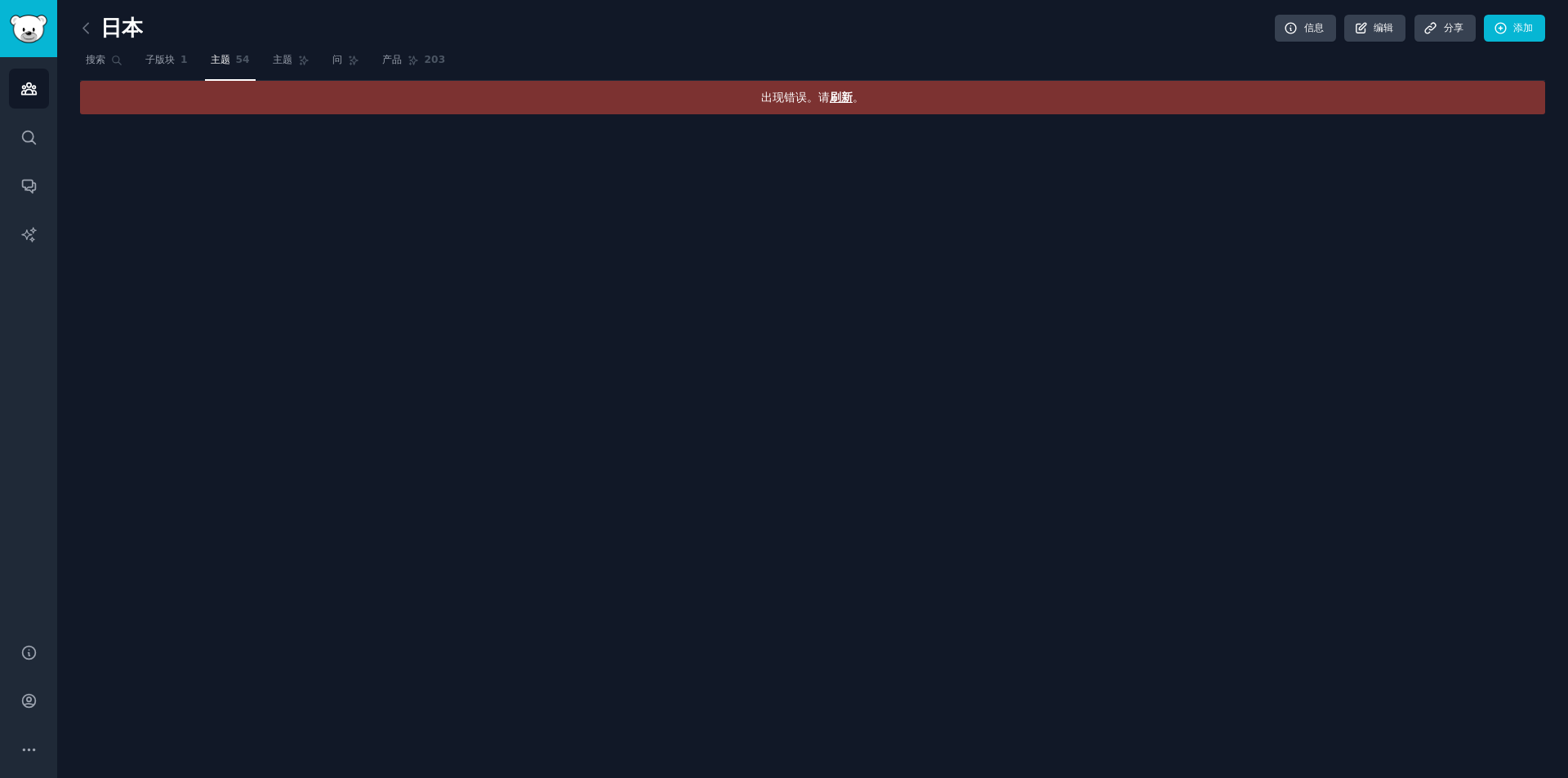
click at [228, 66] on font "主题" at bounding box center [221, 60] width 20 height 11
click at [272, 68] on link "主题" at bounding box center [291, 64] width 48 height 33
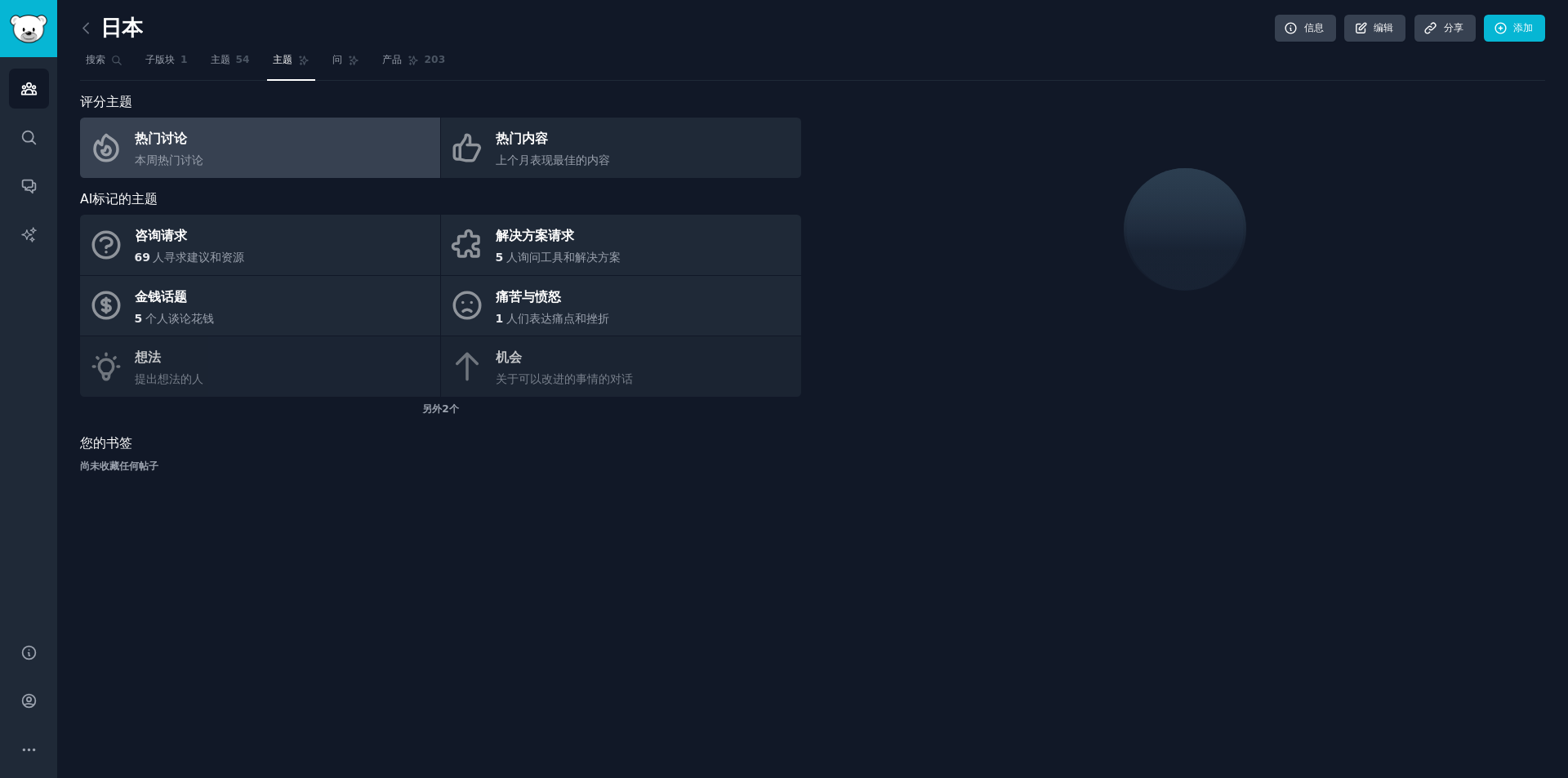
click at [230, 155] on link "热门讨论 本周热门讨论" at bounding box center [260, 148] width 360 height 61
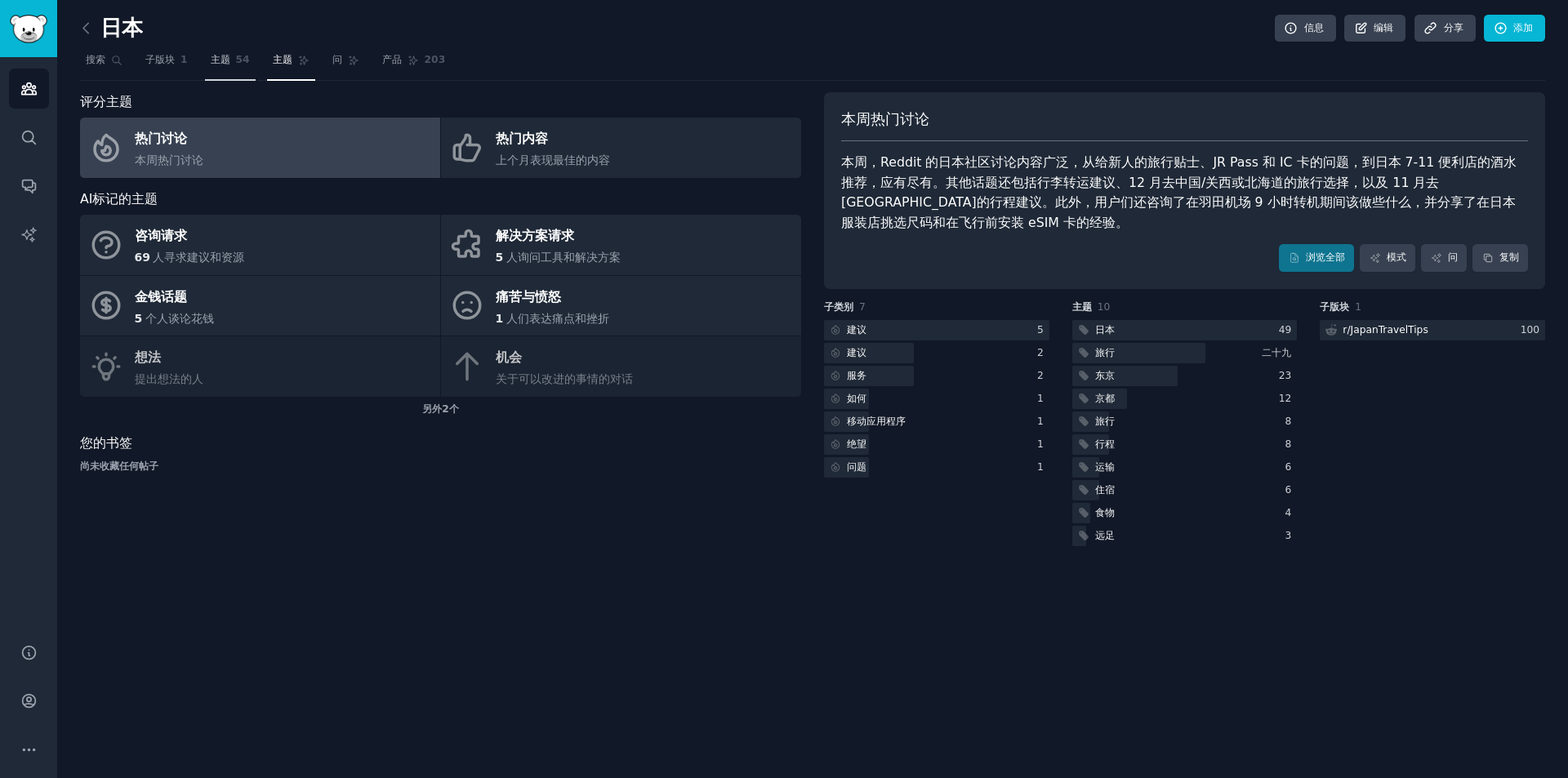
click at [247, 61] on font "54" at bounding box center [242, 60] width 14 height 11
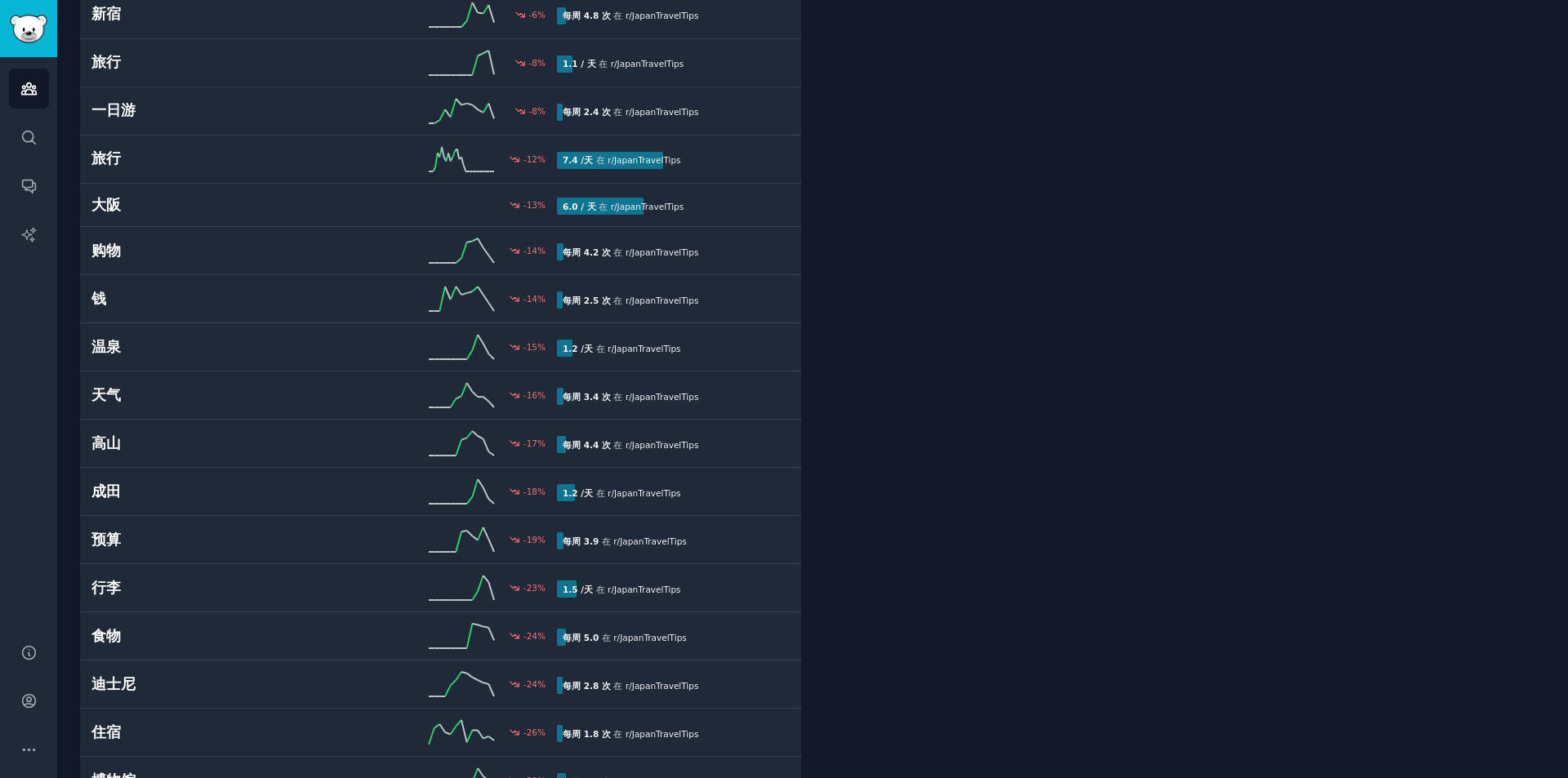
scroll to position [1552, 0]
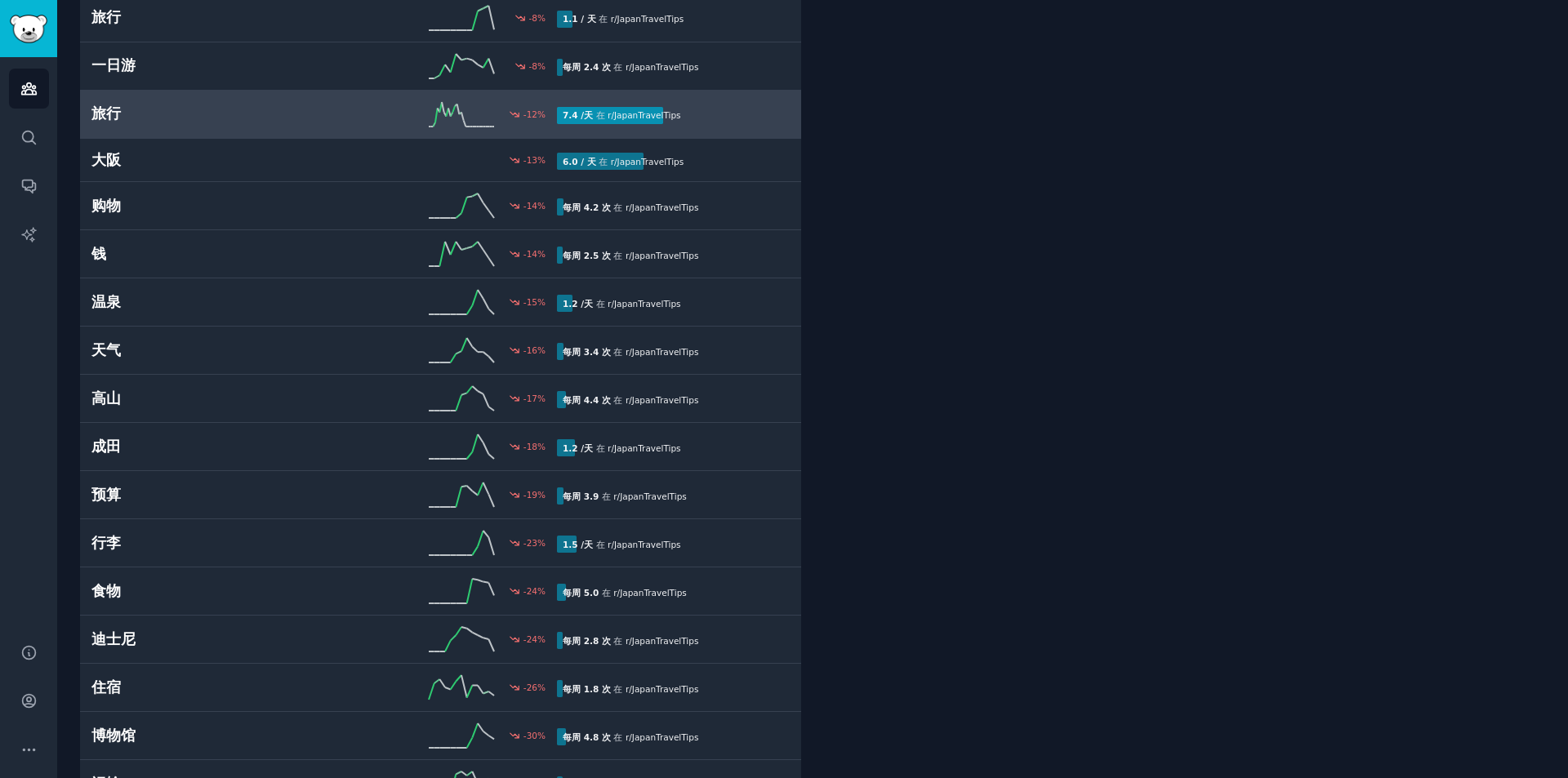
click at [157, 125] on div "旅行 -12 % 7.4 /天 在 r/ JapanTravelTips" at bounding box center [440, 114] width 698 height 25
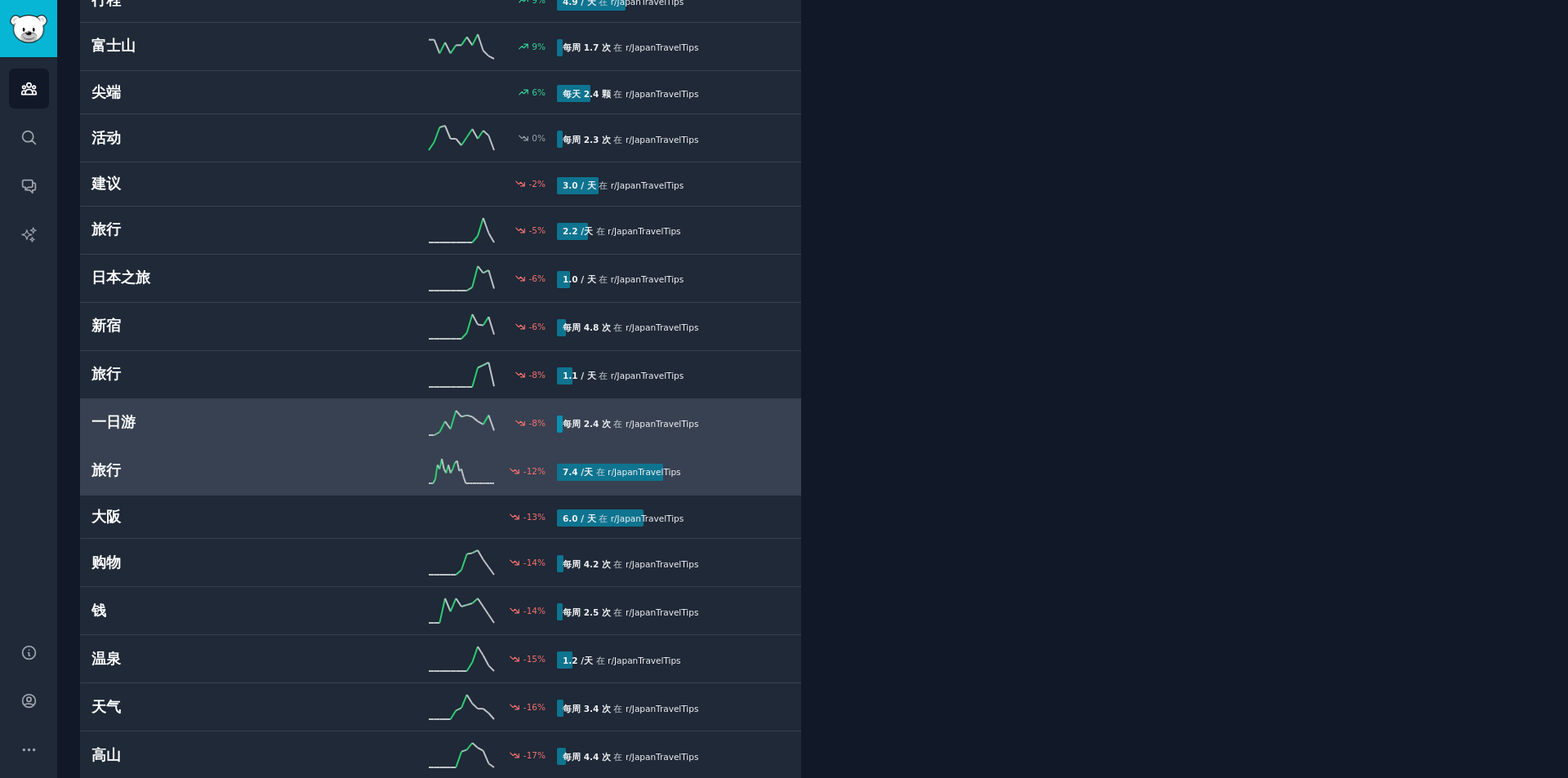
scroll to position [1317, 0]
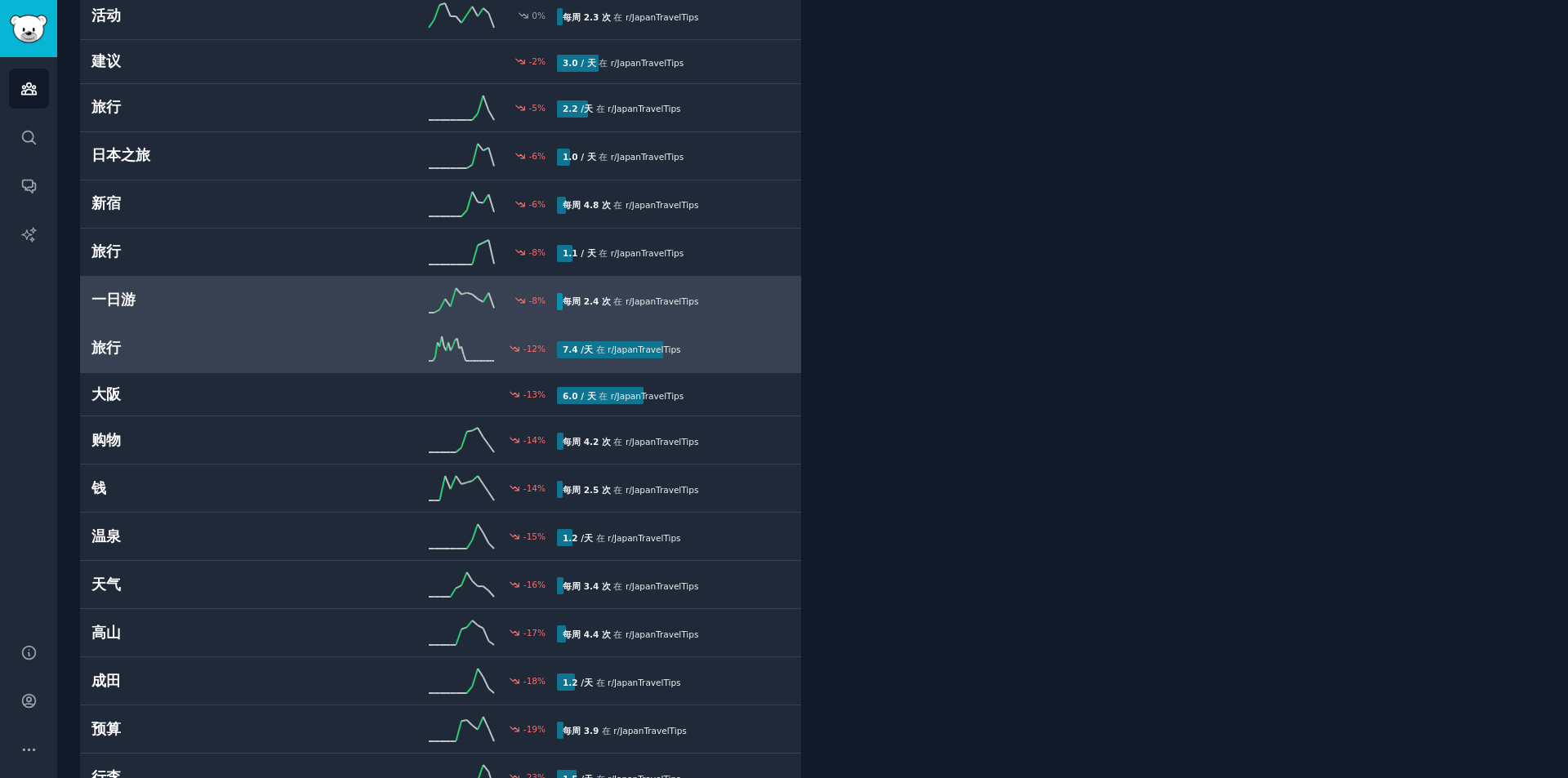
click at [197, 303] on h2 "一日游" at bounding box center [207, 300] width 233 height 20
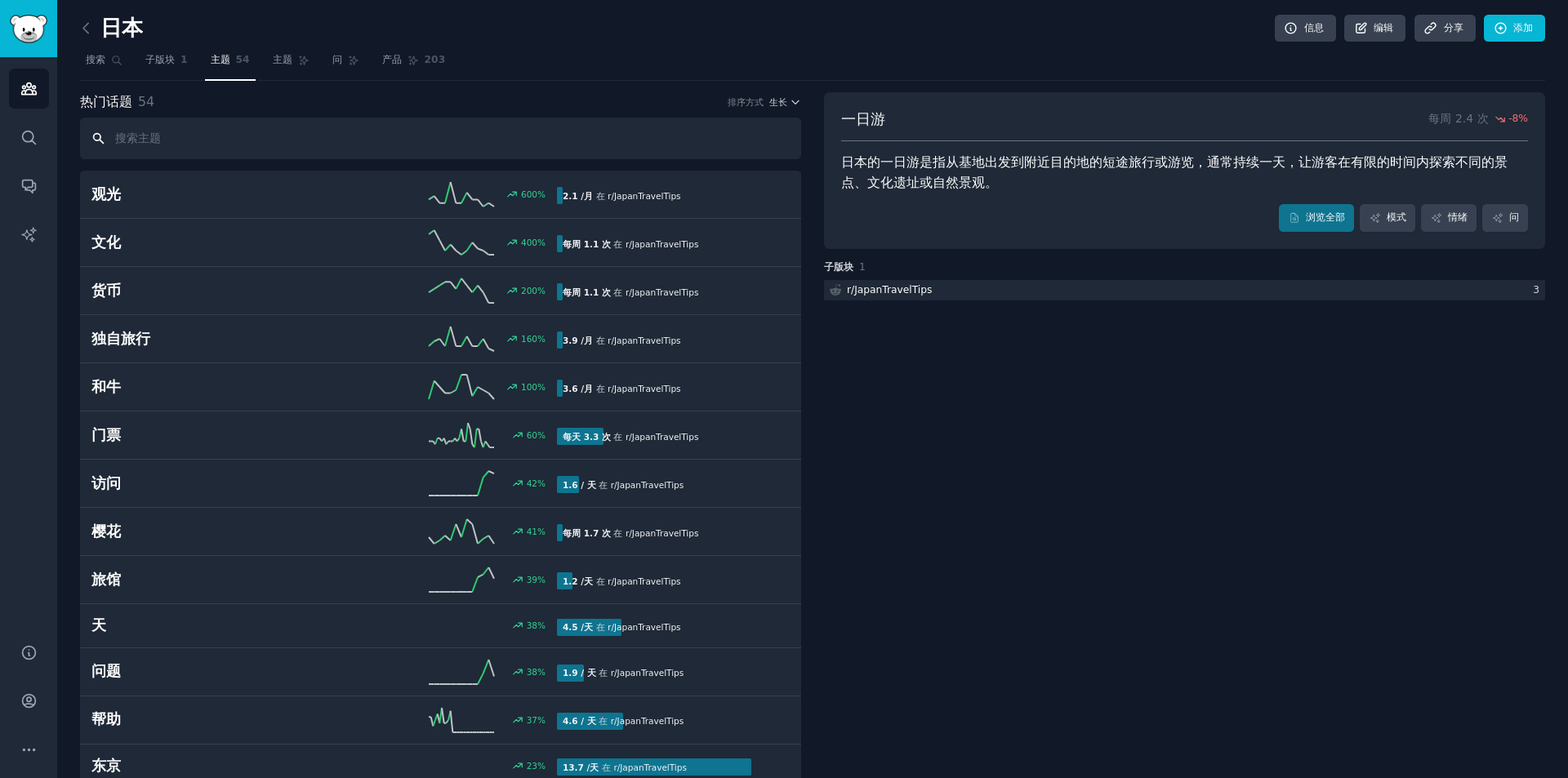
click at [270, 143] on input "text" at bounding box center [440, 139] width 721 height 42
